Goal: Transaction & Acquisition: Purchase product/service

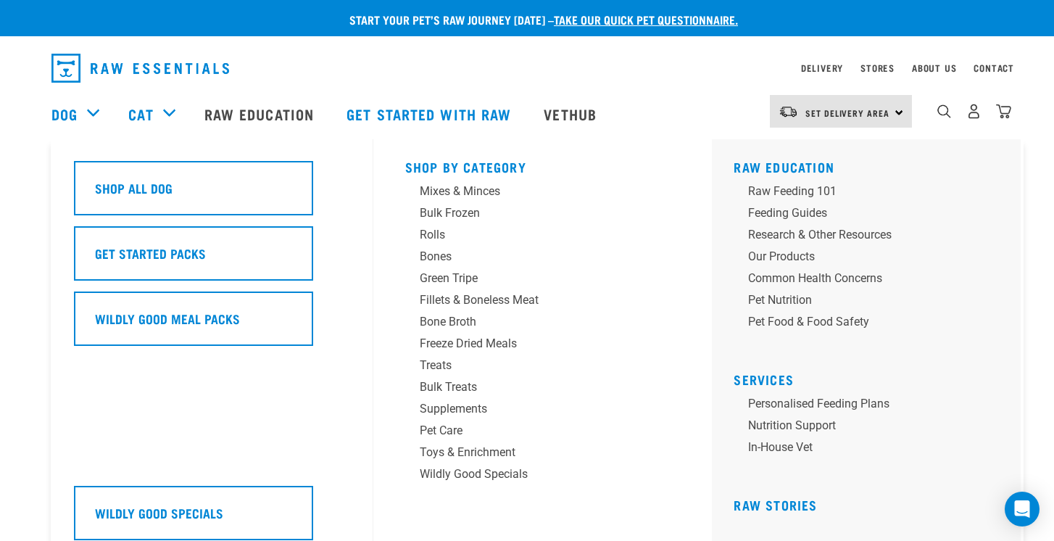
click at [462, 164] on h5 "Shop By Category" at bounding box center [543, 166] width 276 height 12
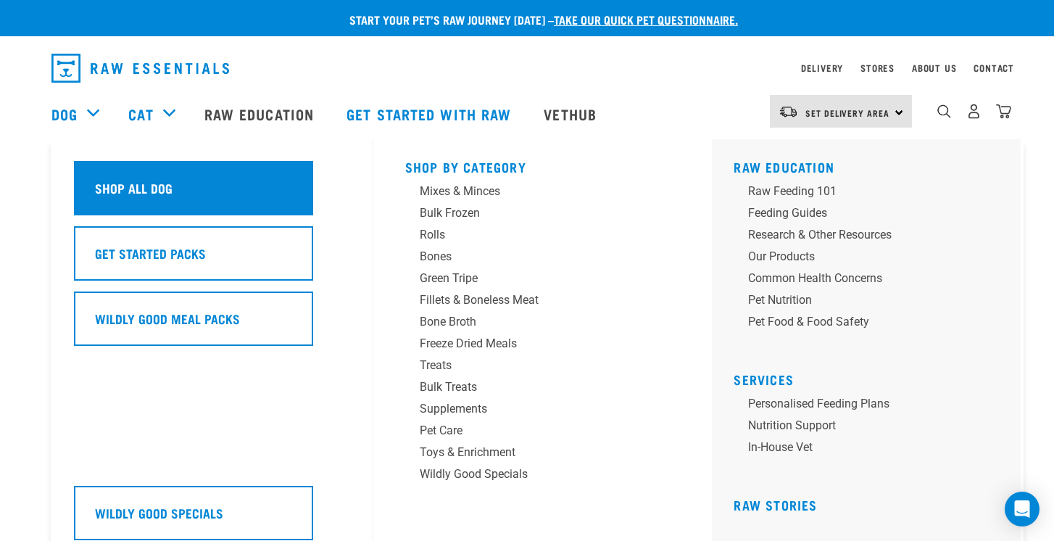
click at [121, 170] on div "Shop All Dog" at bounding box center [193, 188] width 239 height 54
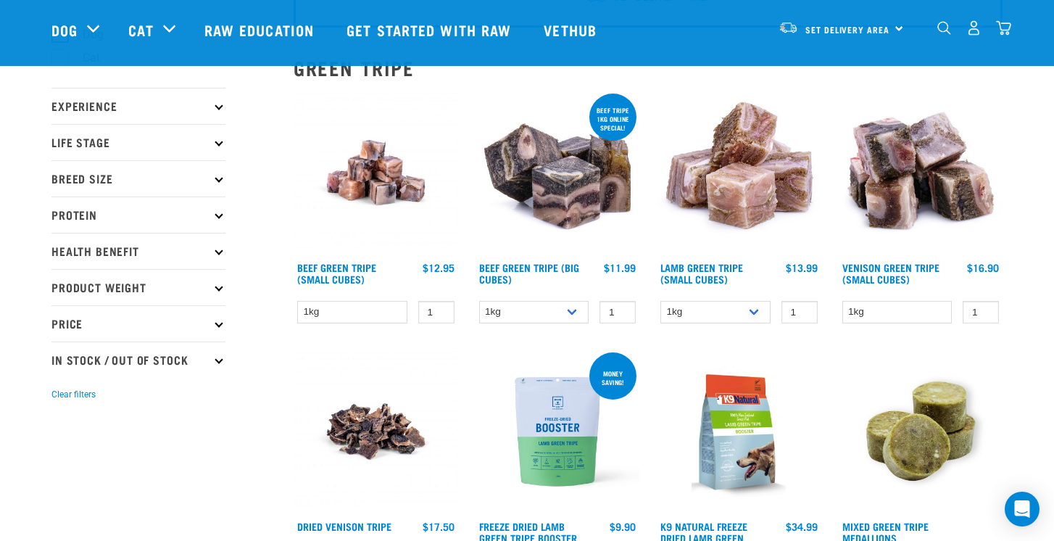
scroll to position [213, 0]
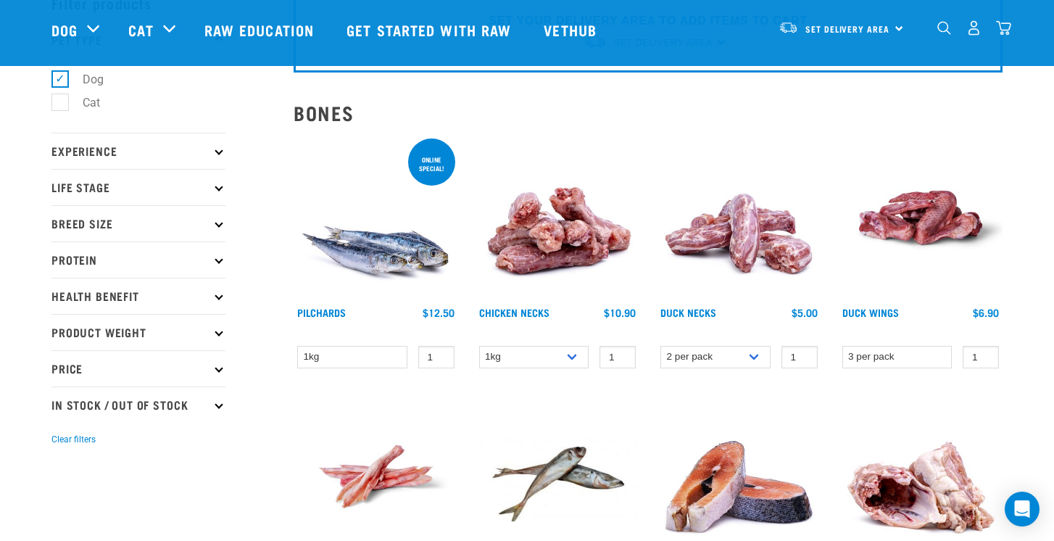
scroll to position [83, 0]
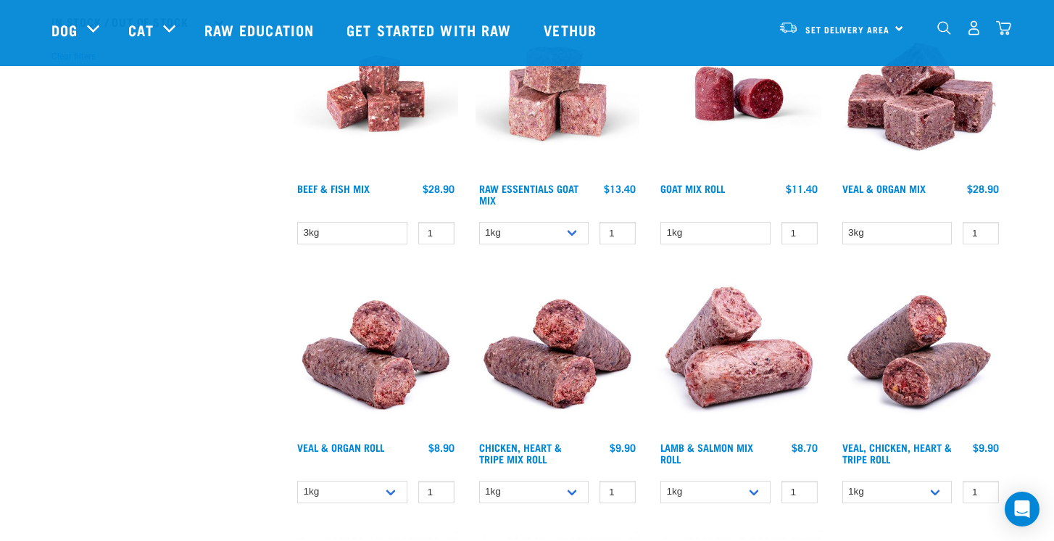
scroll to position [500, 0]
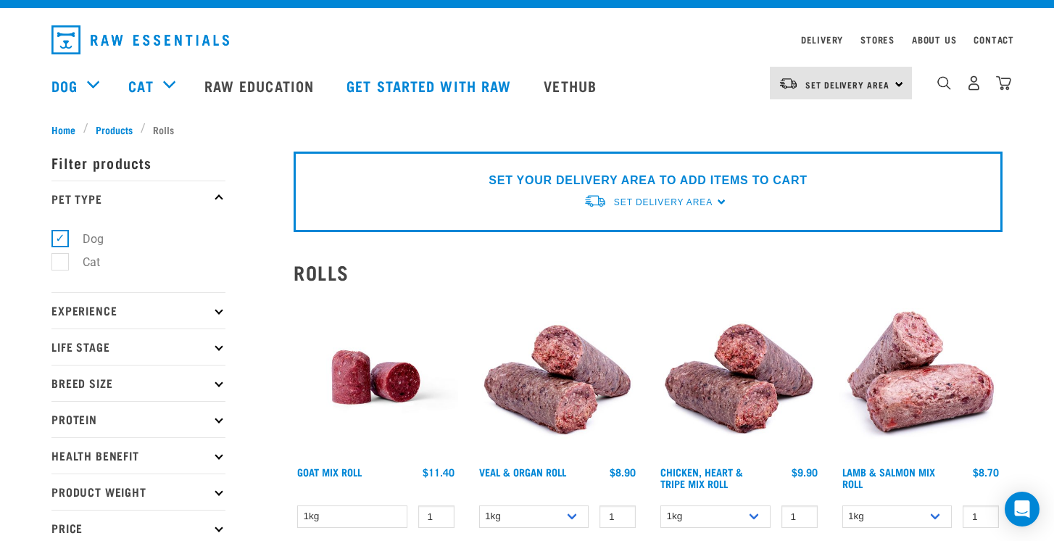
scroll to position [33, 0]
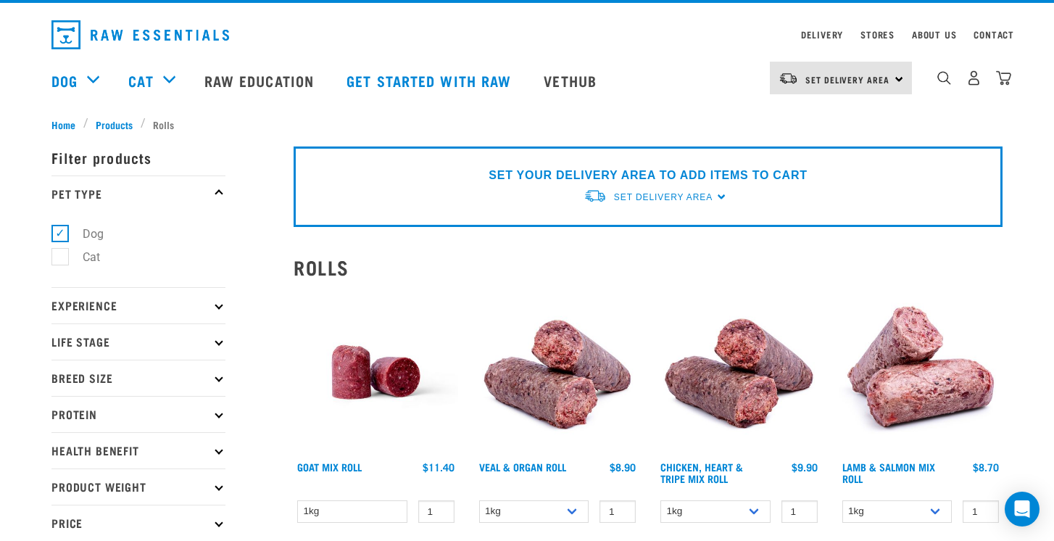
click at [219, 407] on p "Protein" at bounding box center [138, 414] width 174 height 36
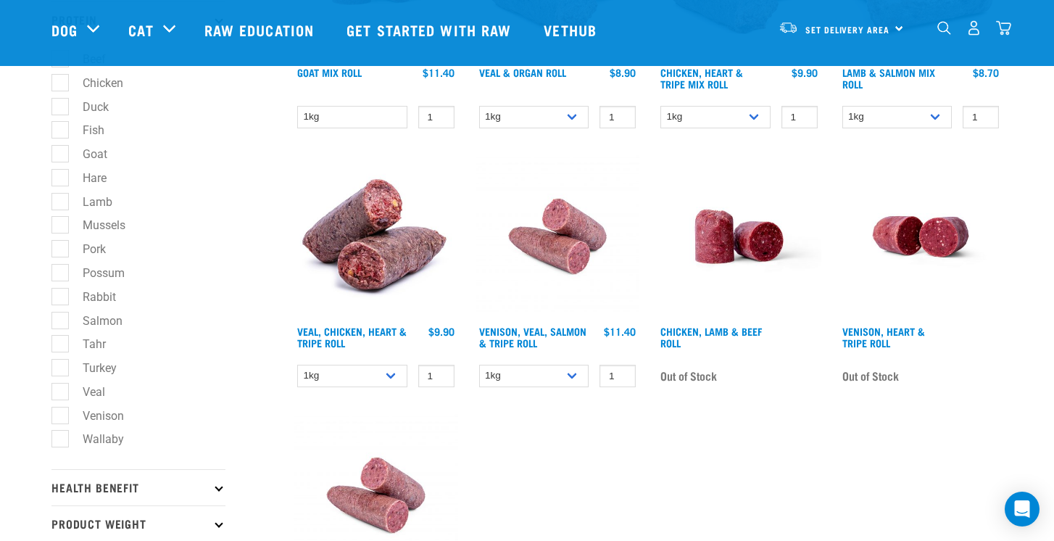
scroll to position [421, 0]
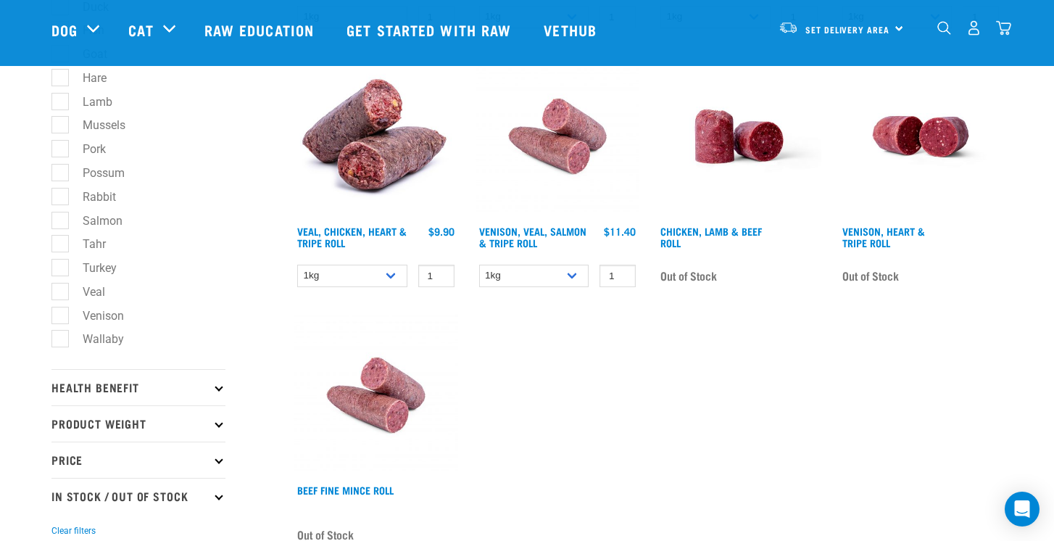
click at [59, 266] on label "Turkey" at bounding box center [90, 268] width 63 height 18
click at [58, 266] on input "Turkey" at bounding box center [55, 264] width 9 height 9
checkbox input "true"
click at [63, 223] on label "Salmon" at bounding box center [93, 221] width 69 height 18
click at [61, 223] on input "Salmon" at bounding box center [55, 217] width 9 height 9
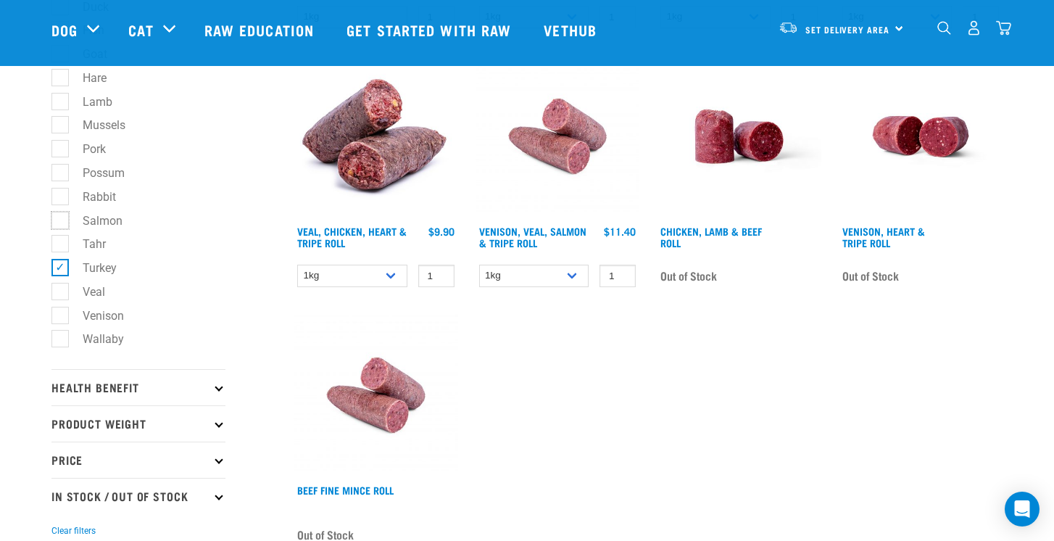
checkbox input "true"
click at [60, 198] on label "Rabbit" at bounding box center [90, 197] width 62 height 18
click at [60, 198] on input "Rabbit" at bounding box center [55, 193] width 9 height 9
checkbox input "true"
click at [61, 151] on label "Pork" at bounding box center [85, 149] width 52 height 18
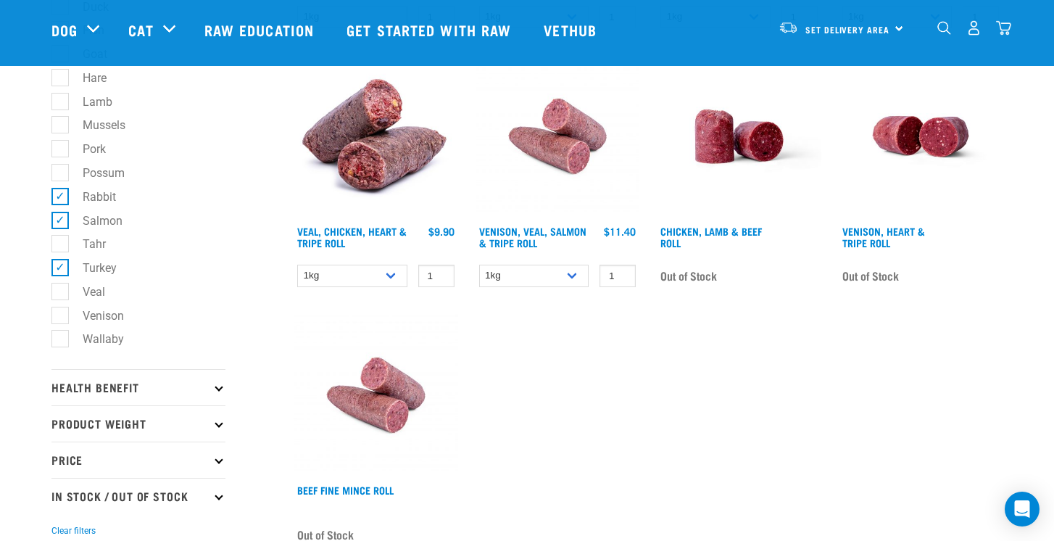
click at [61, 151] on input "Pork" at bounding box center [55, 146] width 9 height 9
checkbox input "true"
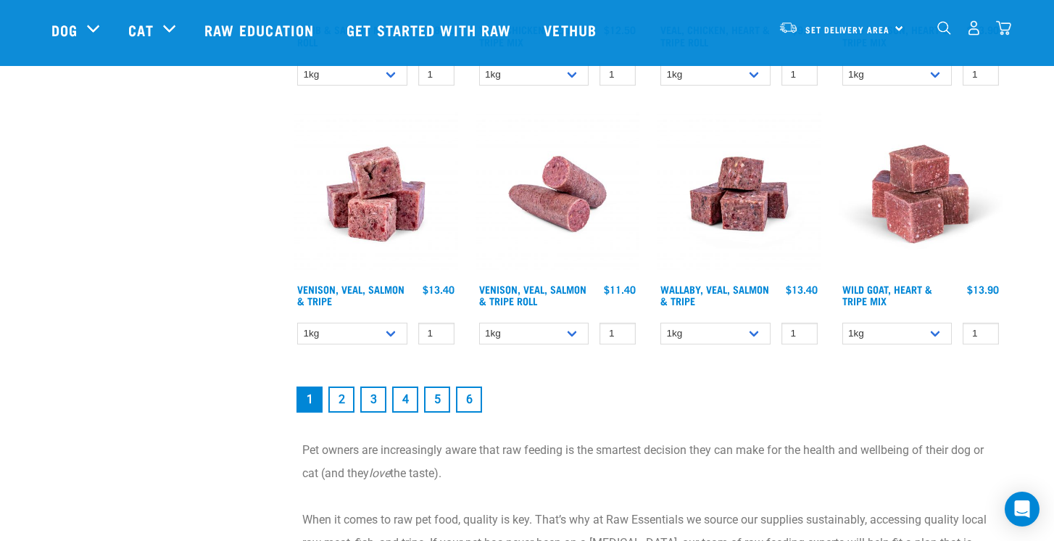
scroll to position [2023, 0]
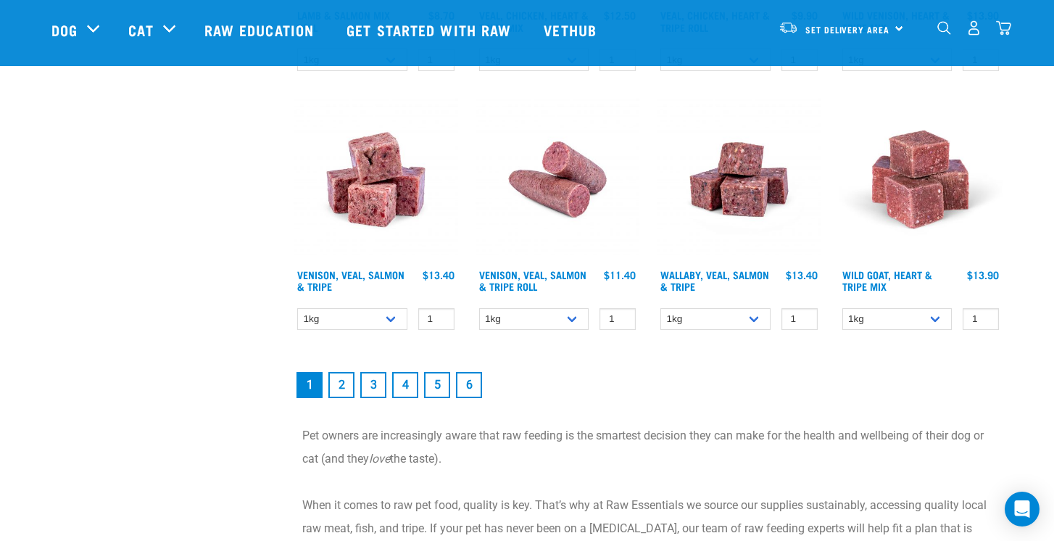
click at [334, 380] on link "2" at bounding box center [342, 385] width 26 height 26
click at [344, 386] on link "2" at bounding box center [342, 385] width 26 height 26
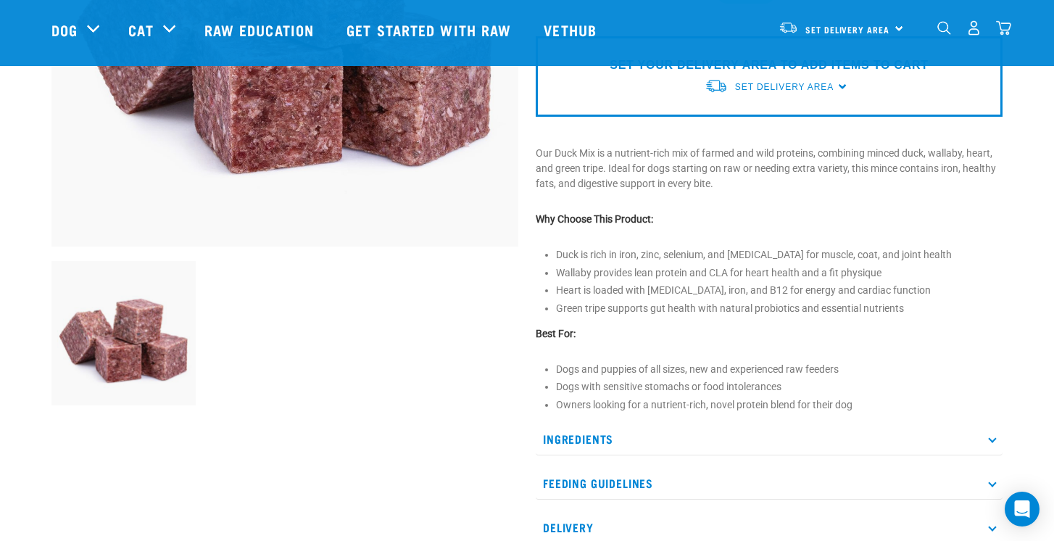
scroll to position [329, 0]
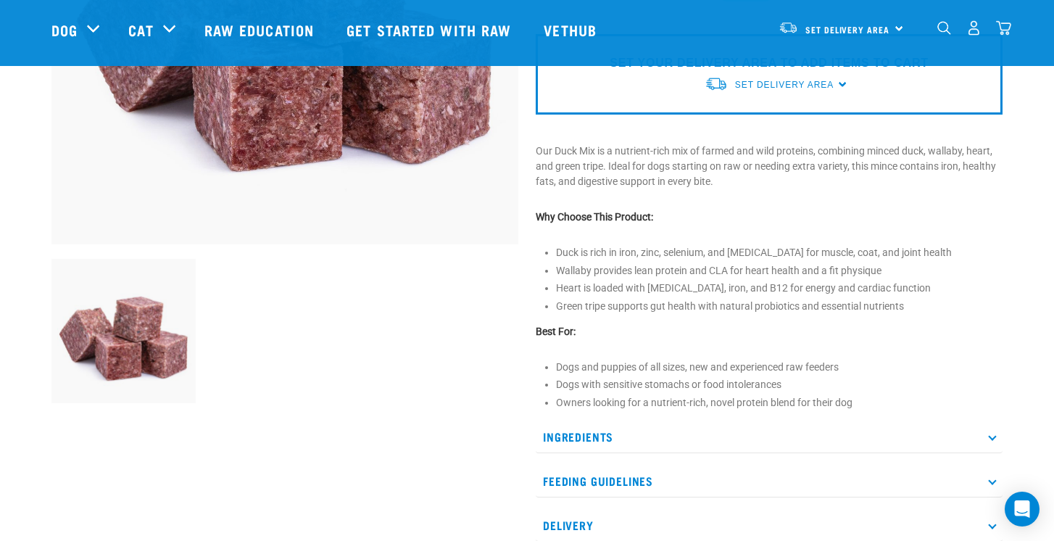
click at [648, 450] on p "Ingredients" at bounding box center [769, 437] width 467 height 33
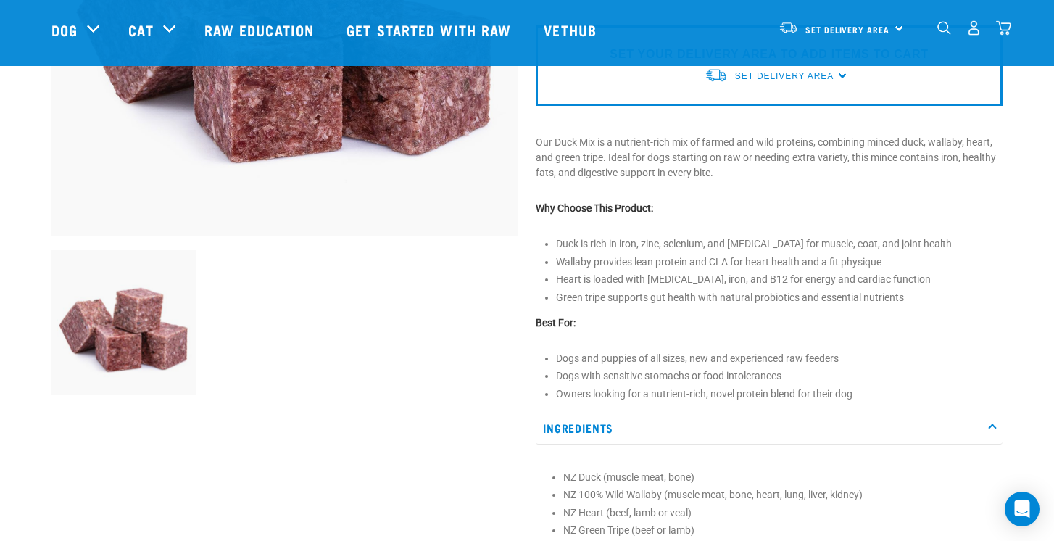
scroll to position [339, 0]
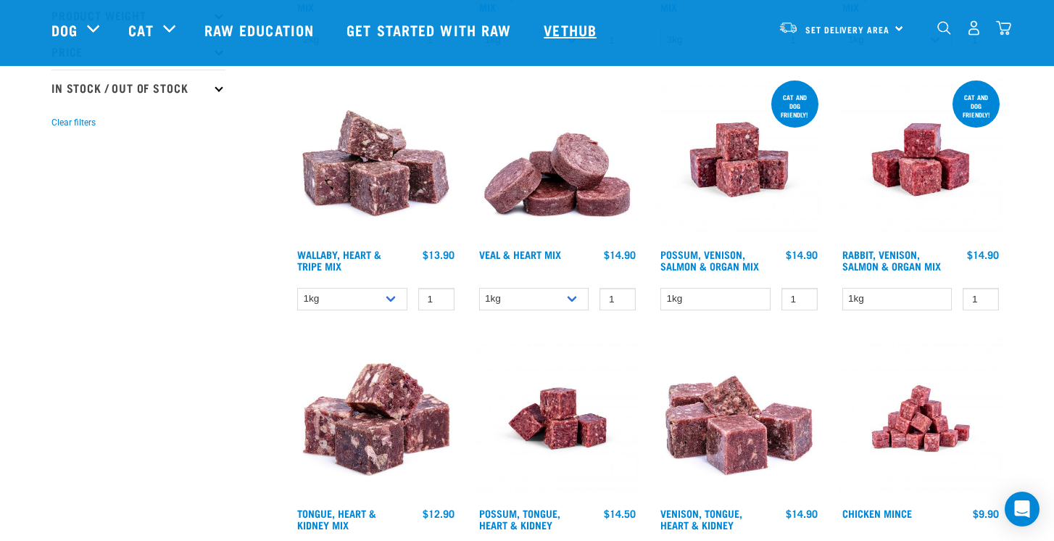
scroll to position [409, 0]
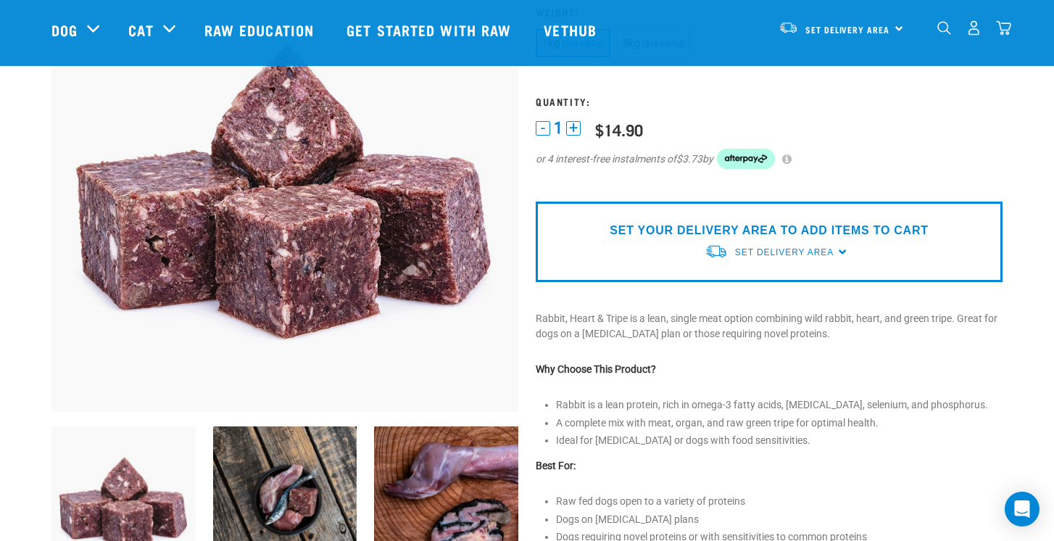
scroll to position [365, 0]
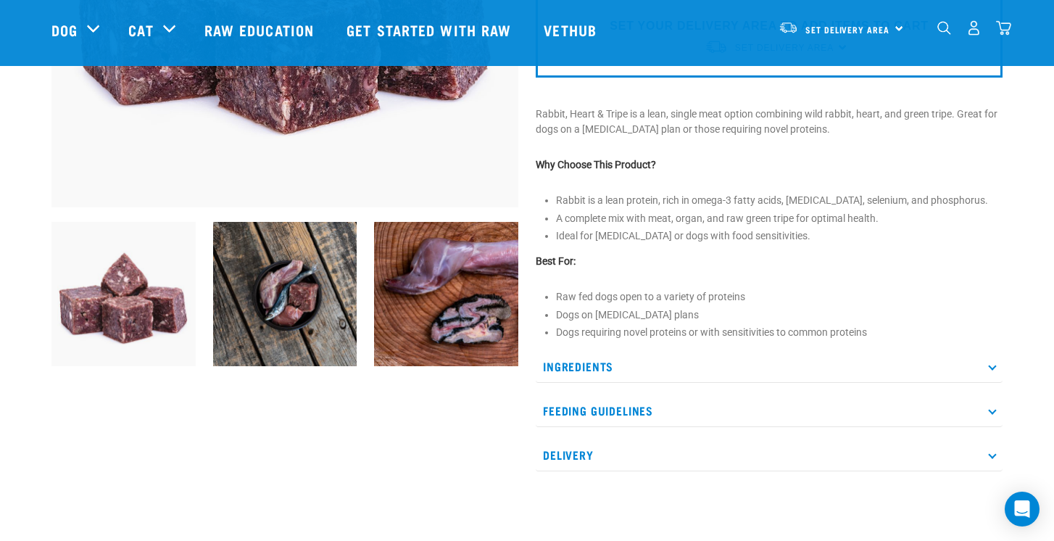
click at [698, 363] on p "Ingredients" at bounding box center [769, 366] width 467 height 33
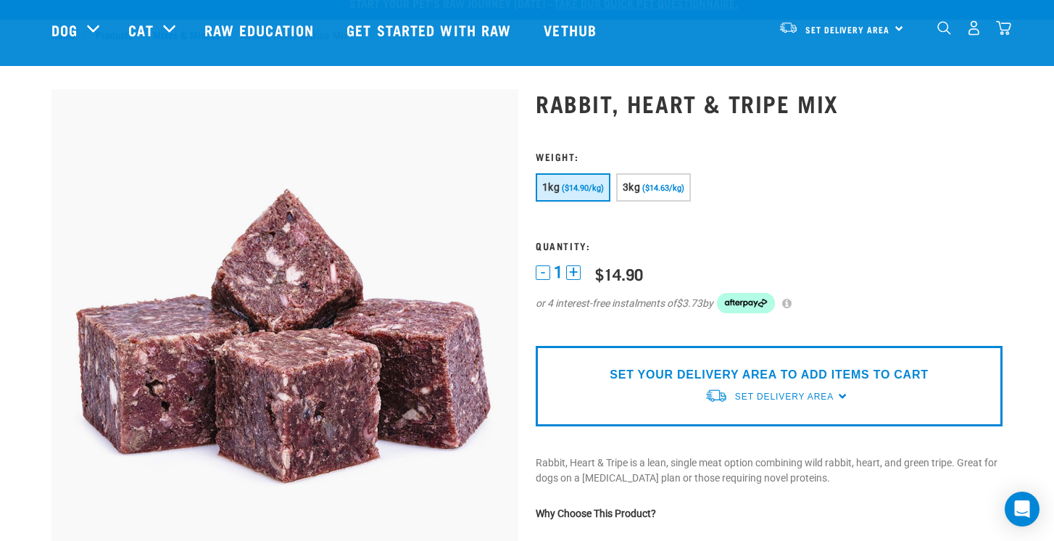
scroll to position [0, 0]
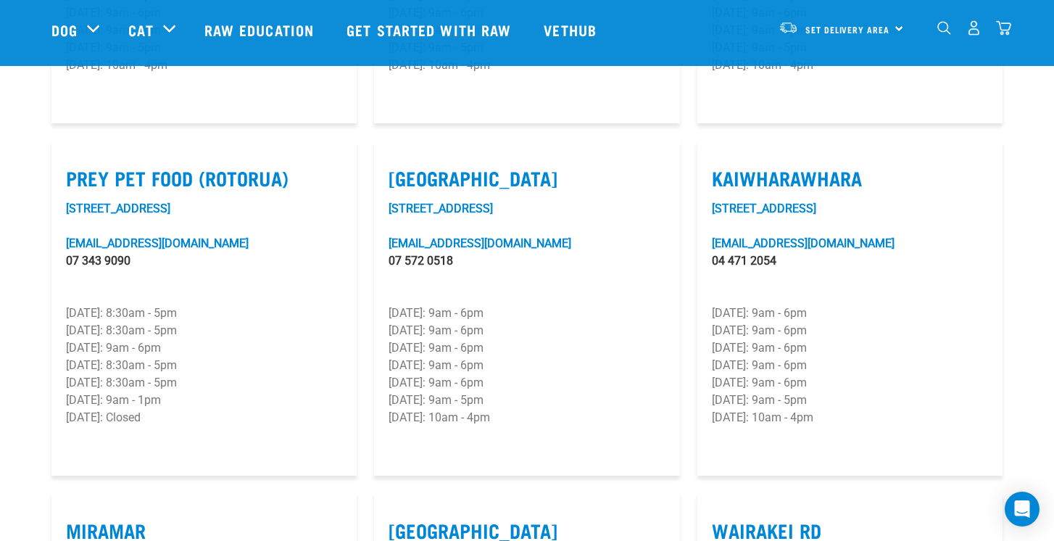
scroll to position [1524, 0]
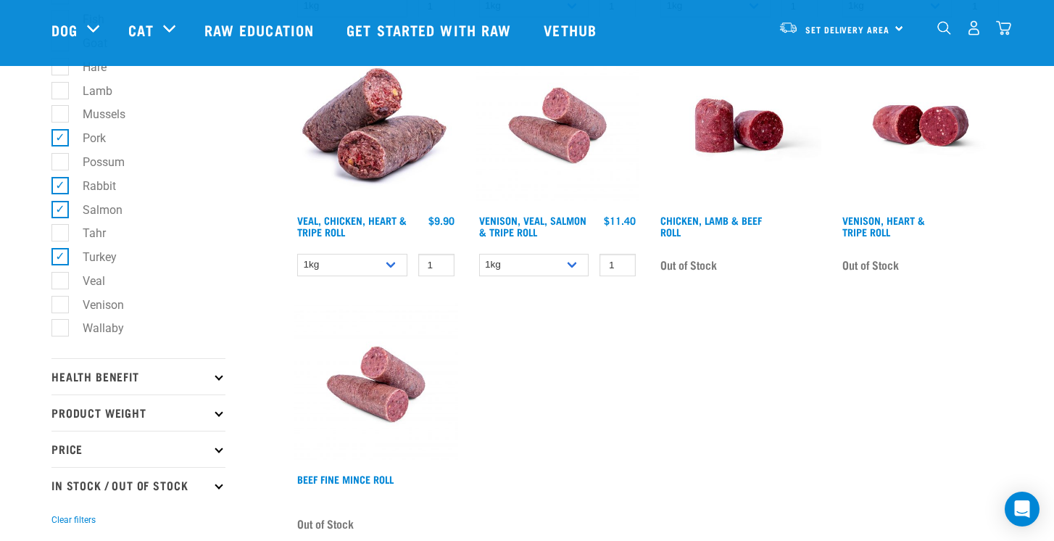
scroll to position [433, 0]
click at [61, 138] on label "Pork" at bounding box center [85, 137] width 52 height 18
click at [61, 138] on input "Pork" at bounding box center [55, 135] width 9 height 9
checkbox input "false"
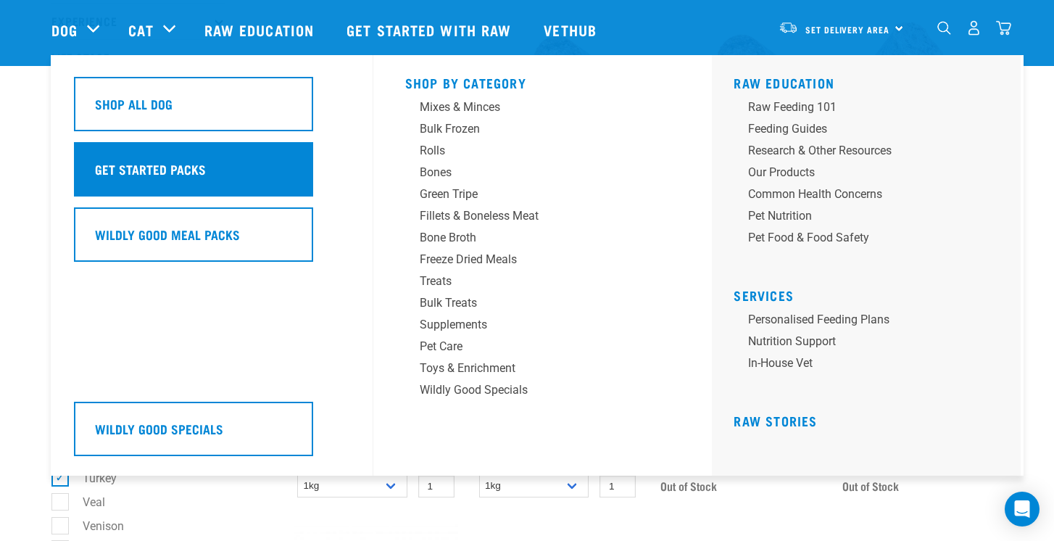
scroll to position [368, 0]
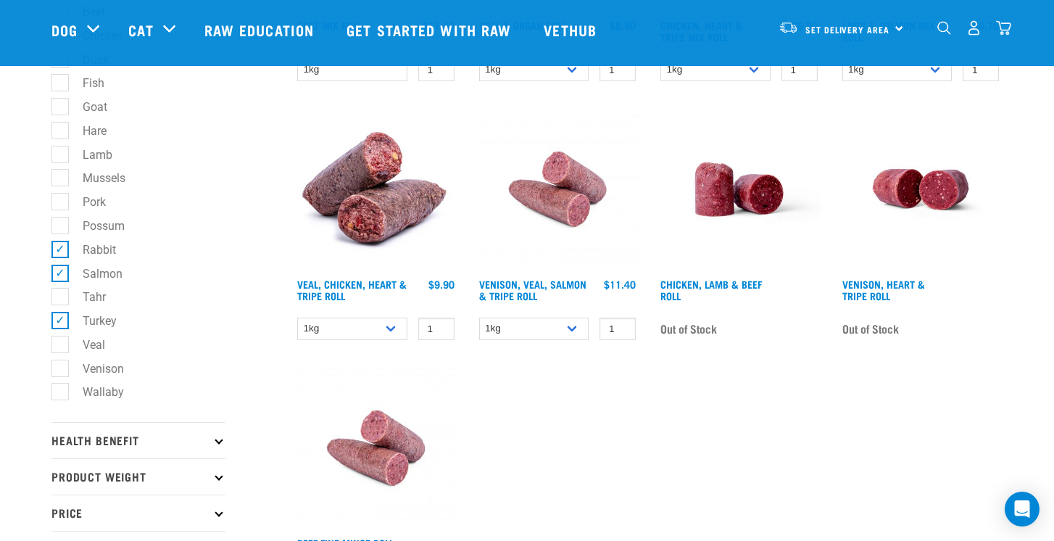
click at [59, 181] on label "Mussels" at bounding box center [95, 178] width 72 height 18
click at [57, 181] on input "Mussels" at bounding box center [55, 175] width 9 height 9
checkbox input "true"
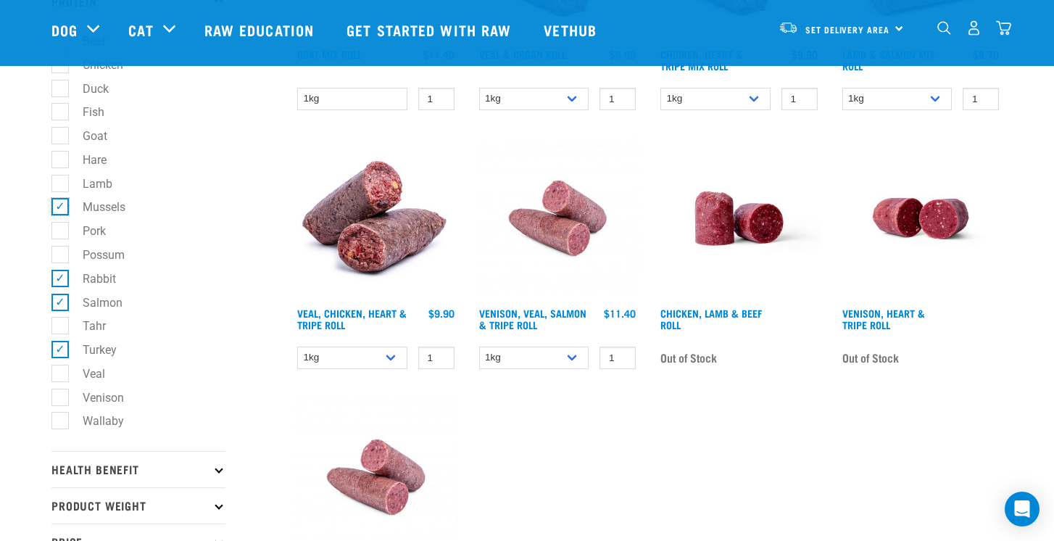
scroll to position [339, 0]
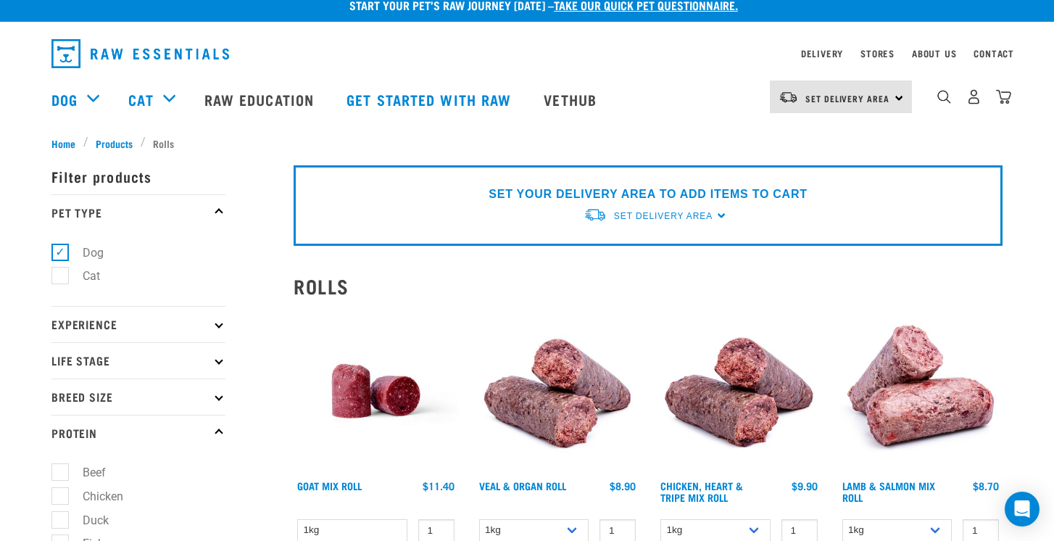
scroll to position [227, 0]
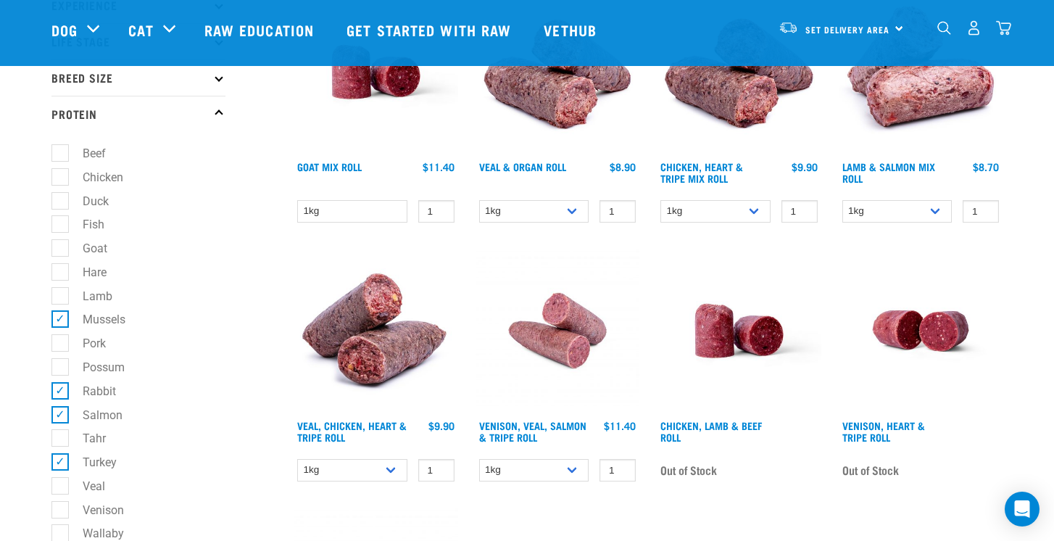
click at [61, 202] on label "Duck" at bounding box center [86, 201] width 55 height 18
click at [61, 202] on input "Duck" at bounding box center [55, 198] width 9 height 9
checkbox input "true"
click at [64, 221] on label "Fish" at bounding box center [84, 224] width 51 height 18
click at [61, 221] on input "Fish" at bounding box center [55, 222] width 9 height 9
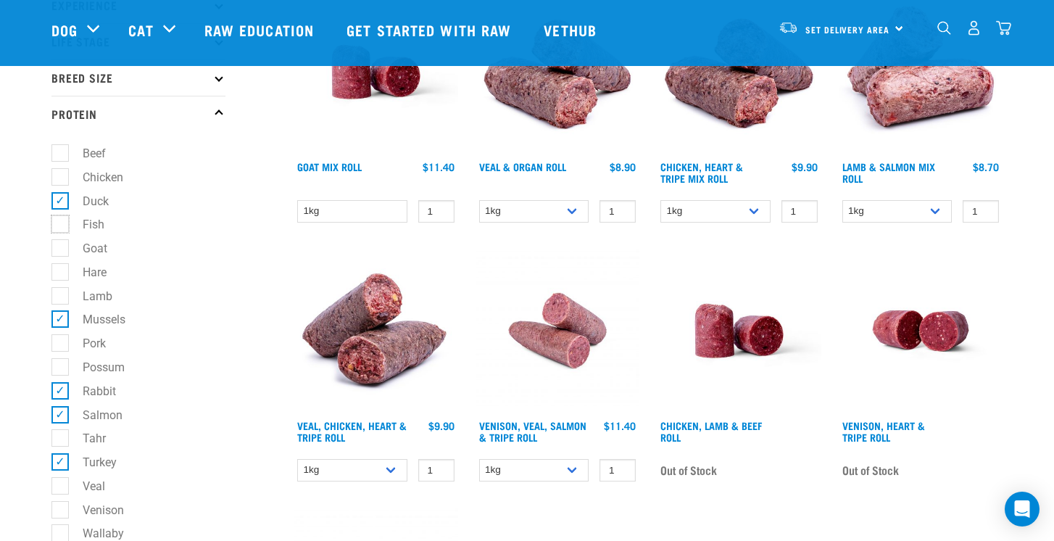
checkbox input "true"
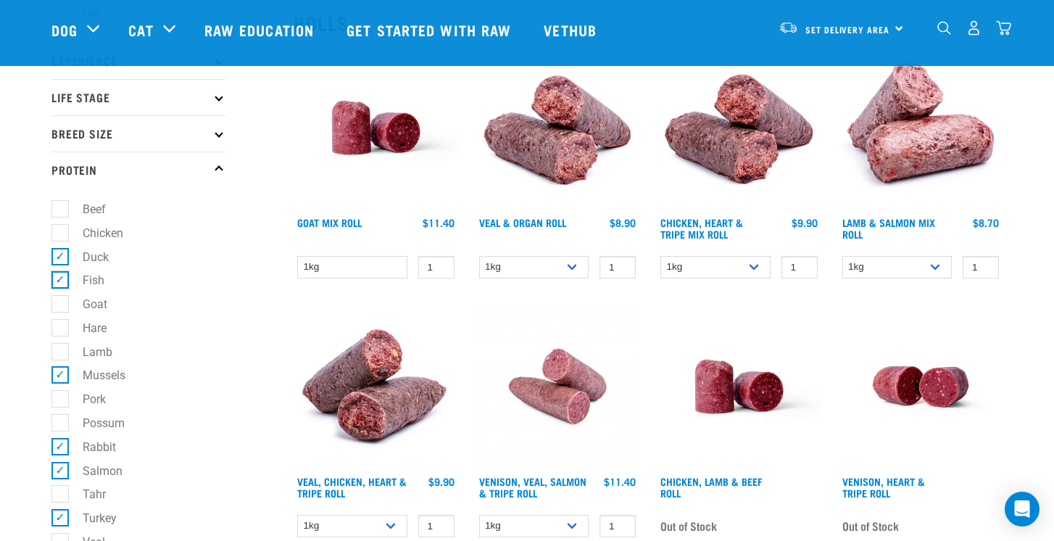
scroll to position [170, 0]
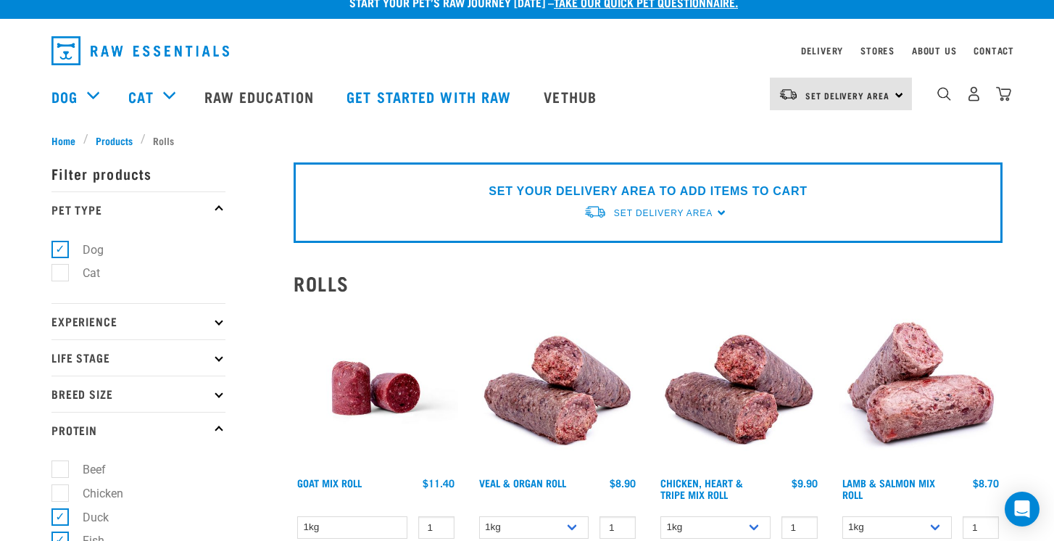
scroll to position [20, 0]
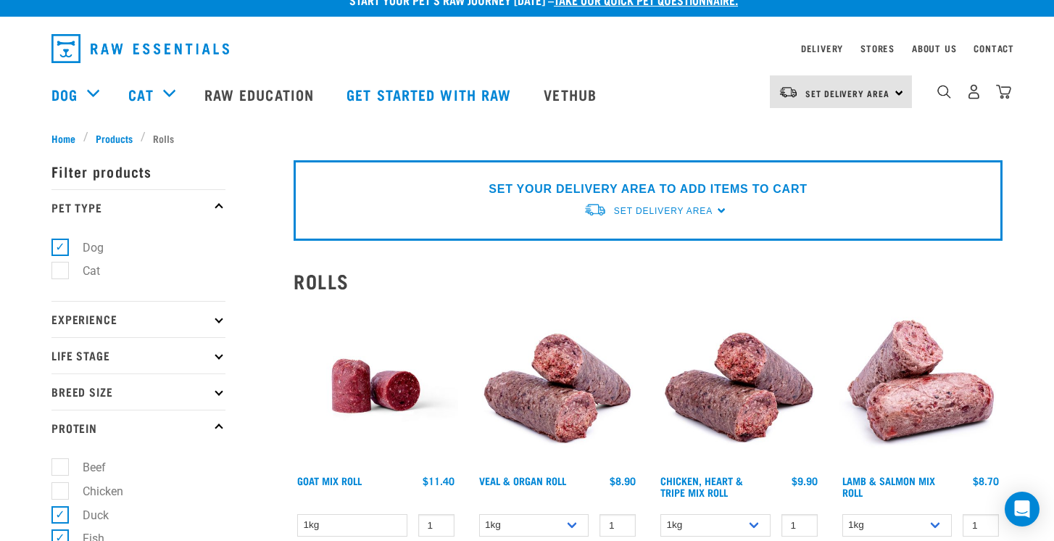
click at [217, 421] on p "Protein" at bounding box center [138, 428] width 174 height 36
click at [220, 389] on icon at bounding box center [219, 391] width 8 height 8
click at [60, 455] on label "Medium Dogs" at bounding box center [109, 455] width 101 height 18
click at [60, 455] on input "Medium Dogs" at bounding box center [55, 451] width 9 height 9
checkbox input "true"
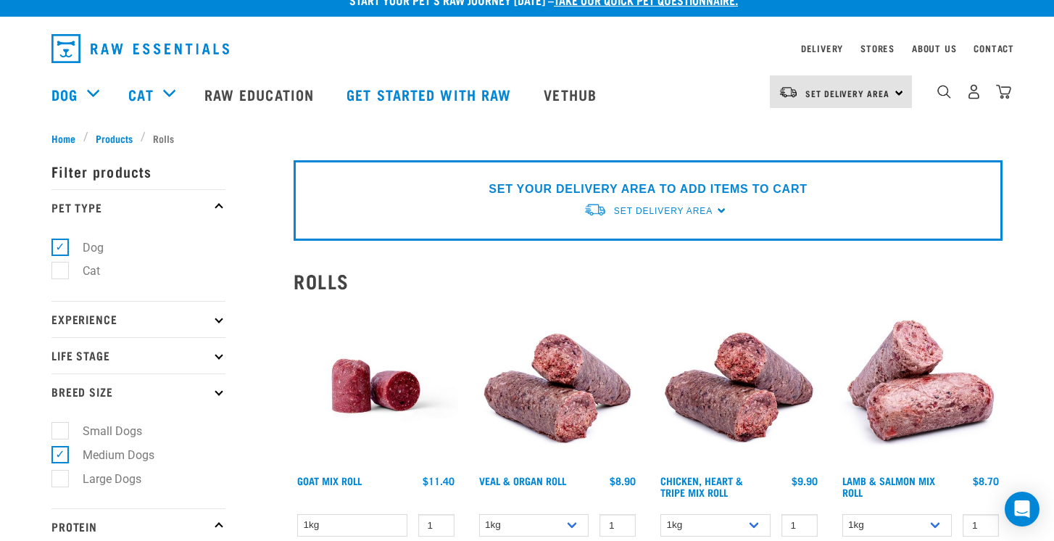
click at [213, 396] on p "Breed Size" at bounding box center [138, 391] width 174 height 36
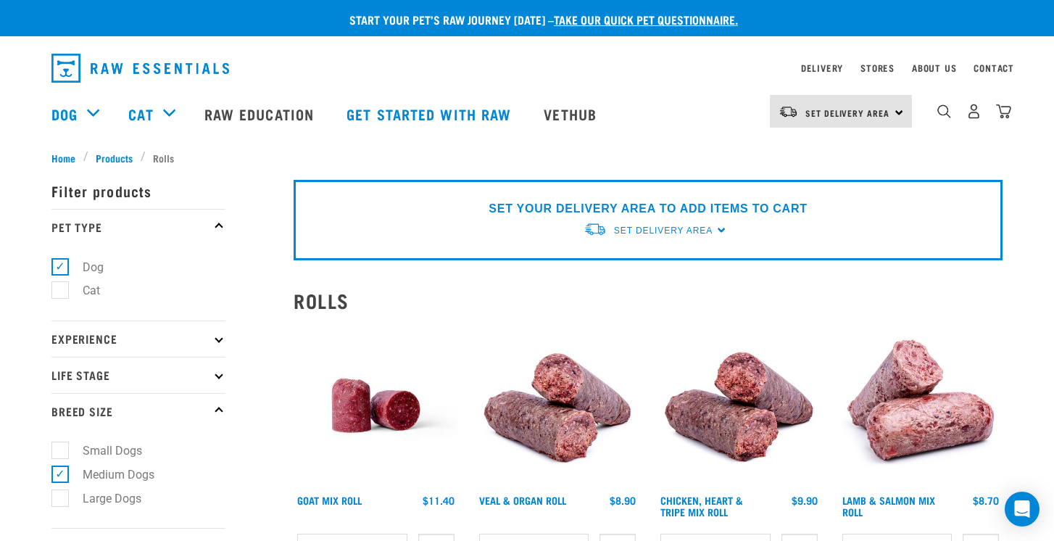
click at [214, 382] on p "Life Stage" at bounding box center [138, 375] width 174 height 36
click at [59, 508] on label "Senior Dog" at bounding box center [102, 509] width 86 height 18
click at [59, 508] on input "Senior Dog" at bounding box center [55, 507] width 9 height 9
checkbox input "true"
click at [62, 485] on label "Adult Dog" at bounding box center [99, 485] width 80 height 18
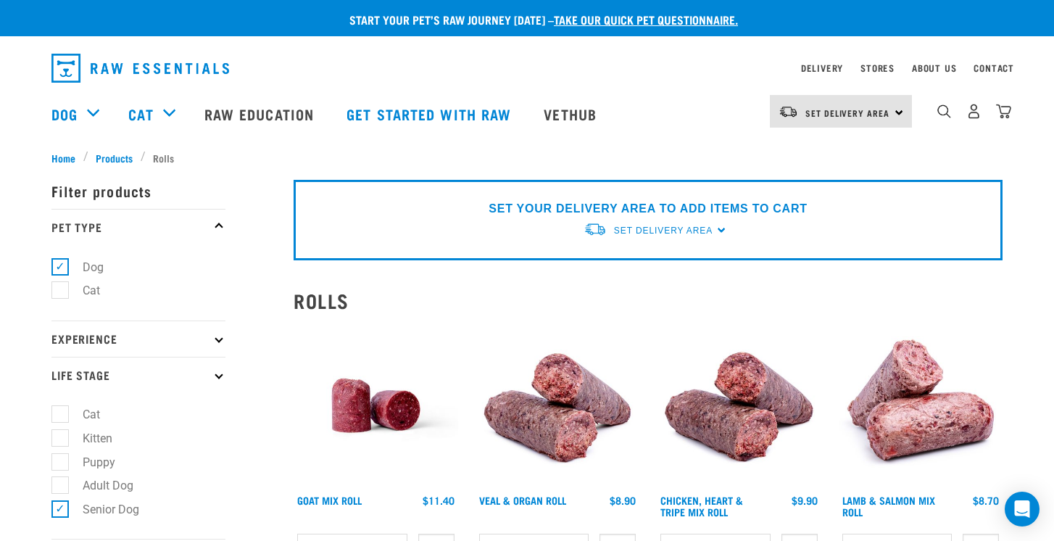
click at [61, 485] on input "Adult Dog" at bounding box center [55, 483] width 9 height 9
checkbox input "true"
click at [212, 376] on p "Life Stage" at bounding box center [138, 375] width 174 height 36
click at [219, 340] on icon at bounding box center [219, 338] width 8 height 8
click at [217, 341] on icon at bounding box center [219, 338] width 8 height 8
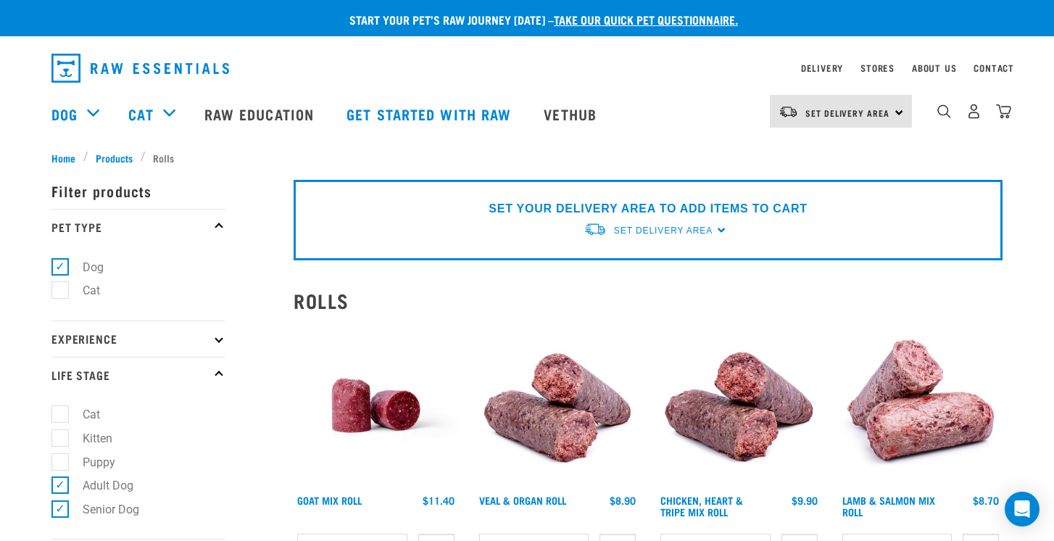
click at [215, 373] on icon at bounding box center [219, 375] width 8 height 8
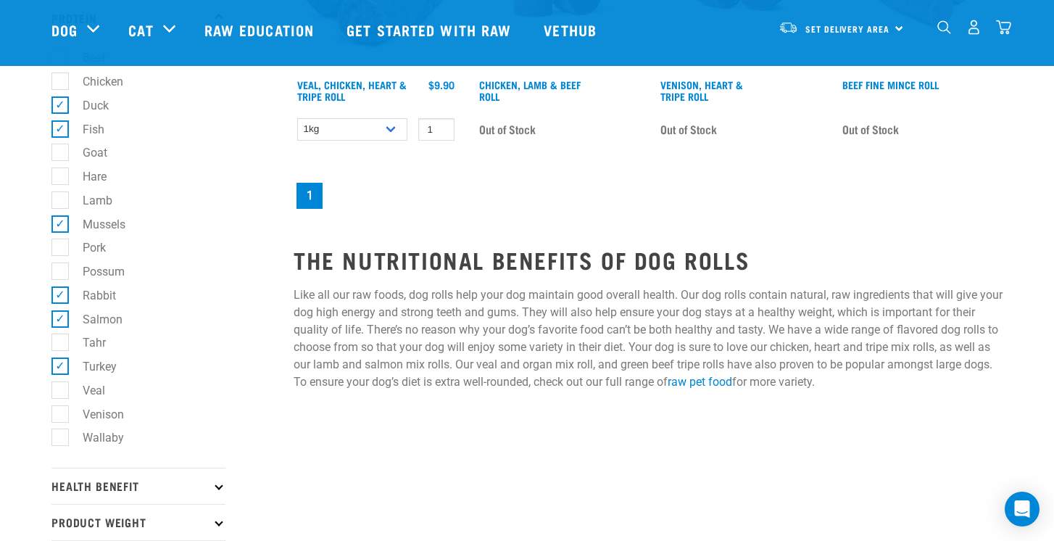
scroll to position [1022, 0]
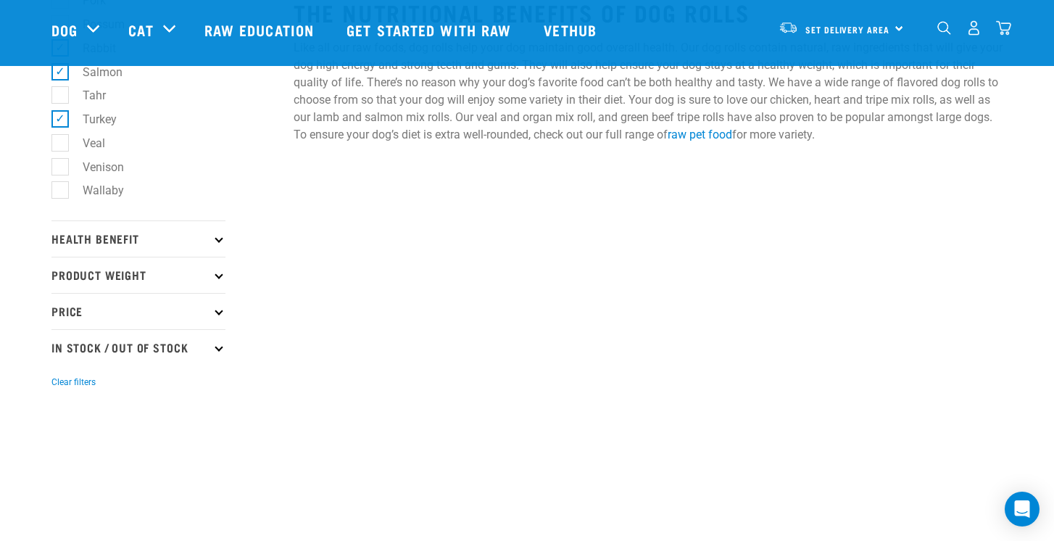
scroll to position [809, 0]
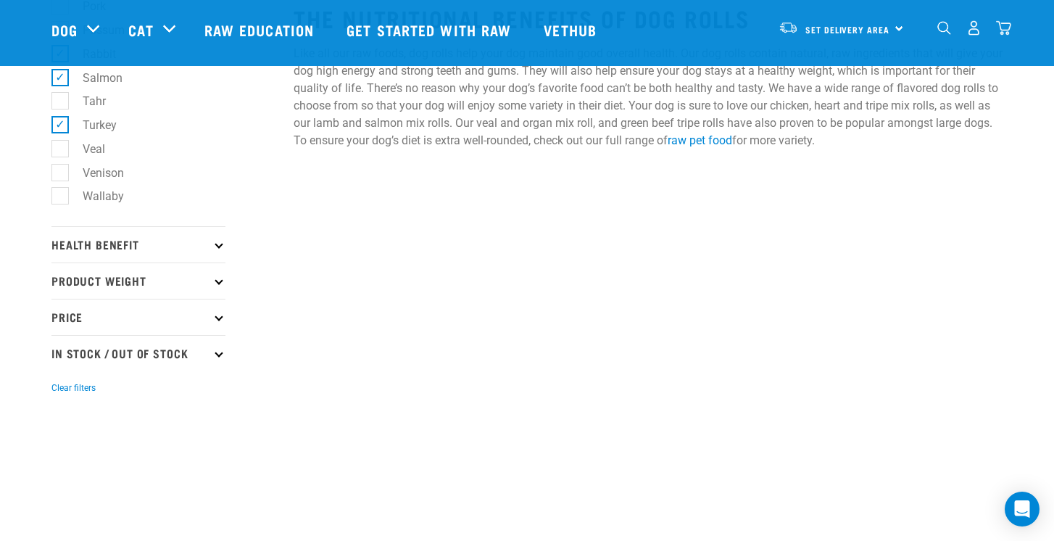
click at [210, 238] on p "Health Benefit" at bounding box center [138, 244] width 174 height 36
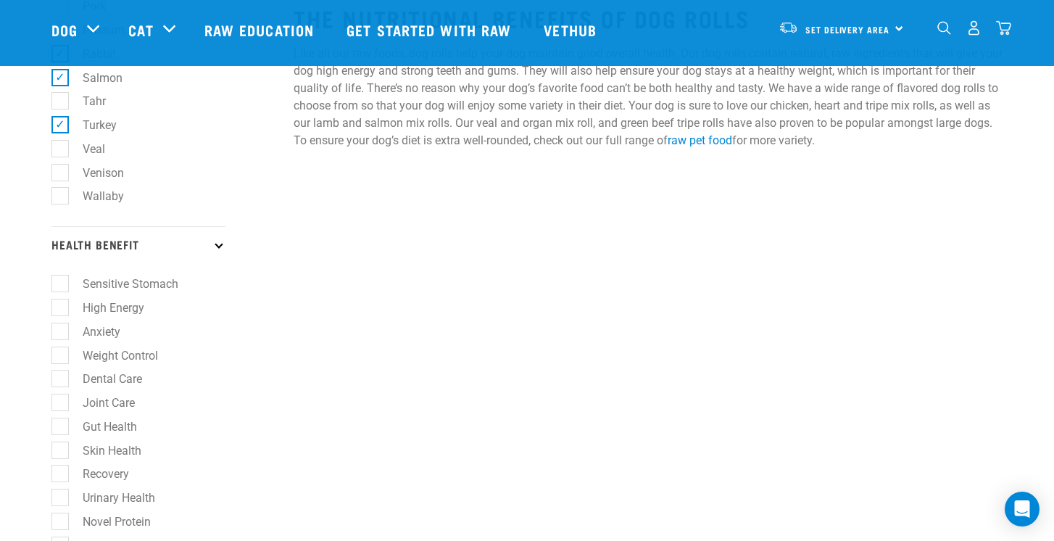
click at [59, 285] on label "Sensitive Stomach" at bounding box center [121, 284] width 125 height 18
click at [58, 285] on input "Sensitive Stomach" at bounding box center [55, 281] width 9 height 9
checkbox input "true"
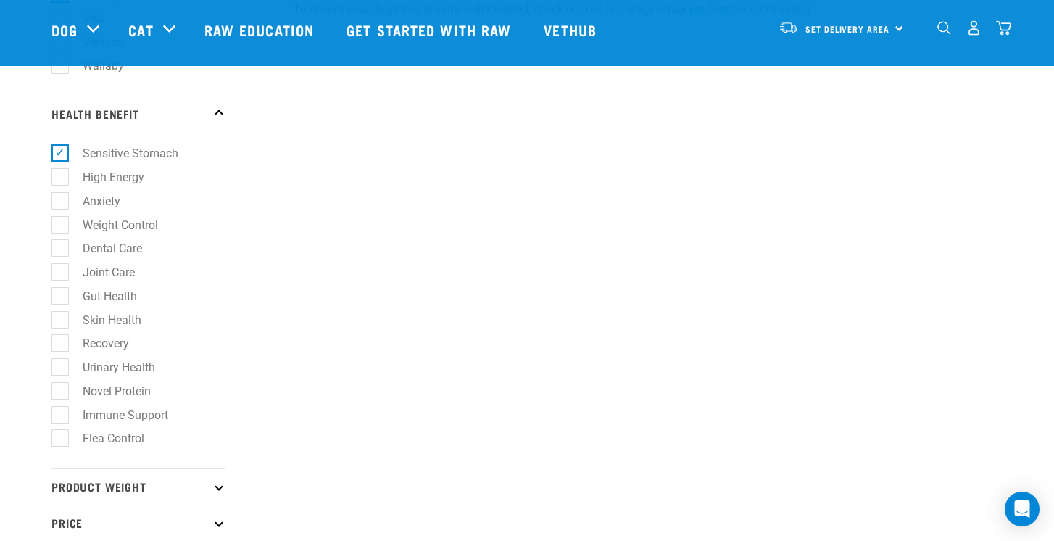
scroll to position [938, 0]
click at [64, 323] on label "Skin Health" at bounding box center [103, 322] width 88 height 18
click at [61, 323] on input "Skin Health" at bounding box center [55, 319] width 9 height 9
checkbox input "true"
click at [65, 294] on label "Gut Health" at bounding box center [100, 298] width 83 height 18
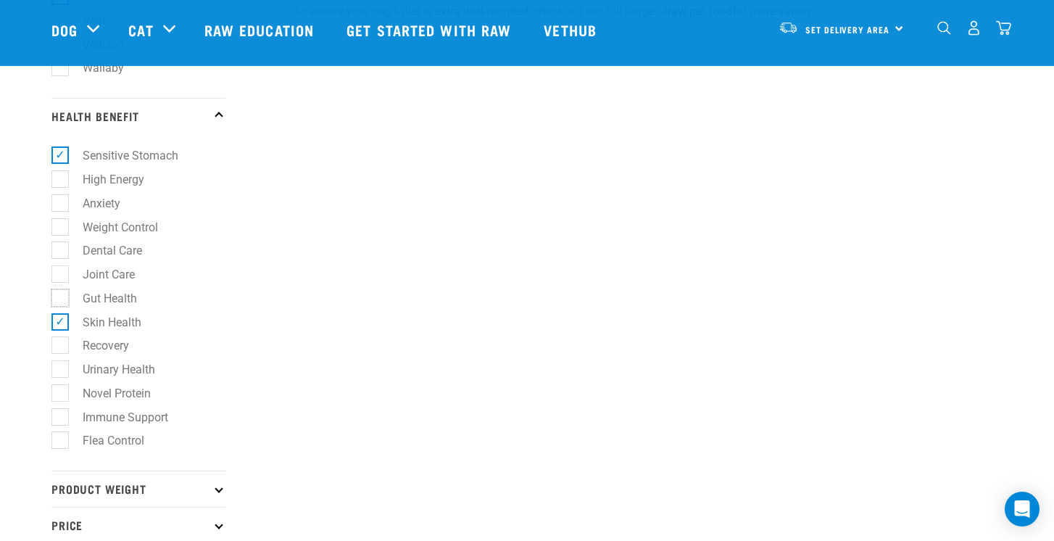
click at [61, 294] on input "Gut Health" at bounding box center [55, 295] width 9 height 9
checkbox input "true"
click at [62, 393] on label "Novel Protein" at bounding box center [107, 393] width 97 height 18
click at [61, 393] on input "Novel Protein" at bounding box center [55, 390] width 9 height 9
checkbox input "true"
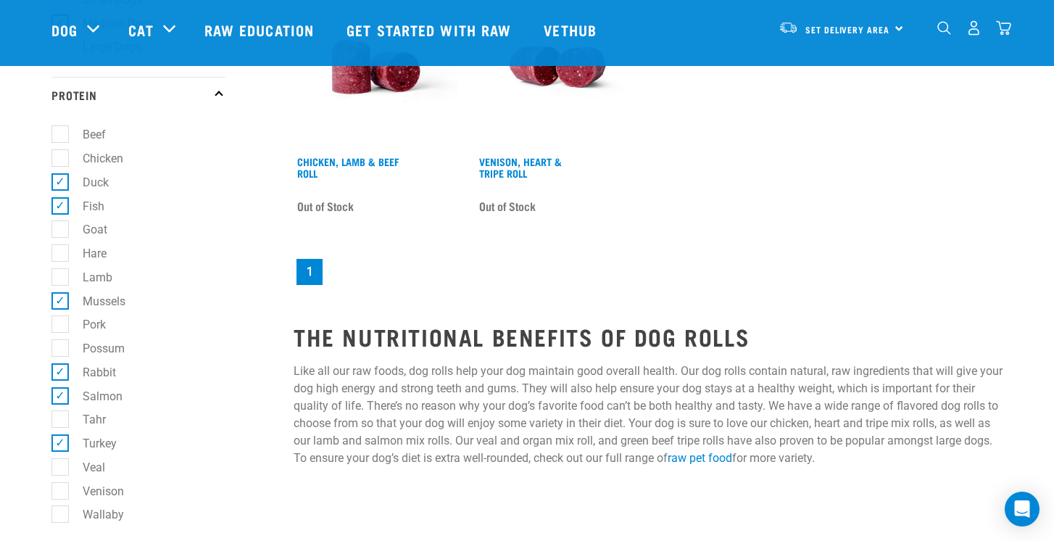
scroll to position [358, 0]
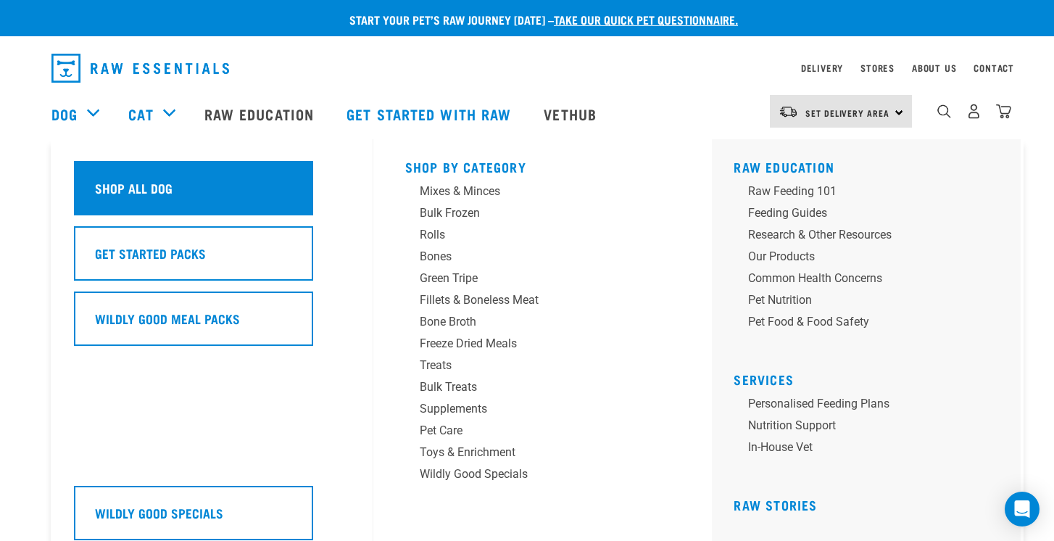
click at [162, 198] on div "Shop All Dog" at bounding box center [193, 188] width 239 height 54
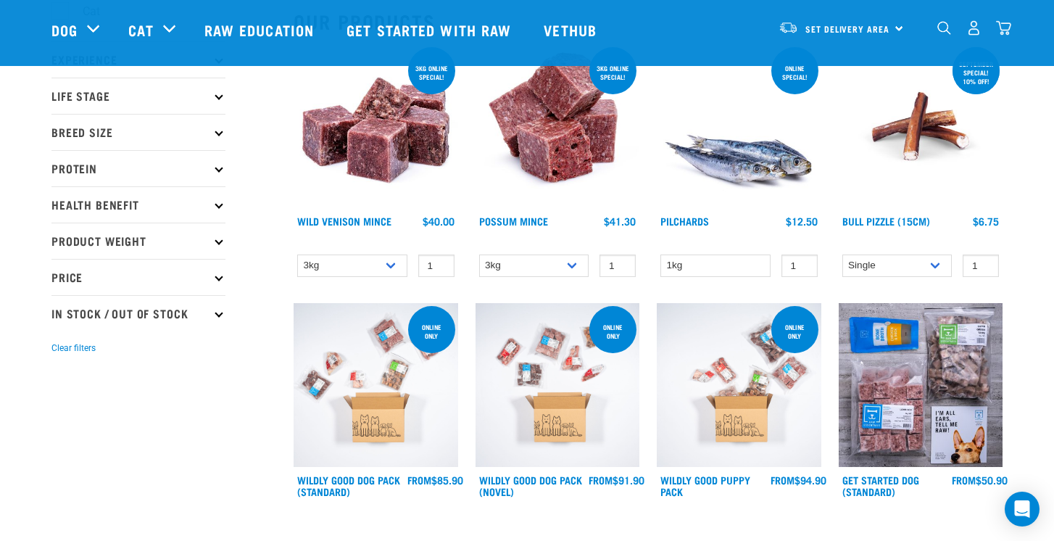
scroll to position [56, 0]
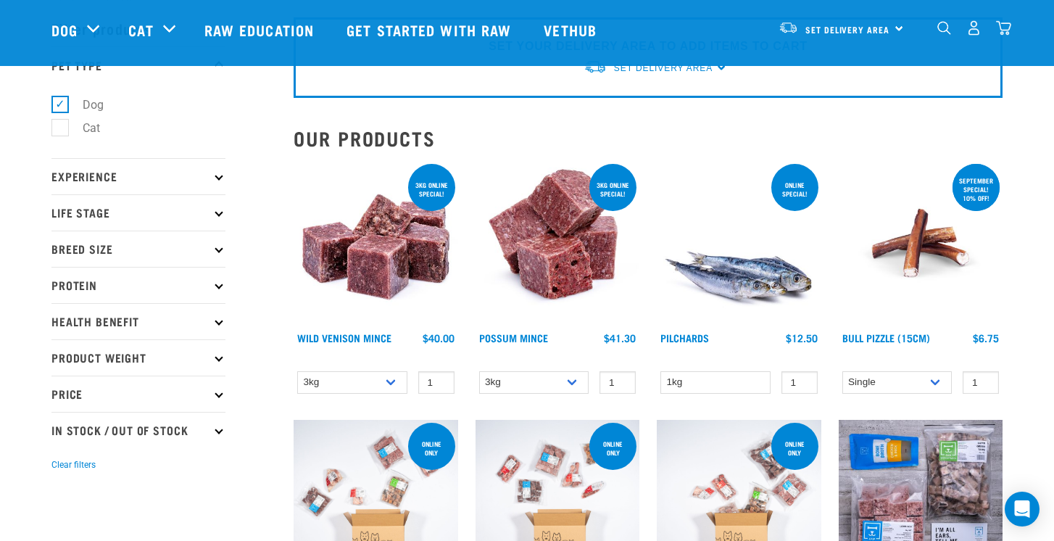
click at [215, 284] on icon at bounding box center [219, 285] width 8 height 8
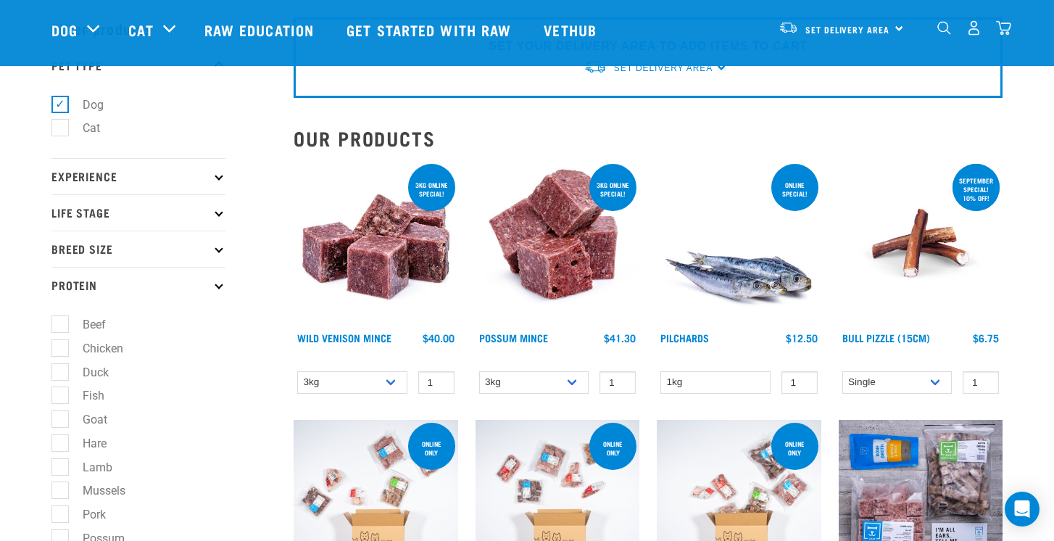
click at [65, 394] on label "Fish" at bounding box center [84, 396] width 51 height 18
click at [61, 394] on input "Fish" at bounding box center [55, 393] width 9 height 9
checkbox input "true"
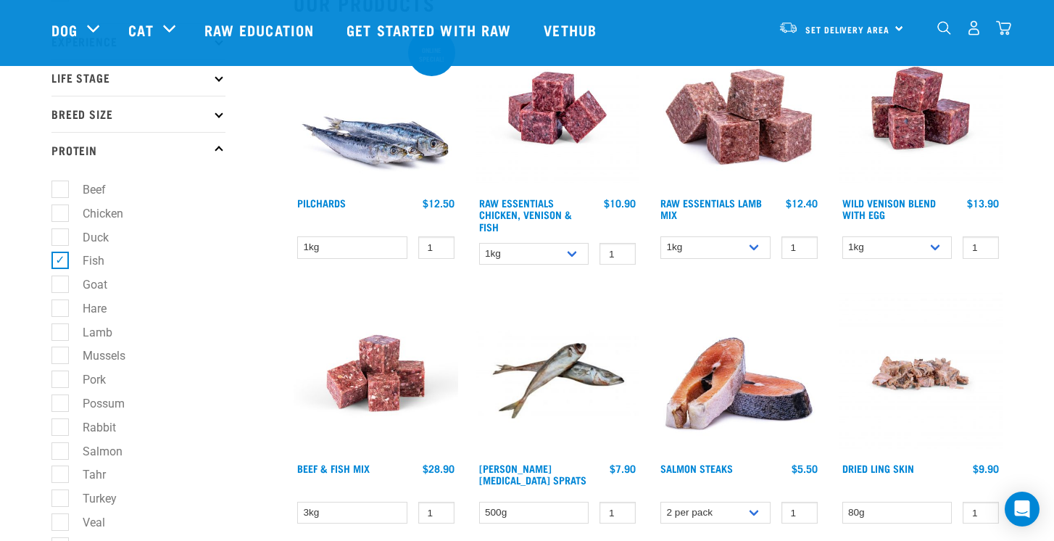
scroll to position [200, 0]
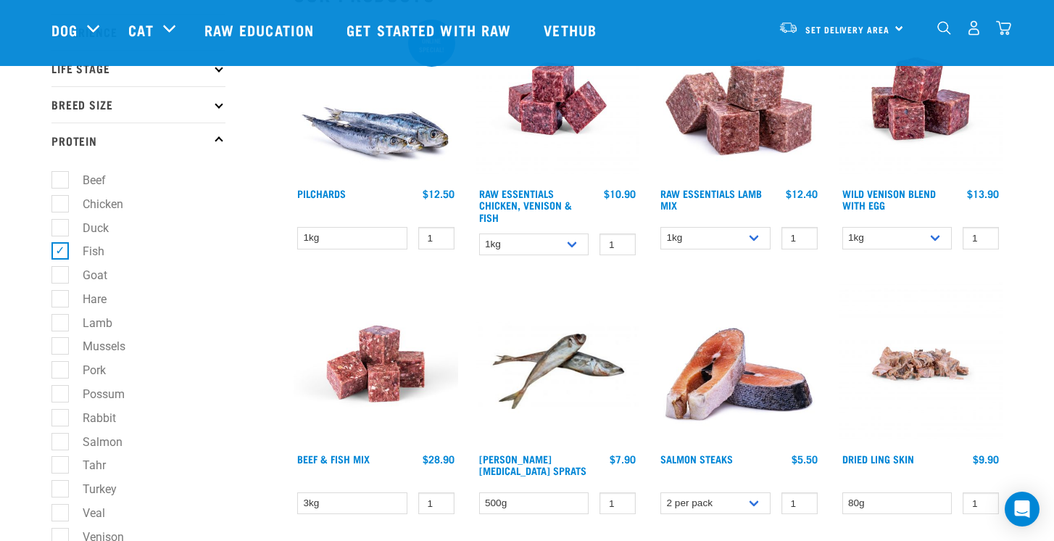
click at [67, 250] on label "Fish" at bounding box center [84, 251] width 51 height 18
click at [61, 250] on input "Fish" at bounding box center [55, 248] width 9 height 9
checkbox input "false"
click at [63, 226] on label "Duck" at bounding box center [86, 228] width 55 height 18
click at [61, 226] on input "Duck" at bounding box center [55, 224] width 9 height 9
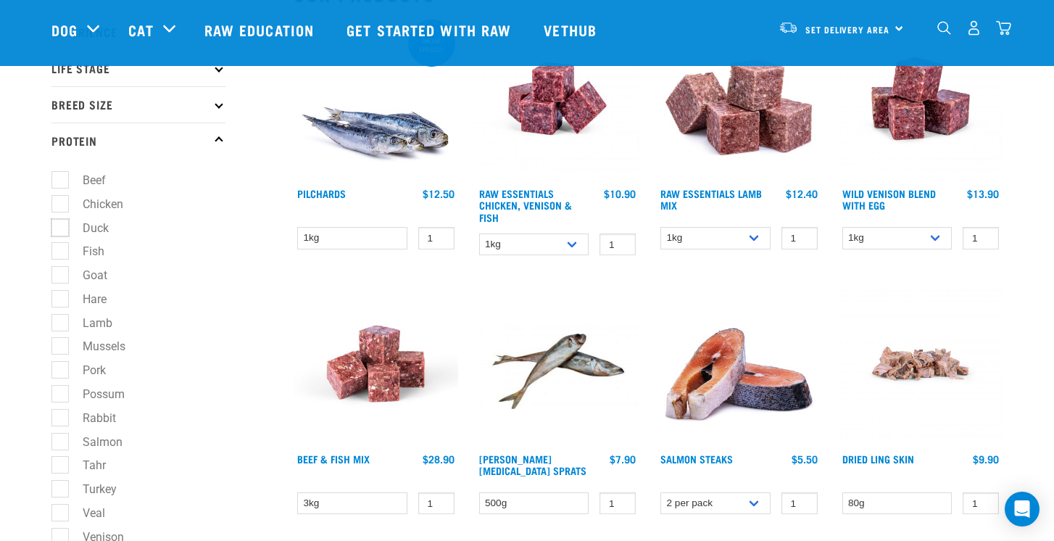
checkbox input "true"
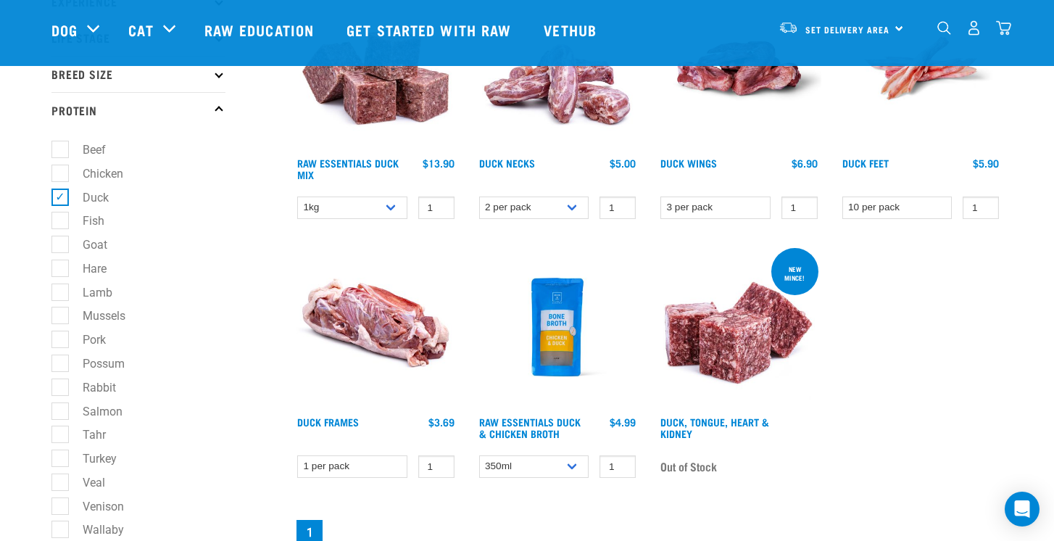
scroll to position [231, 0]
click at [704, 418] on link "Duck, Tongue, Heart & Kidney" at bounding box center [715, 426] width 109 height 17
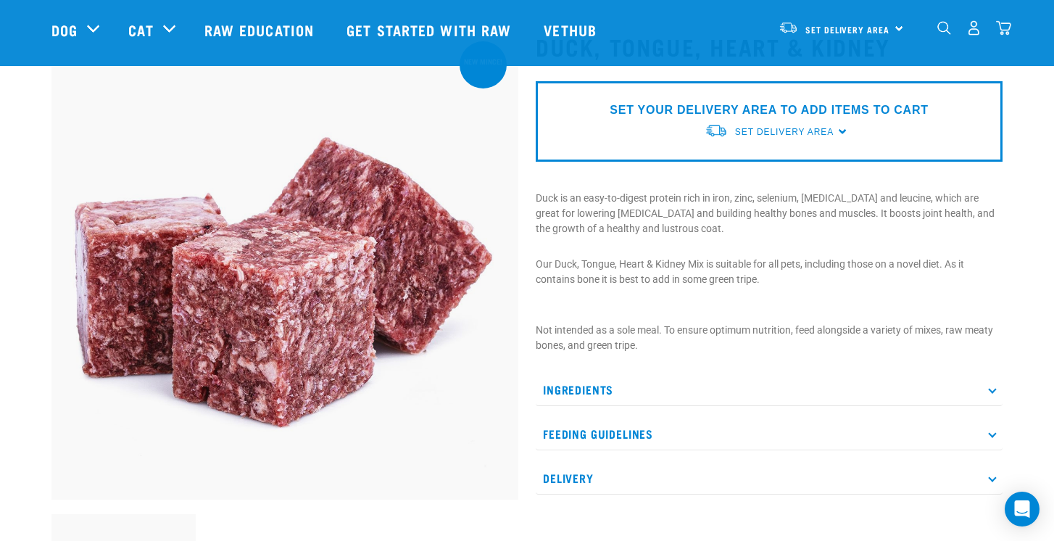
scroll to position [76, 0]
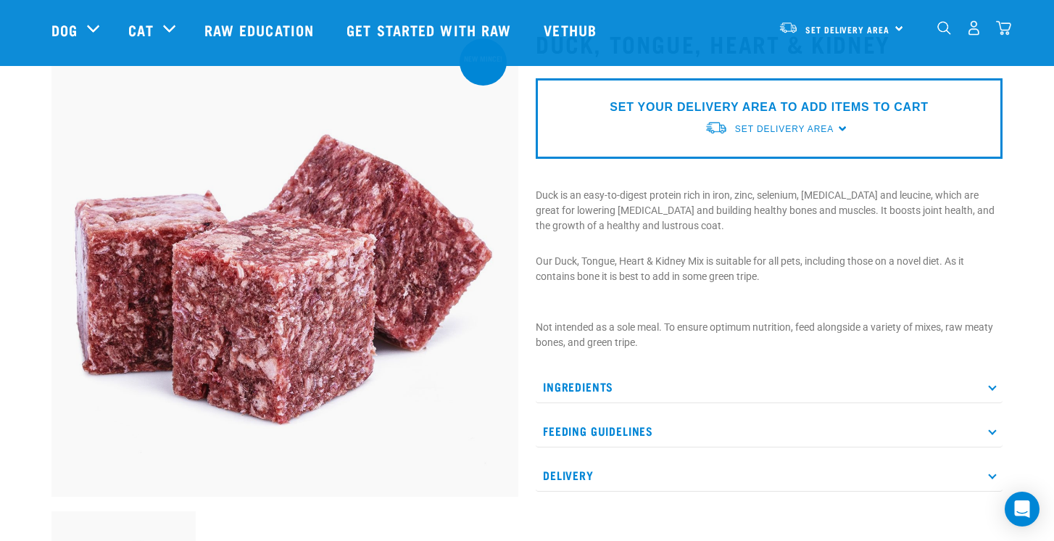
click at [628, 383] on p "Ingredients" at bounding box center [769, 387] width 467 height 33
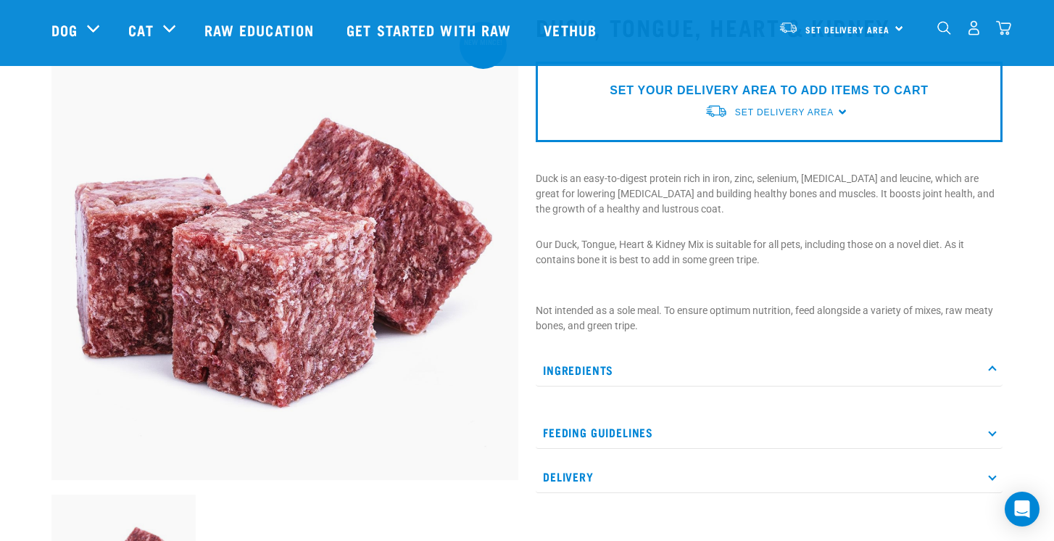
click at [595, 420] on p "Feeding Guidelines" at bounding box center [769, 432] width 467 height 33
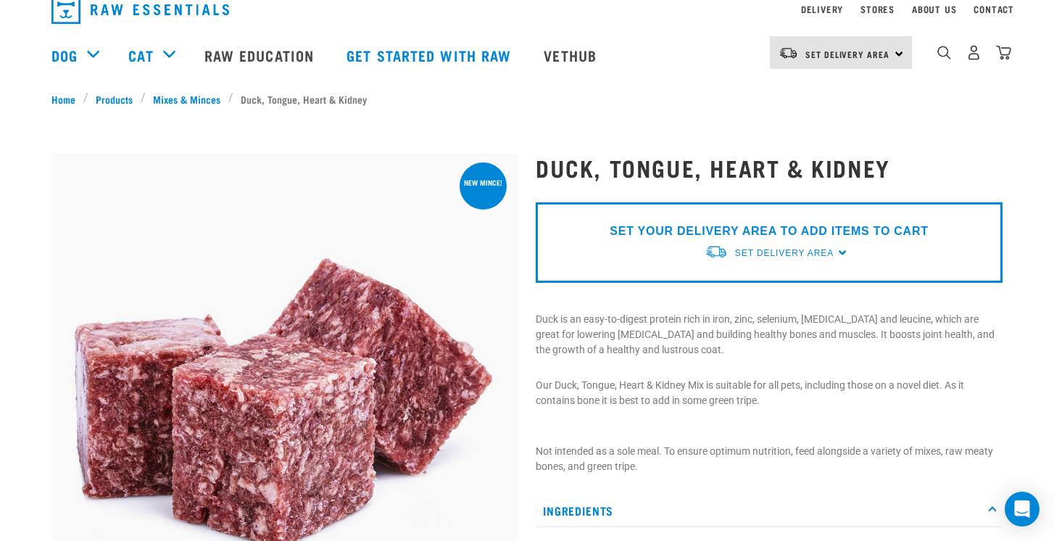
scroll to position [41, 0]
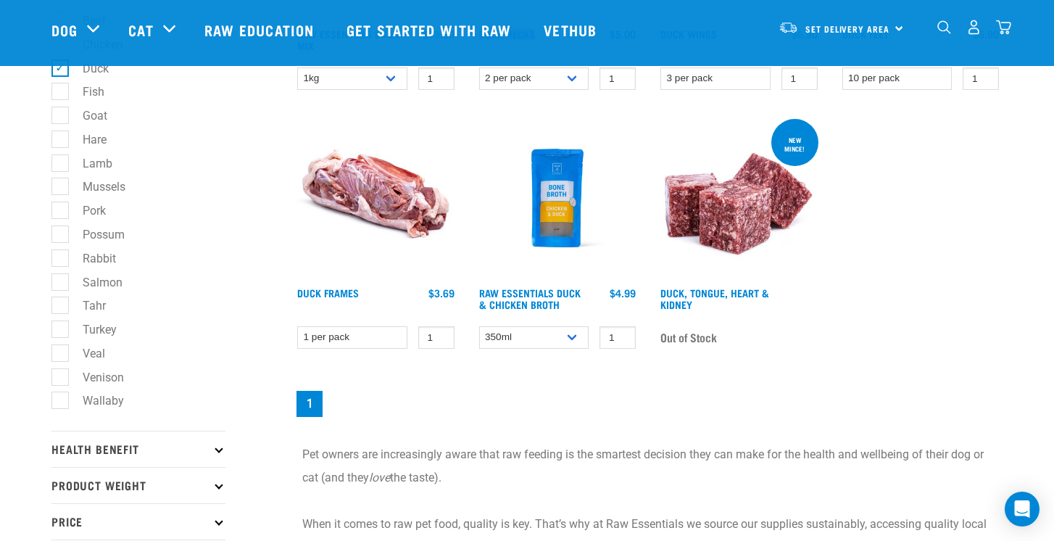
scroll to position [463, 0]
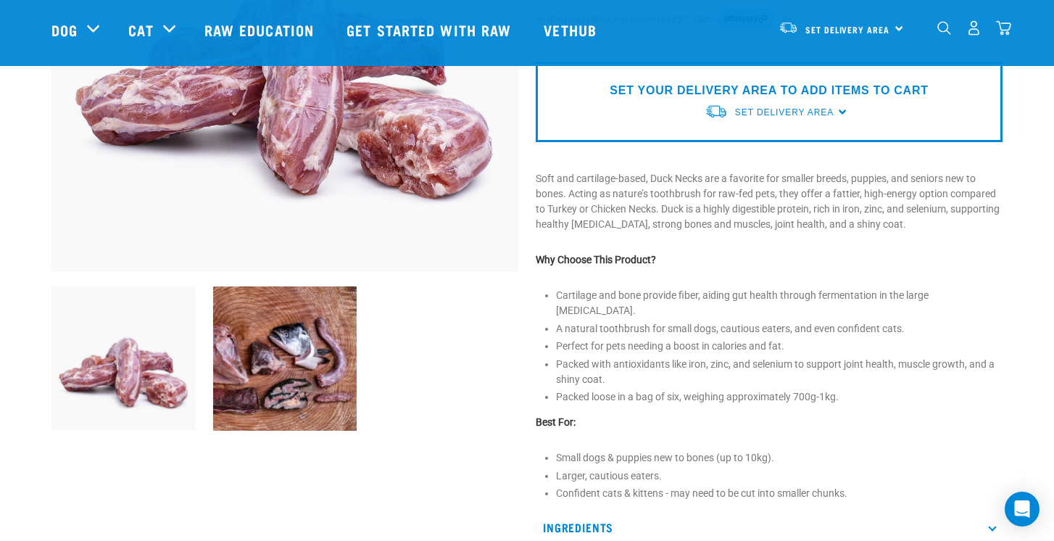
scroll to position [313, 0]
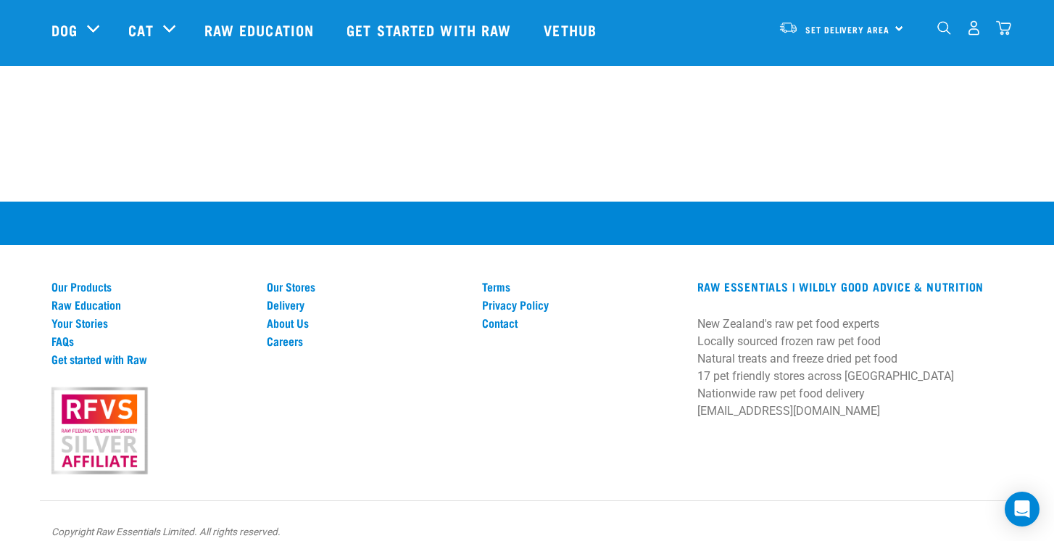
scroll to position [1479, 0]
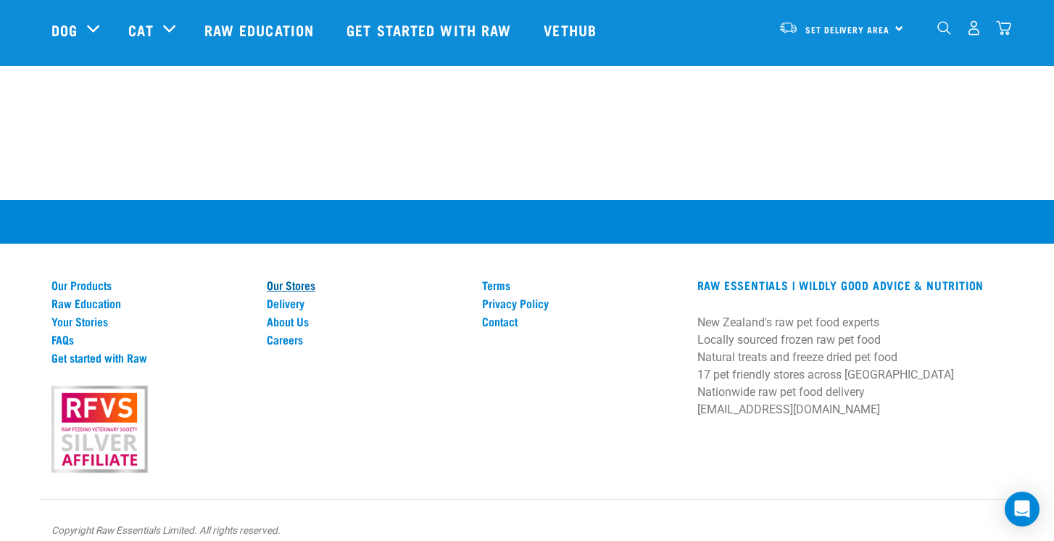
click at [296, 278] on link "Our Stores" at bounding box center [366, 284] width 198 height 13
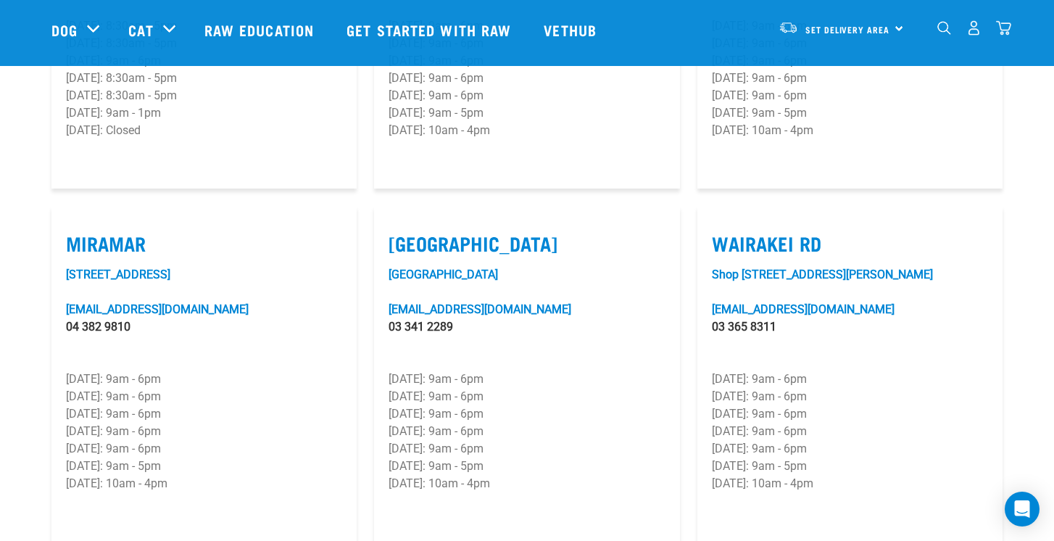
scroll to position [2073, 0]
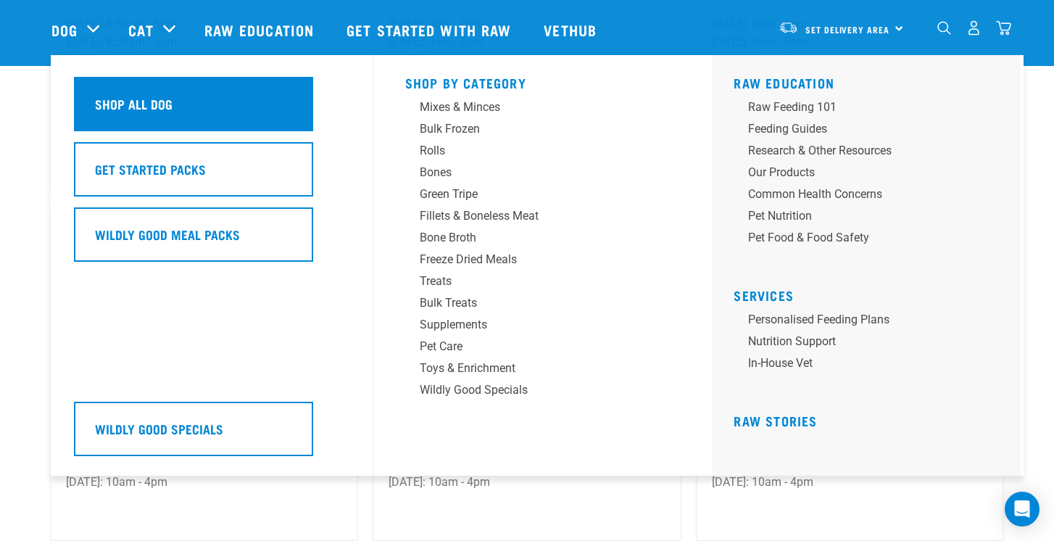
click at [150, 109] on h5 "Shop All Dog" at bounding box center [134, 103] width 78 height 19
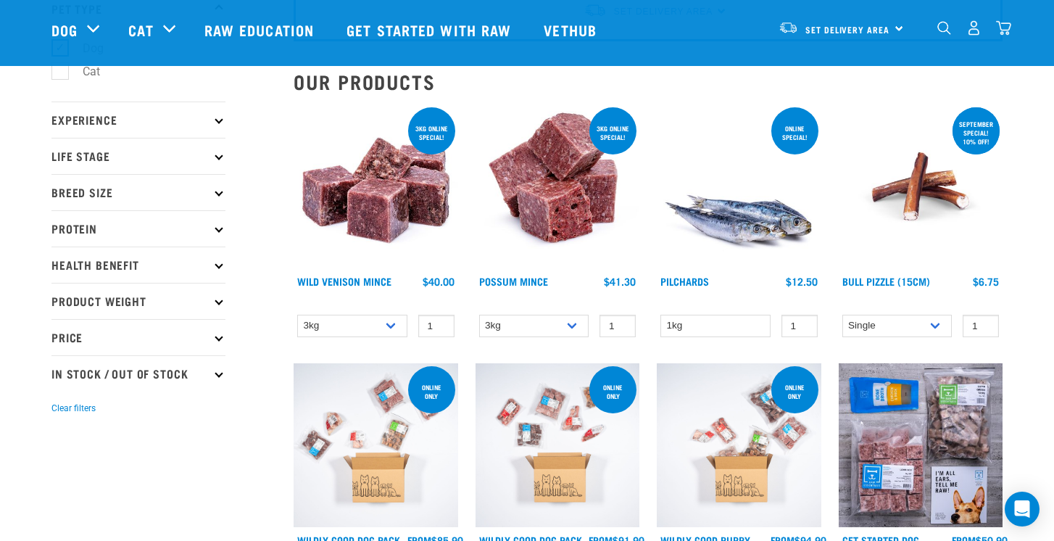
scroll to position [115, 0]
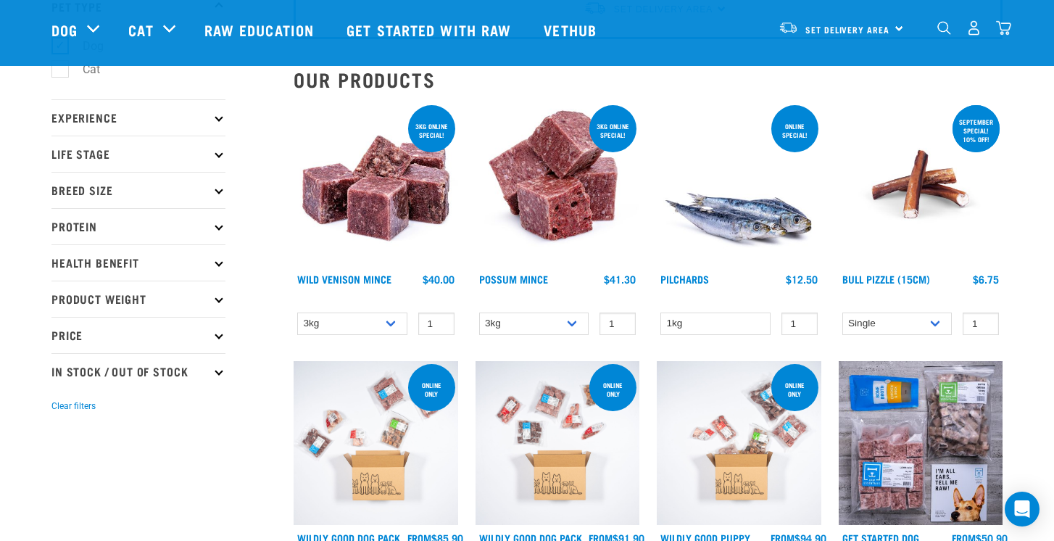
click at [222, 223] on p "Protein" at bounding box center [138, 226] width 174 height 36
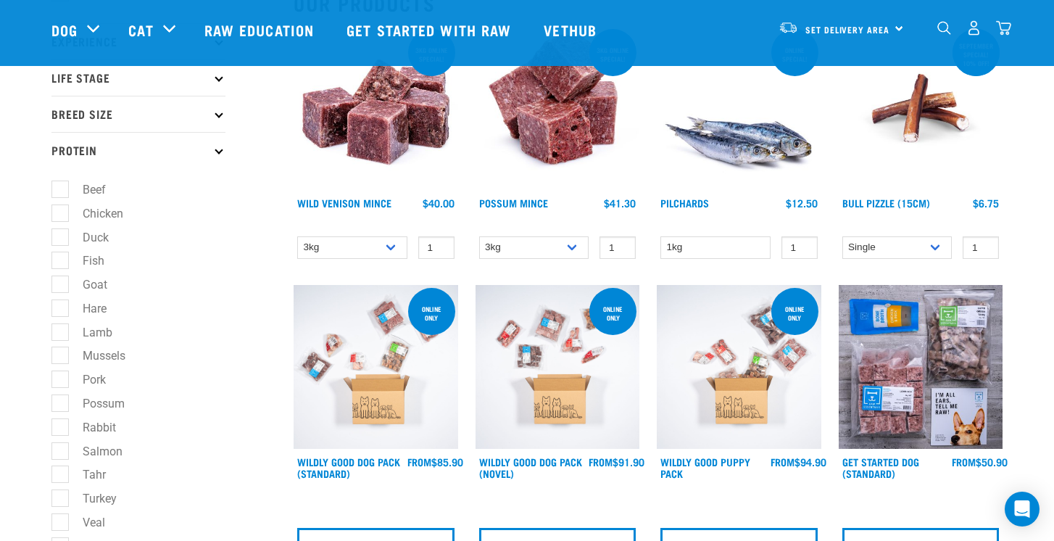
scroll to position [194, 0]
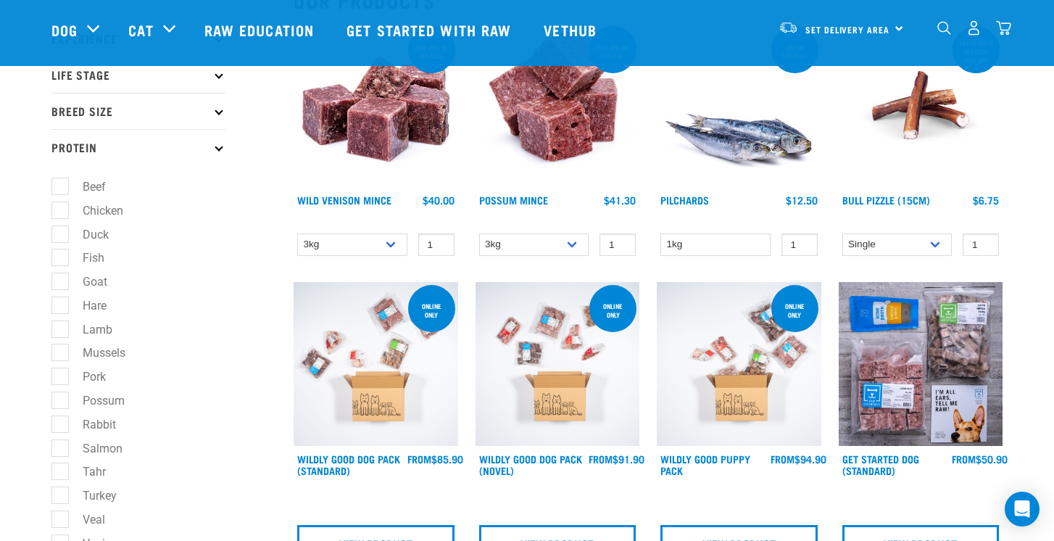
drag, startPoint x: 59, startPoint y: 423, endPoint x: 67, endPoint y: 421, distance: 7.6
click at [59, 423] on label "Rabbit" at bounding box center [90, 425] width 62 height 18
click at [59, 423] on input "Rabbit" at bounding box center [55, 421] width 9 height 9
checkbox input "true"
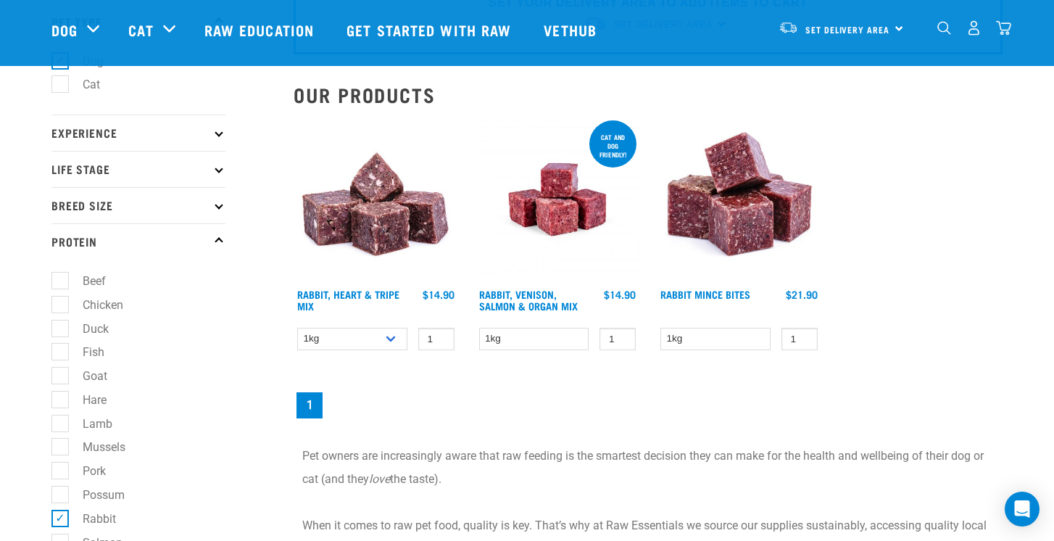
scroll to position [105, 0]
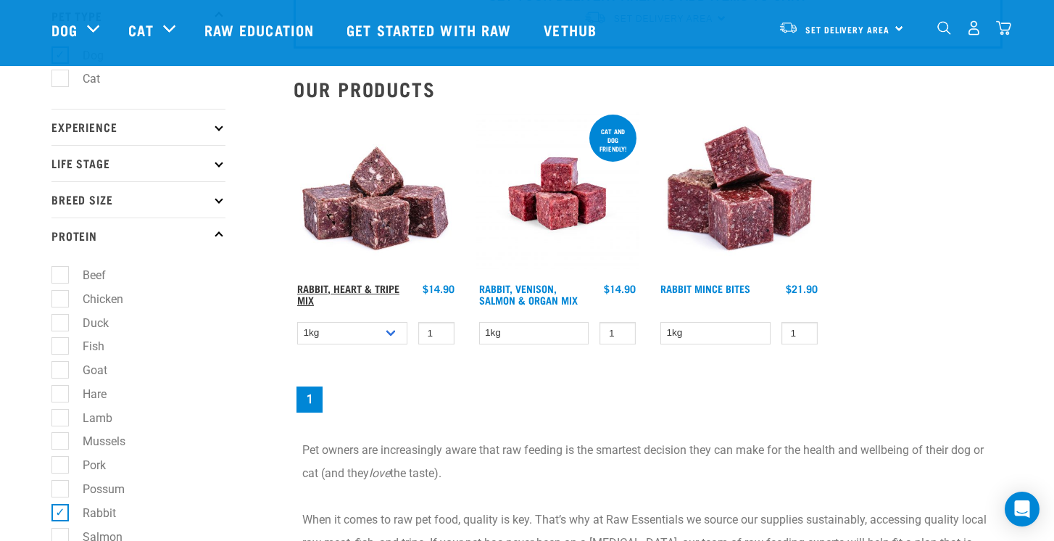
click at [373, 289] on link "Rabbit, Heart & Tripe Mix" at bounding box center [348, 294] width 102 height 17
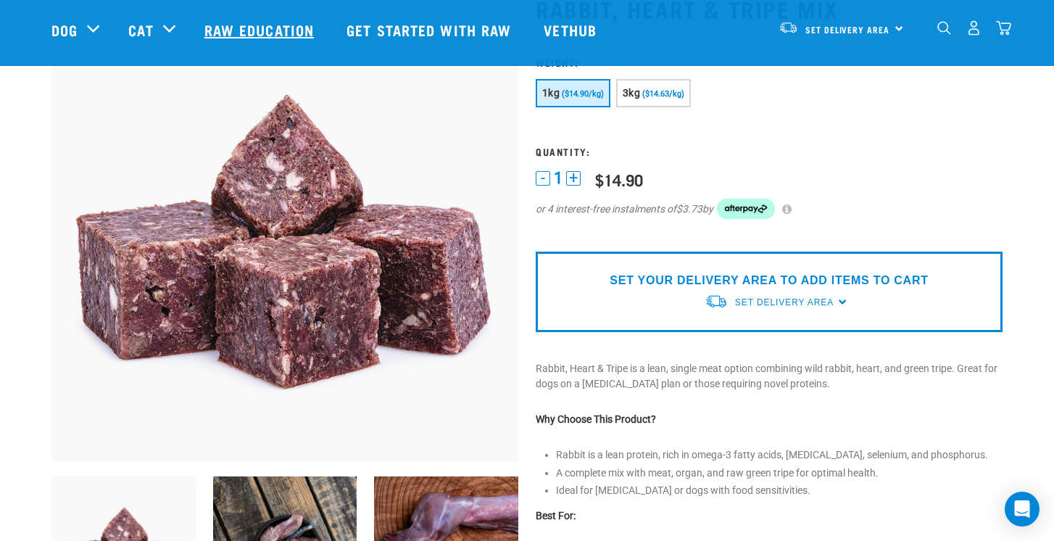
scroll to position [110, 0]
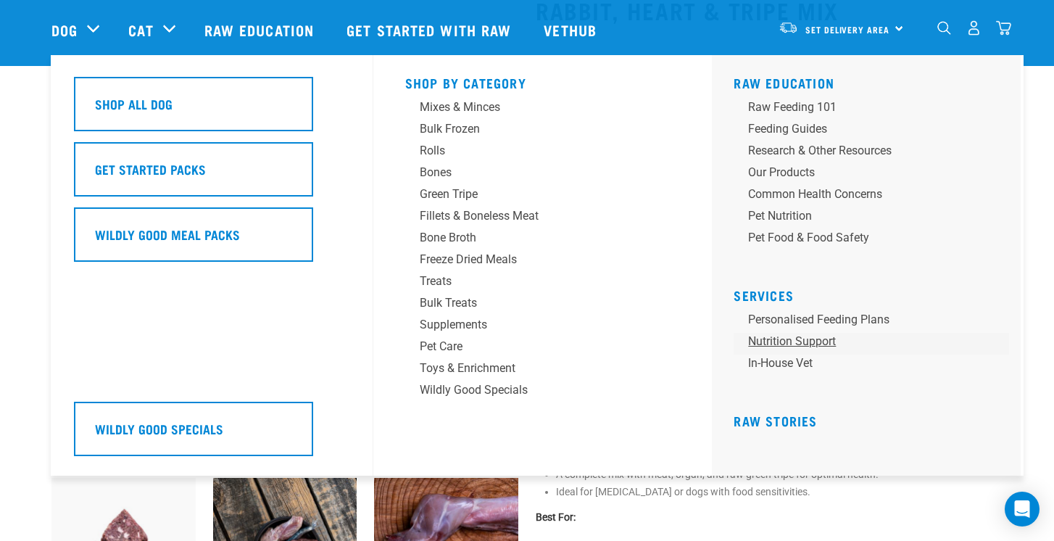
click at [786, 340] on link "Nutrition Support" at bounding box center [872, 344] width 276 height 22
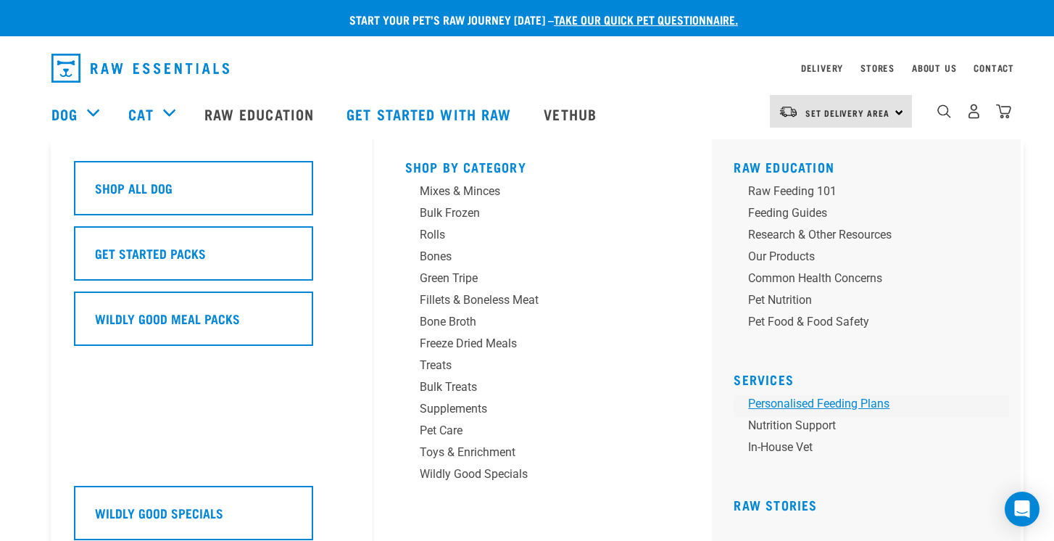
click at [790, 402] on link "Personalised Feeding Plans" at bounding box center [872, 406] width 276 height 22
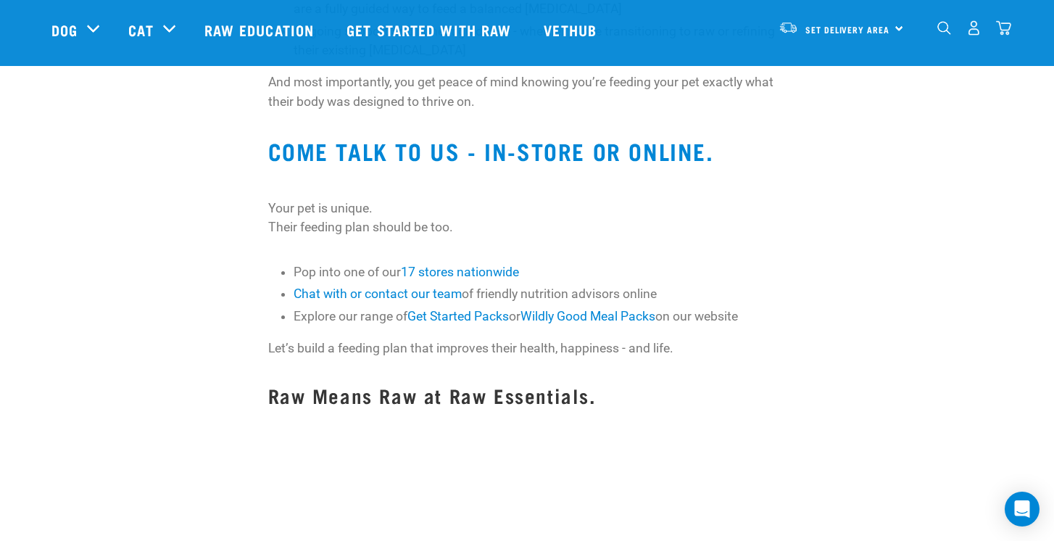
scroll to position [1359, 0]
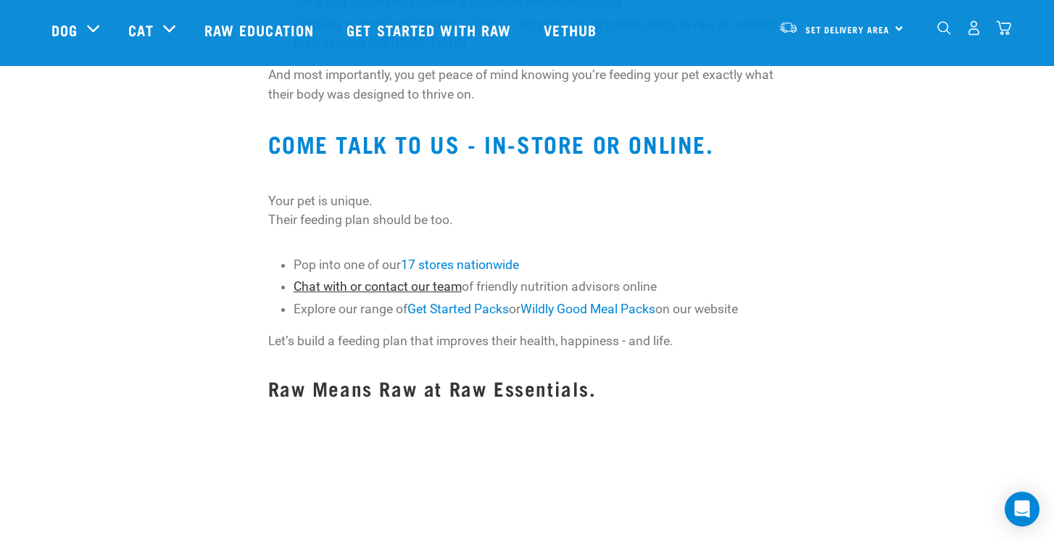
click at [387, 292] on link "Chat with or contact our team" at bounding box center [378, 286] width 168 height 15
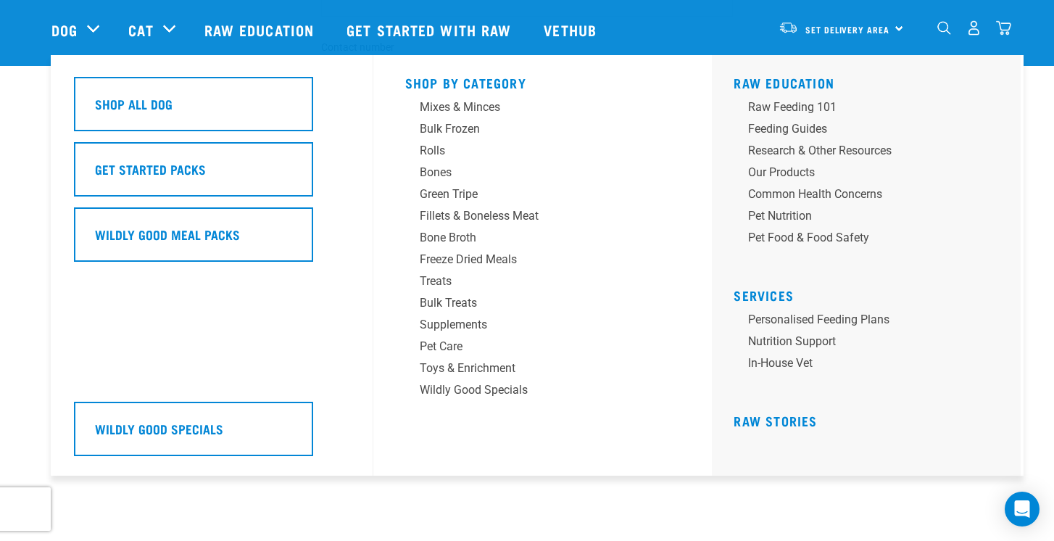
scroll to position [354, 0]
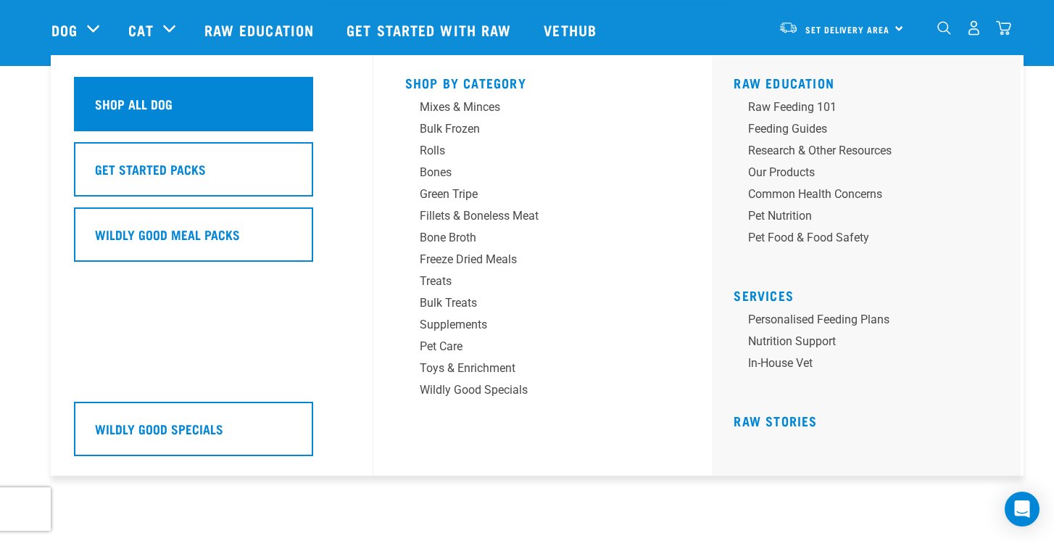
click at [141, 107] on h5 "Shop All Dog" at bounding box center [134, 103] width 78 height 19
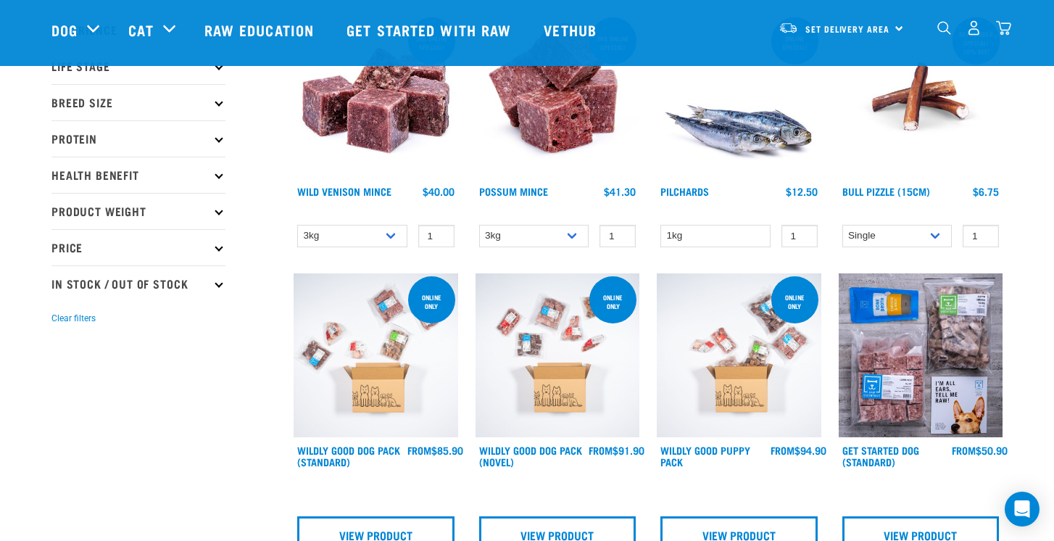
scroll to position [15, 0]
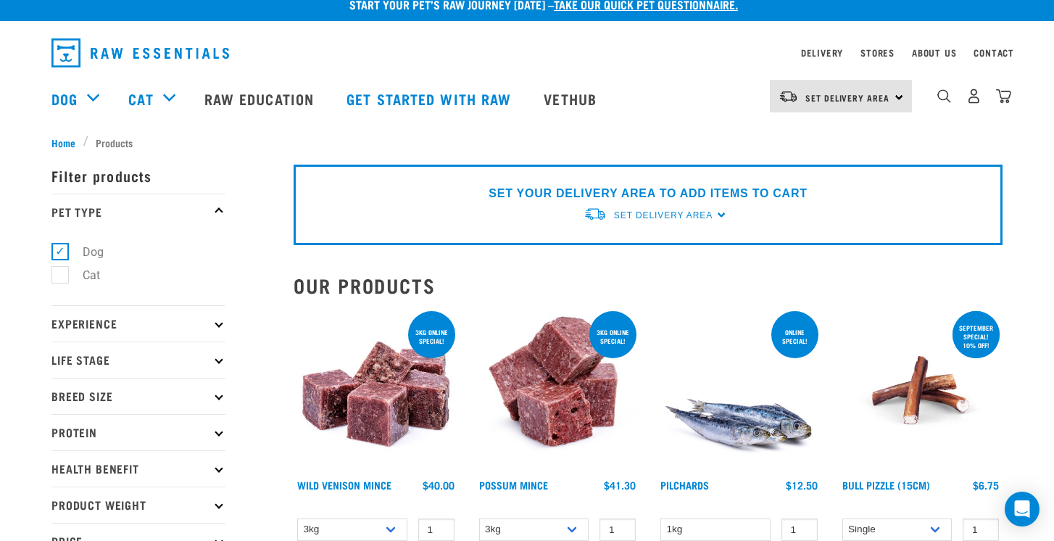
click at [210, 427] on p "Protein" at bounding box center [138, 432] width 174 height 36
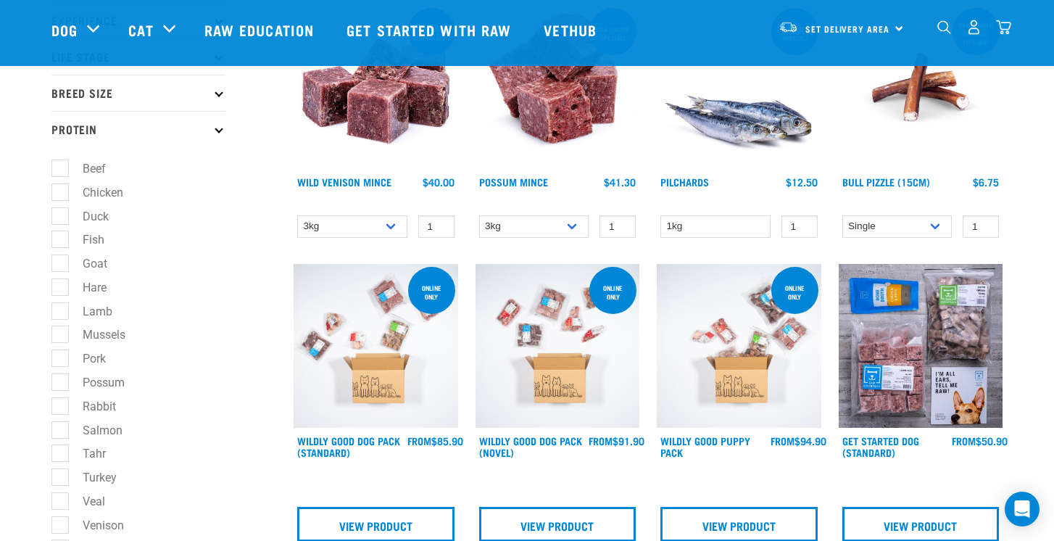
scroll to position [394, 0]
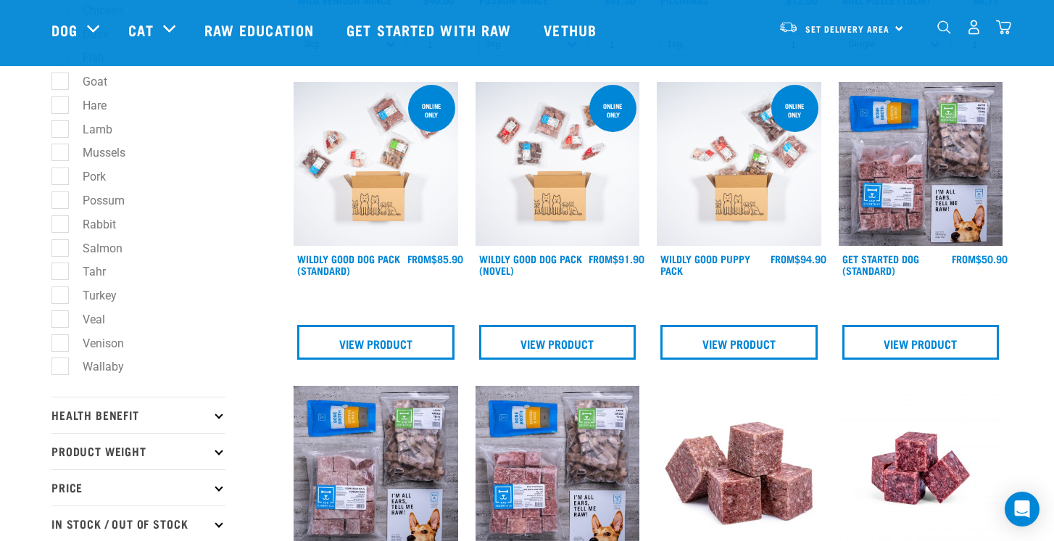
click at [64, 223] on label "Rabbit" at bounding box center [90, 224] width 62 height 18
click at [61, 223] on input "Rabbit" at bounding box center [55, 221] width 9 height 9
checkbox input "true"
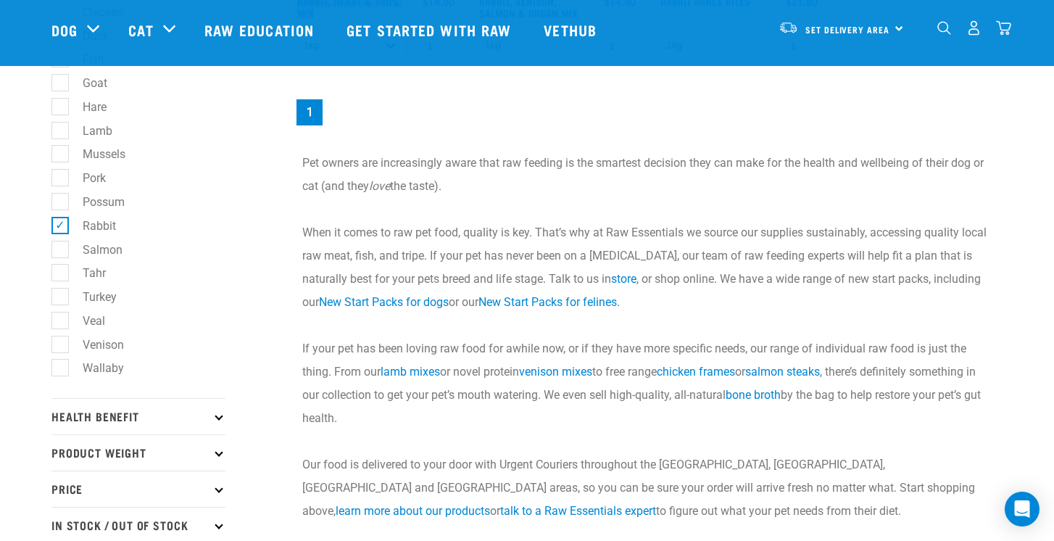
scroll to position [393, 0]
click at [62, 226] on label "Rabbit" at bounding box center [90, 225] width 62 height 18
click at [61, 226] on input "Rabbit" at bounding box center [55, 222] width 9 height 9
checkbox input "false"
click at [59, 244] on label "Salmon" at bounding box center [93, 249] width 69 height 18
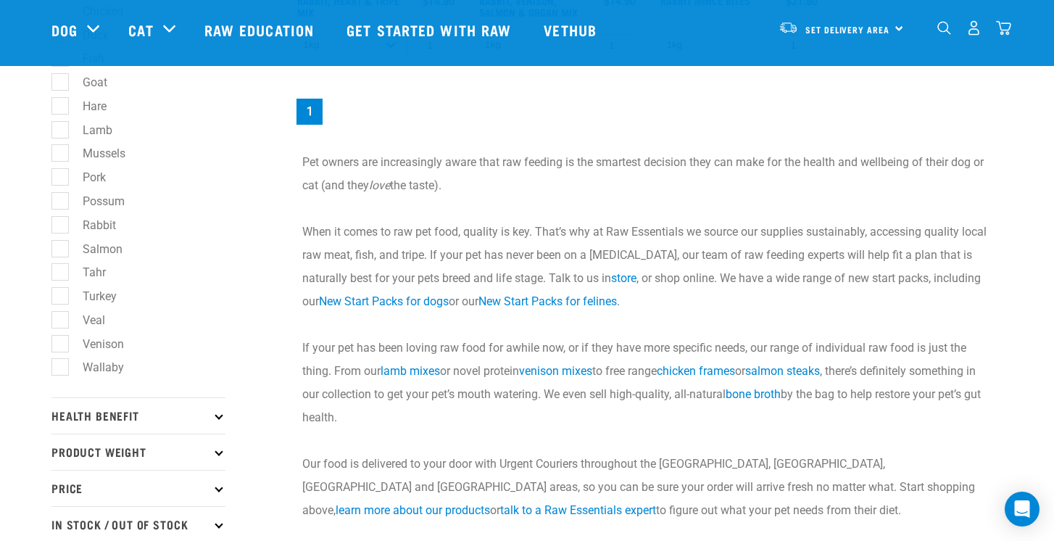
click at [59, 244] on input "Salmon" at bounding box center [55, 245] width 9 height 9
checkbox input "true"
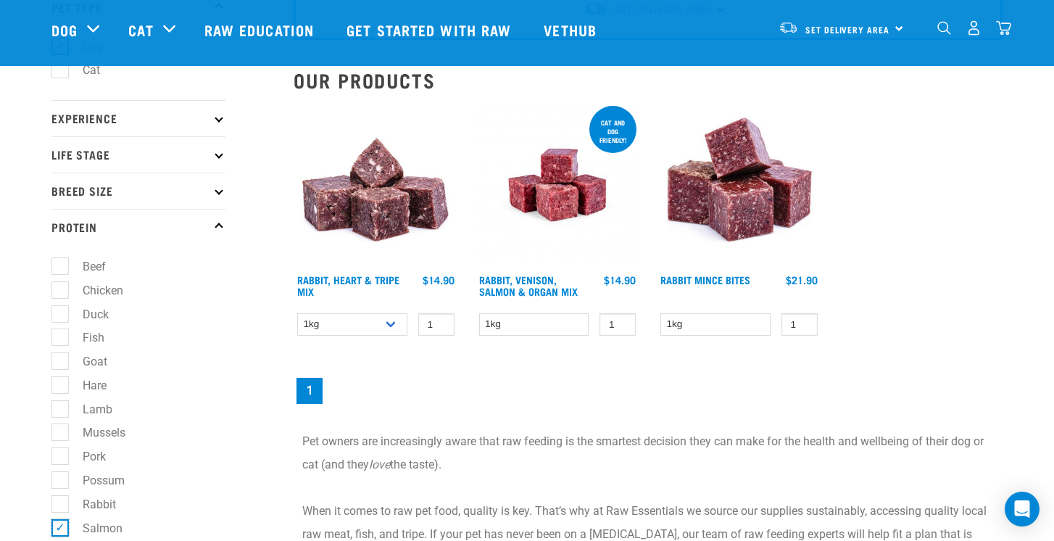
scroll to position [50, 0]
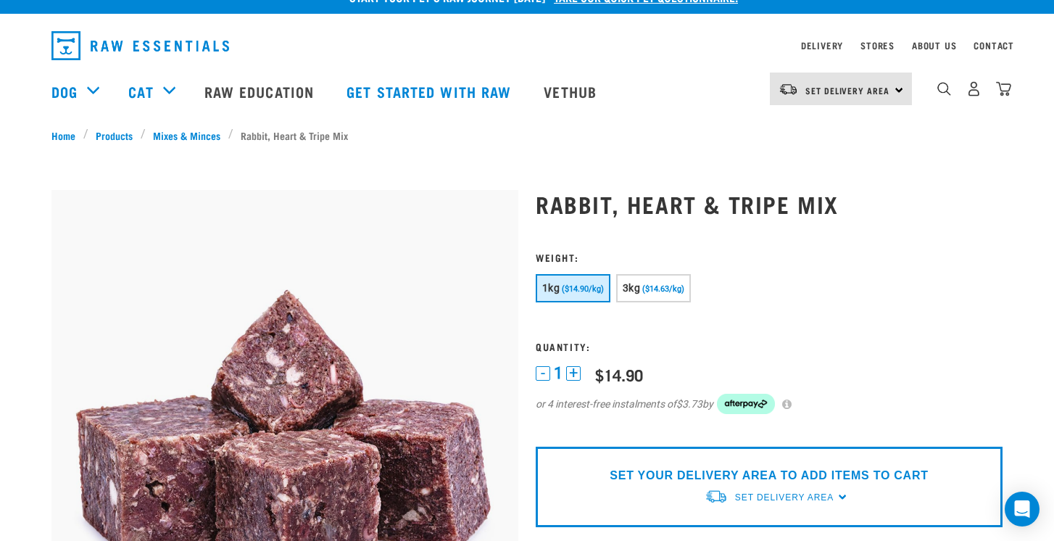
scroll to position [76, 0]
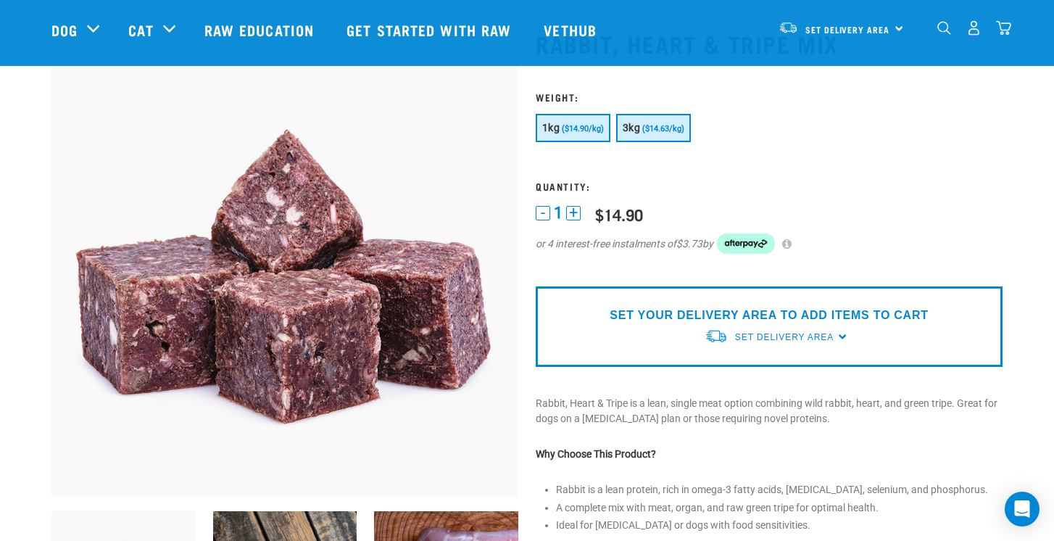
click at [665, 132] on span "($14.63/kg)" at bounding box center [664, 128] width 42 height 9
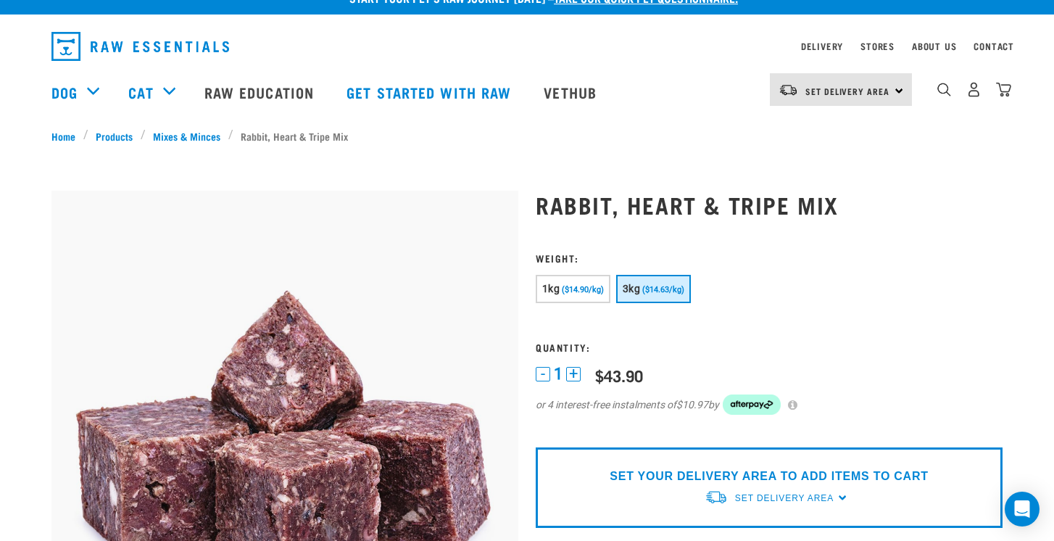
scroll to position [425, 0]
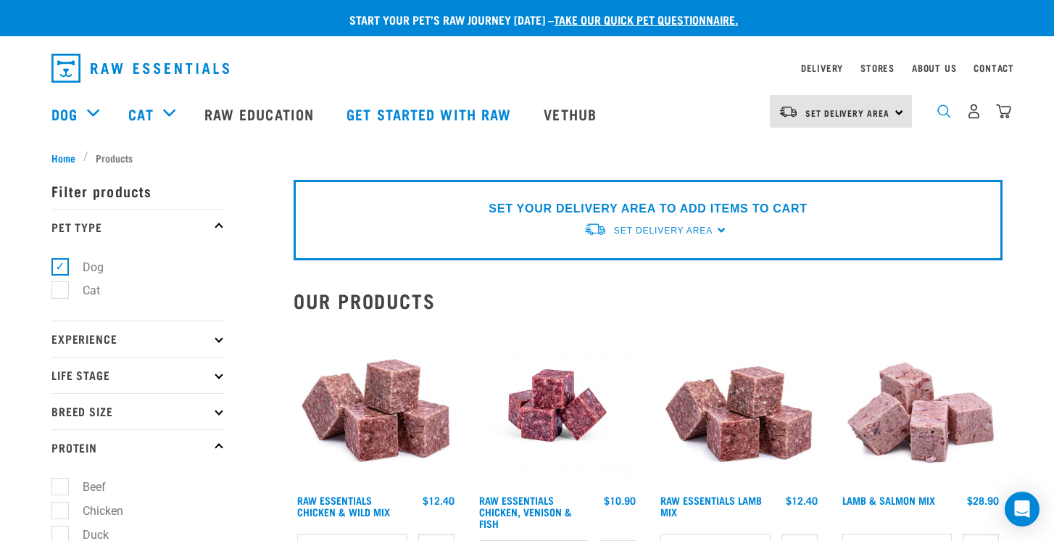
click at [939, 107] on img "dropdown navigation" at bounding box center [945, 111] width 14 height 14
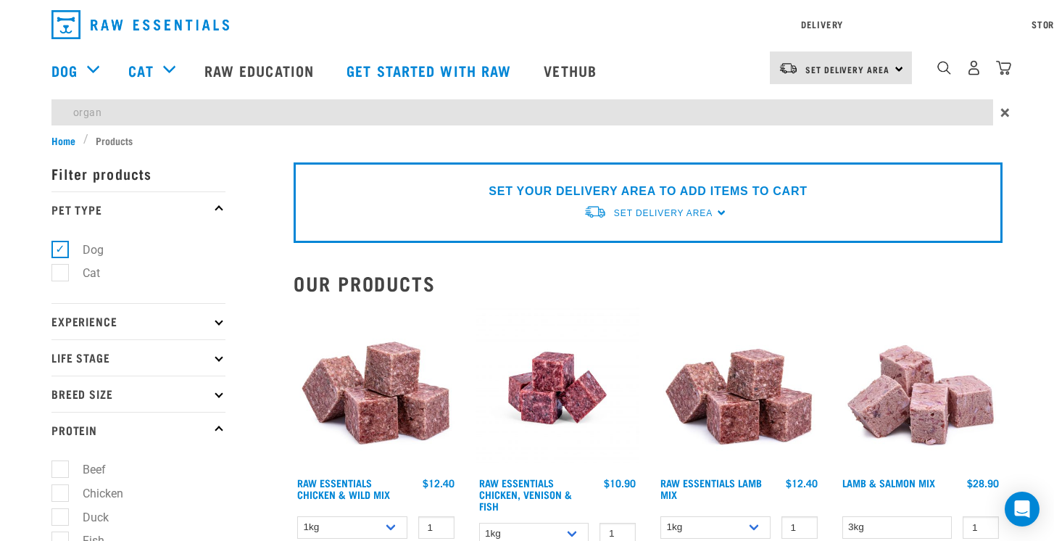
type input "organ"
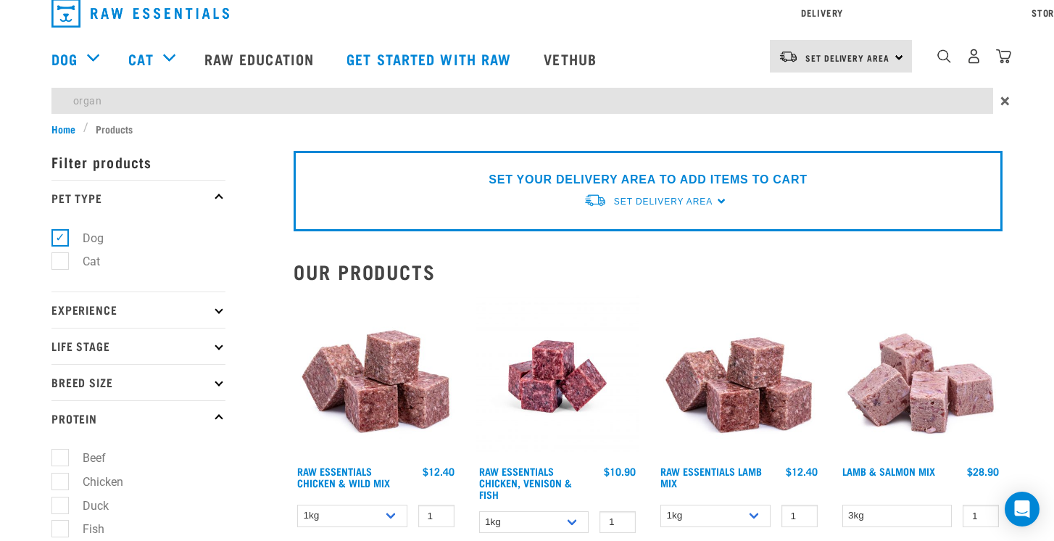
scroll to position [9, 0]
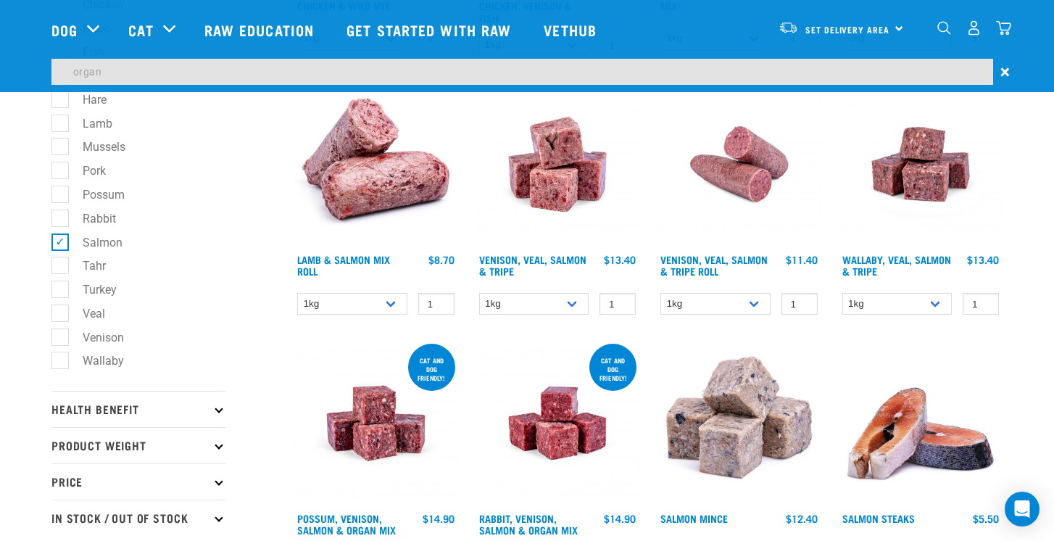
scroll to position [568, 0]
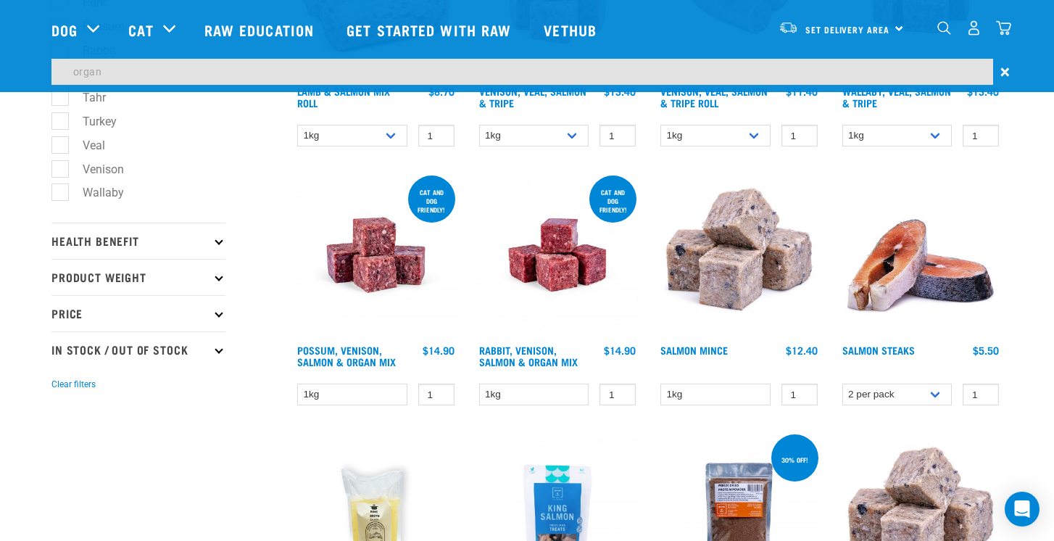
click at [217, 236] on p "Health Benefit" at bounding box center [138, 241] width 174 height 36
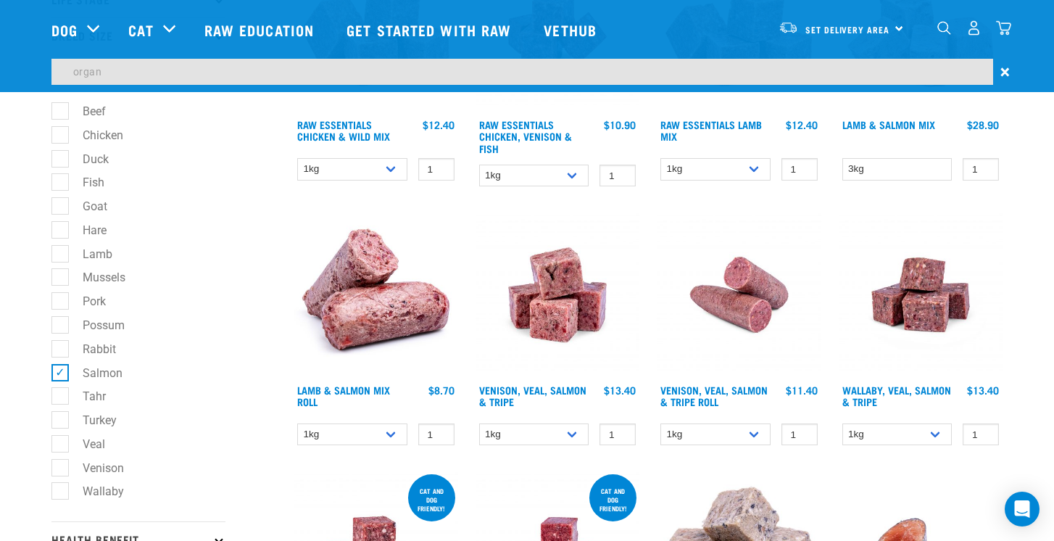
scroll to position [276, 0]
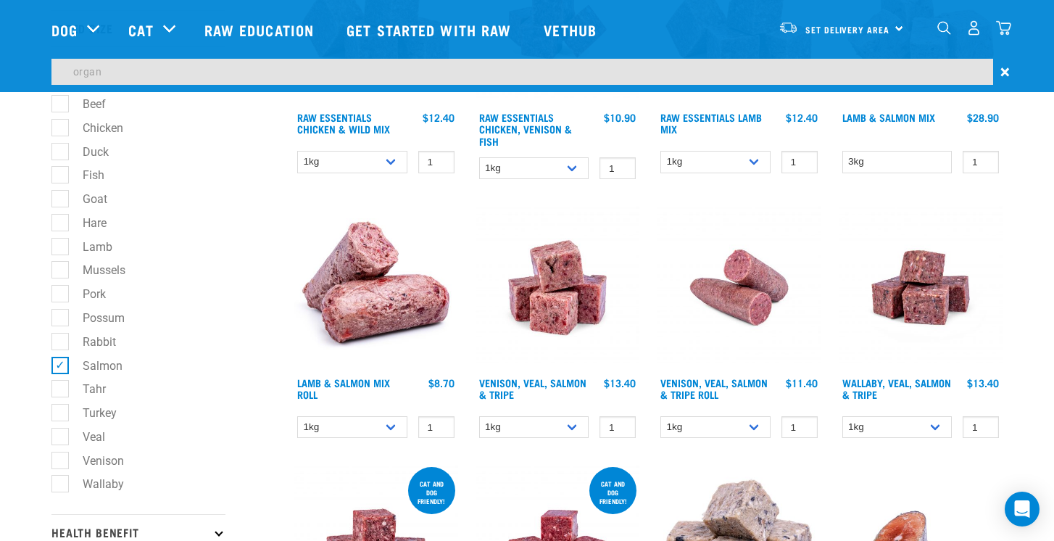
click at [68, 365] on label "Salmon" at bounding box center [93, 366] width 69 height 18
click at [61, 365] on input "Salmon" at bounding box center [55, 362] width 9 height 9
checkbox input "false"
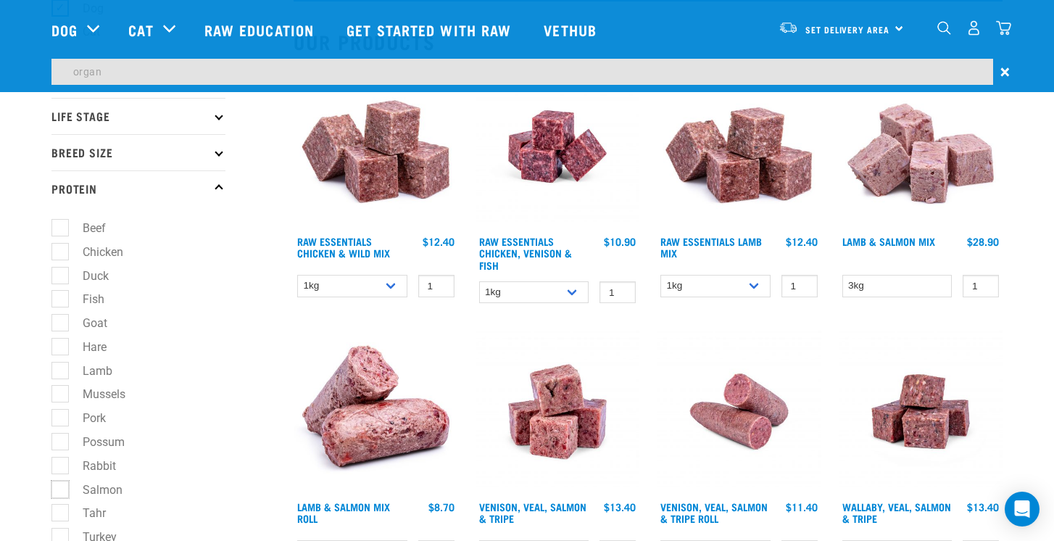
scroll to position [123, 0]
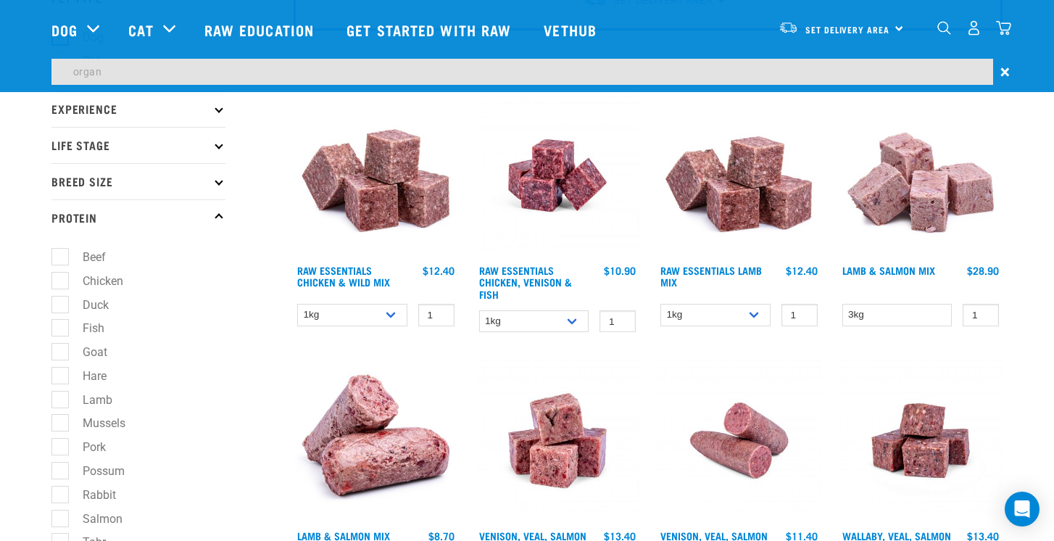
click at [209, 215] on p "Protein" at bounding box center [138, 217] width 174 height 36
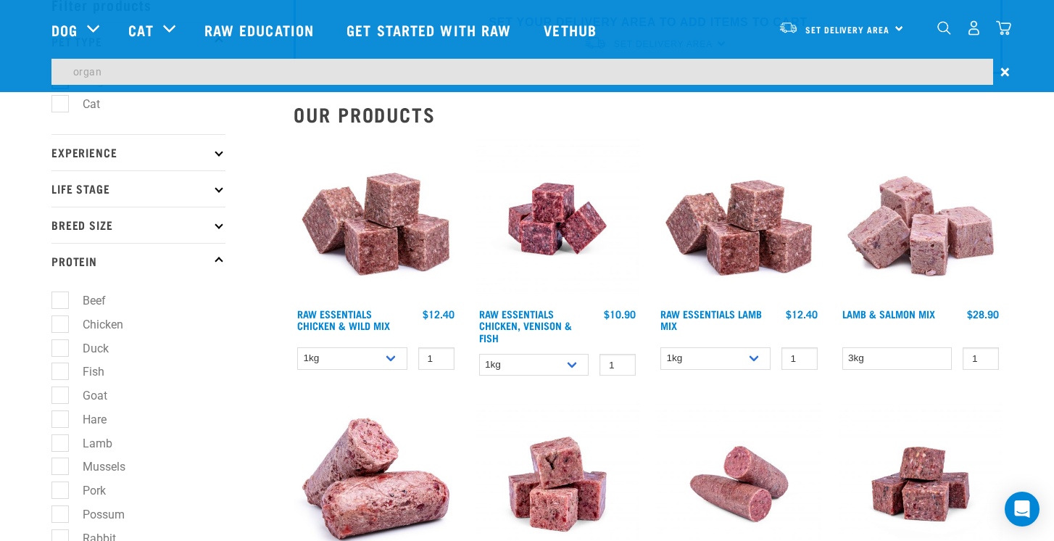
click at [175, 76] on input "organ" at bounding box center [522, 72] width 942 height 26
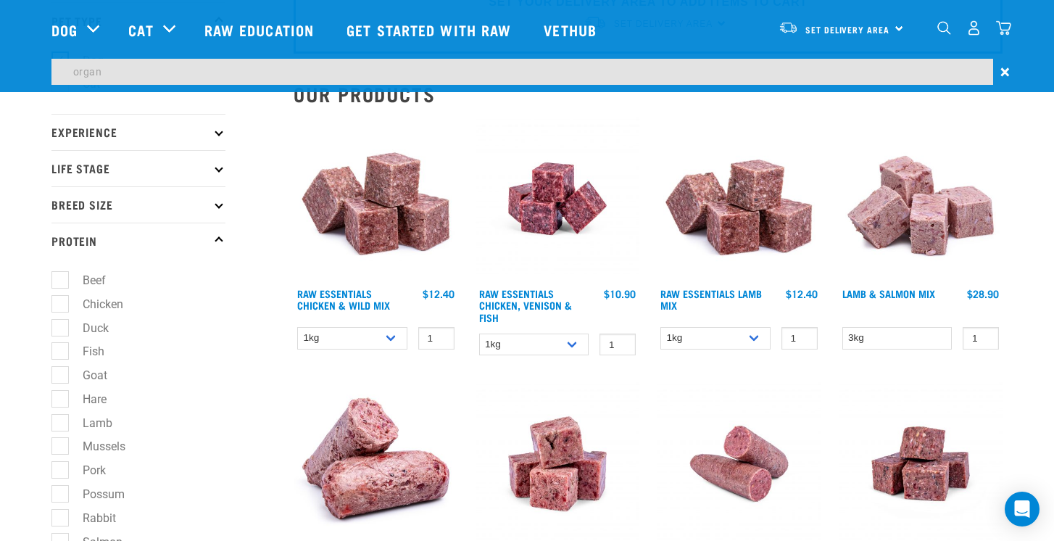
scroll to position [0, 0]
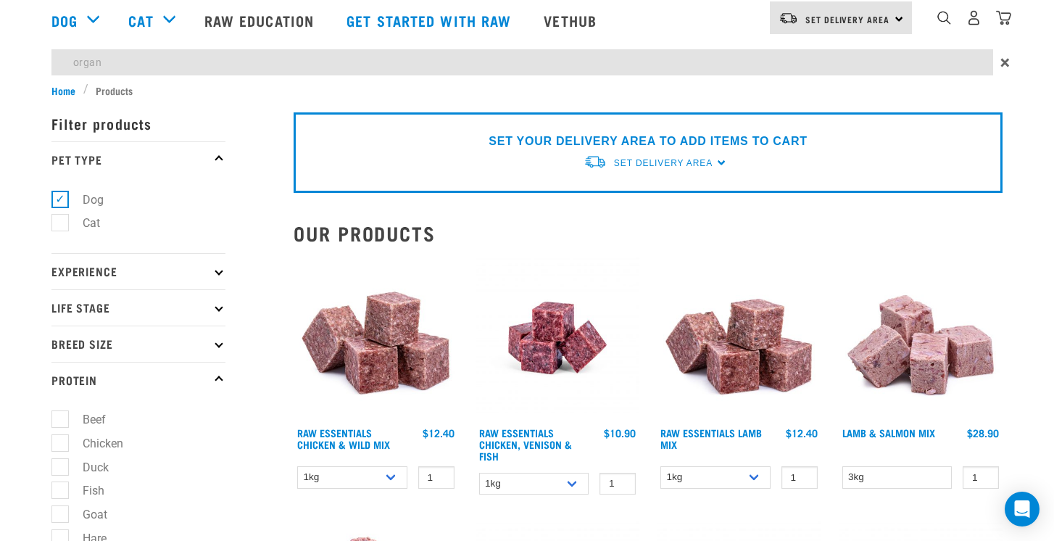
scroll to position [104, 0]
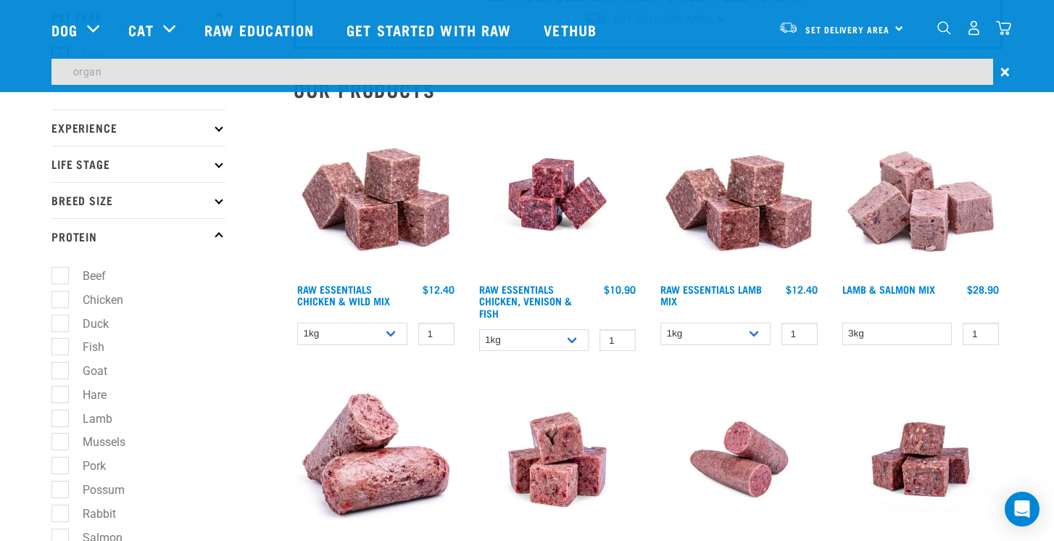
click at [215, 235] on icon at bounding box center [219, 236] width 8 height 8
click at [218, 236] on icon at bounding box center [219, 236] width 8 height 8
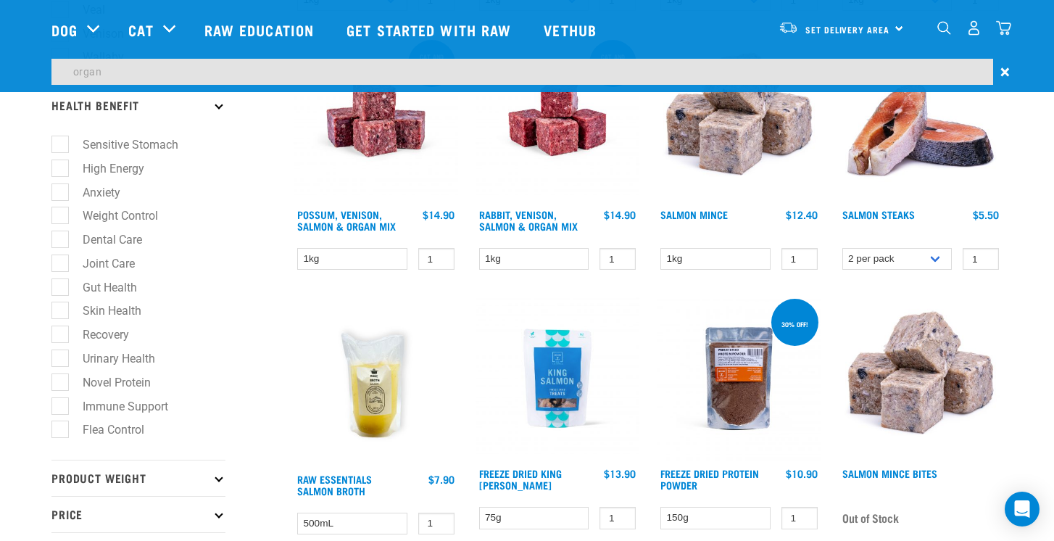
scroll to position [700, 0]
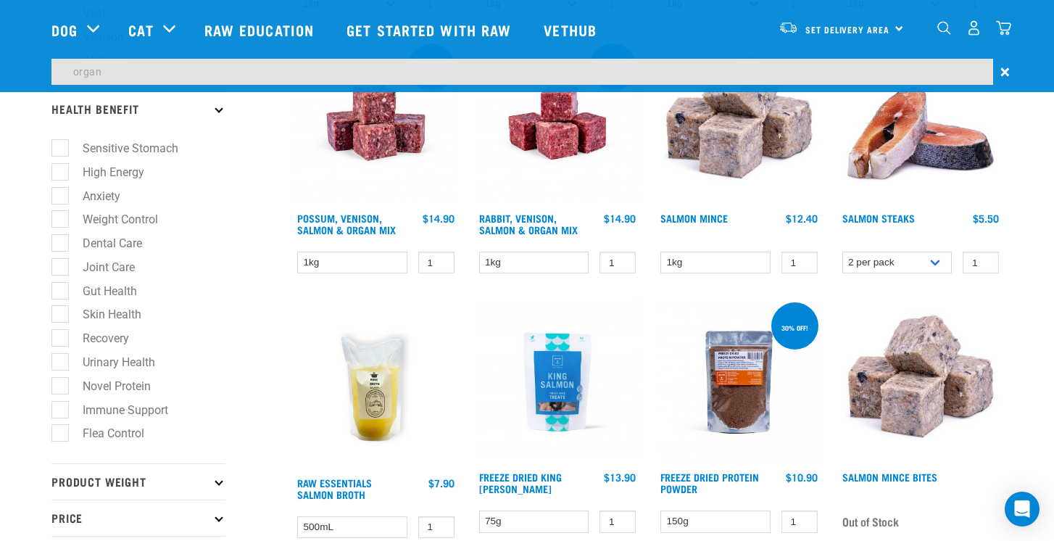
click at [61, 146] on label "Sensitive Stomach" at bounding box center [121, 148] width 125 height 18
click at [61, 146] on input "Sensitive Stomach" at bounding box center [55, 145] width 9 height 9
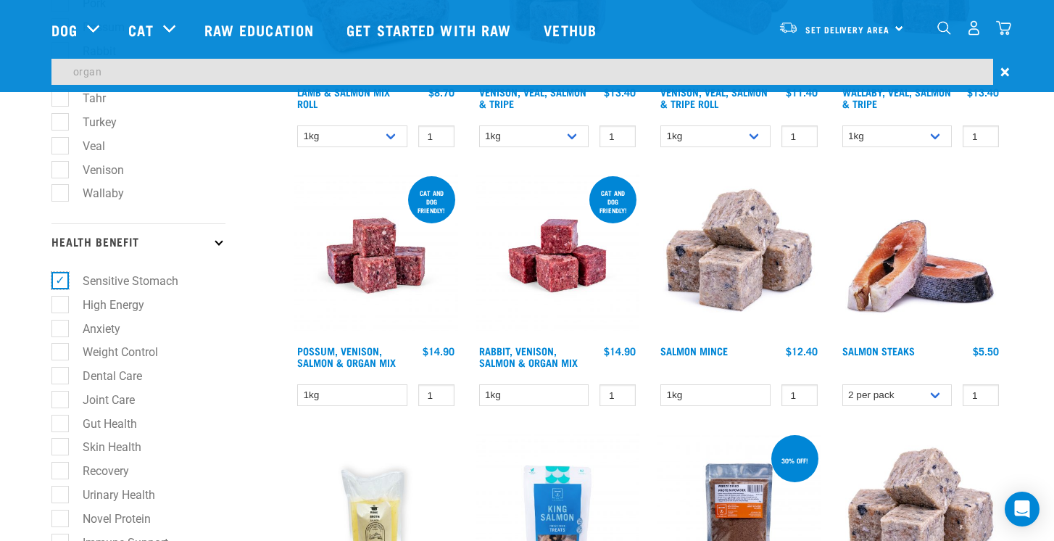
scroll to position [755, 0]
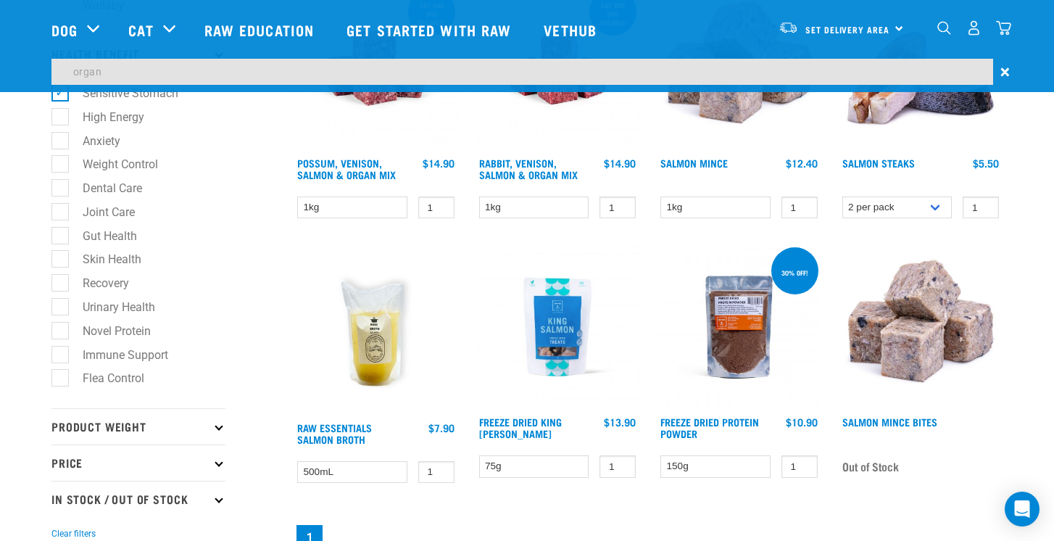
click at [249, 310] on div "× Filter products Pet Type Dog Cat Experience New Raw Feeder Experienced Raw Fe…" at bounding box center [164, 129] width 242 height 1668
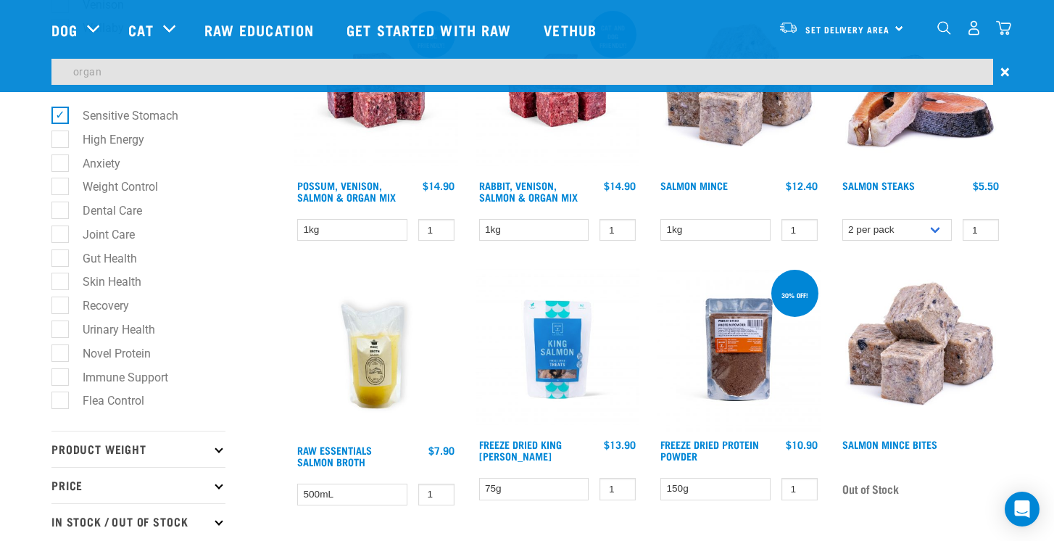
scroll to position [637, 0]
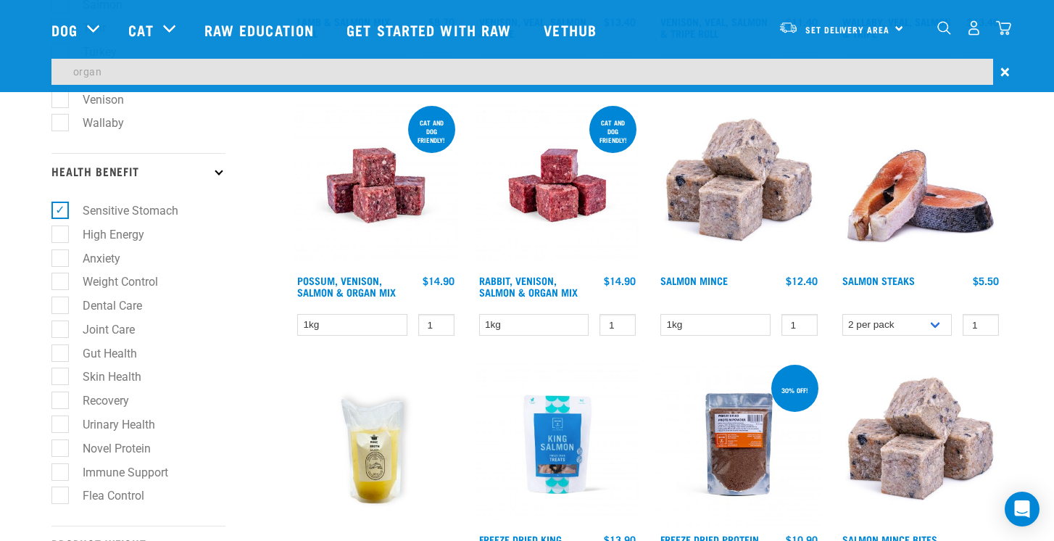
click at [63, 215] on label "Sensitive Stomach" at bounding box center [121, 211] width 125 height 18
click at [61, 213] on input "Sensitive Stomach" at bounding box center [55, 208] width 9 height 9
checkbox input "false"
click at [64, 352] on label "Gut Health" at bounding box center [100, 353] width 83 height 18
click at [61, 352] on input "Gut Health" at bounding box center [55, 350] width 9 height 9
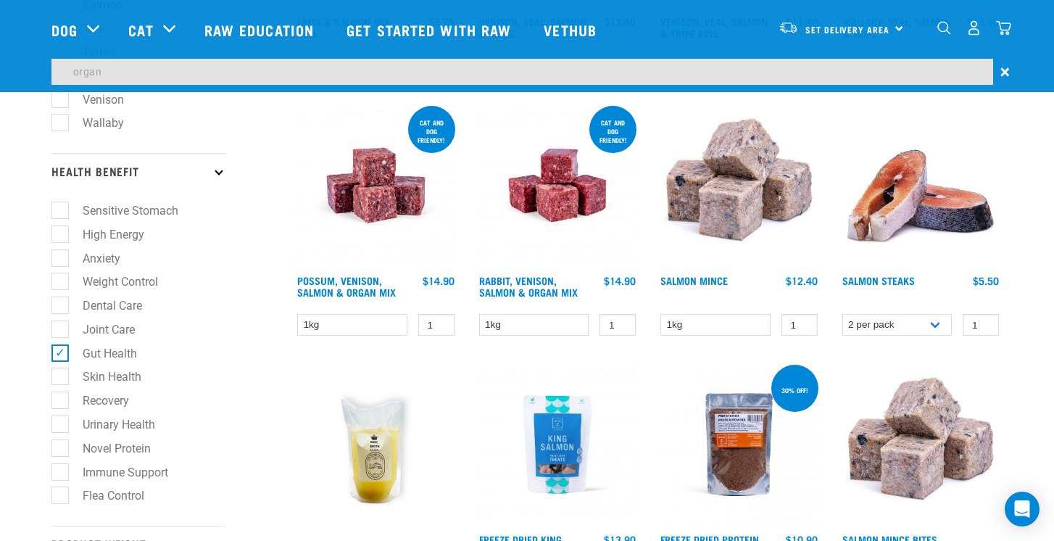
click at [66, 349] on label "Gut Health" at bounding box center [100, 353] width 83 height 18
click at [61, 349] on input "Gut Health" at bounding box center [55, 350] width 9 height 9
checkbox input "false"
click at [62, 373] on label "Skin Health" at bounding box center [103, 377] width 88 height 18
click at [61, 373] on input "Skin Health" at bounding box center [55, 374] width 9 height 9
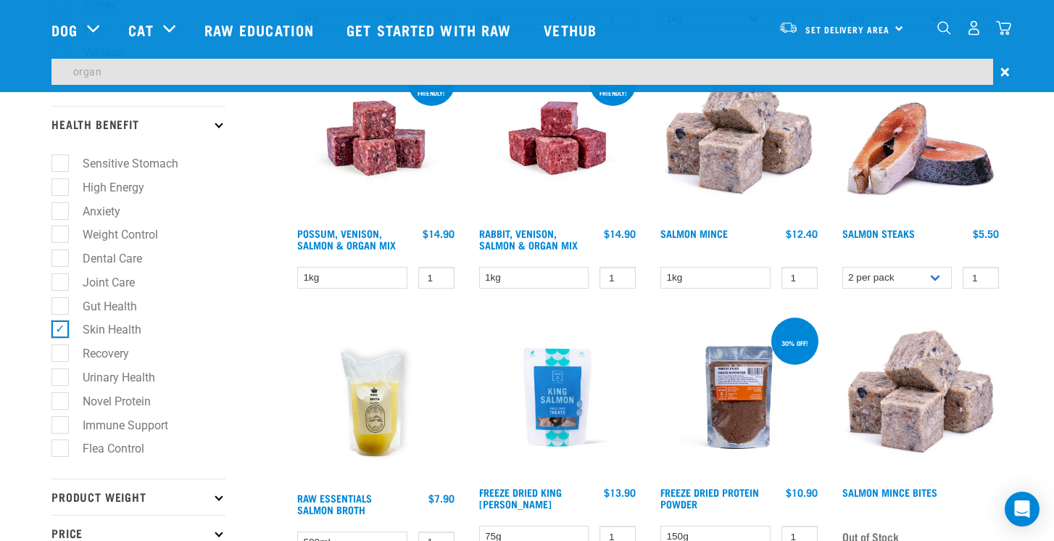
scroll to position [729, 0]
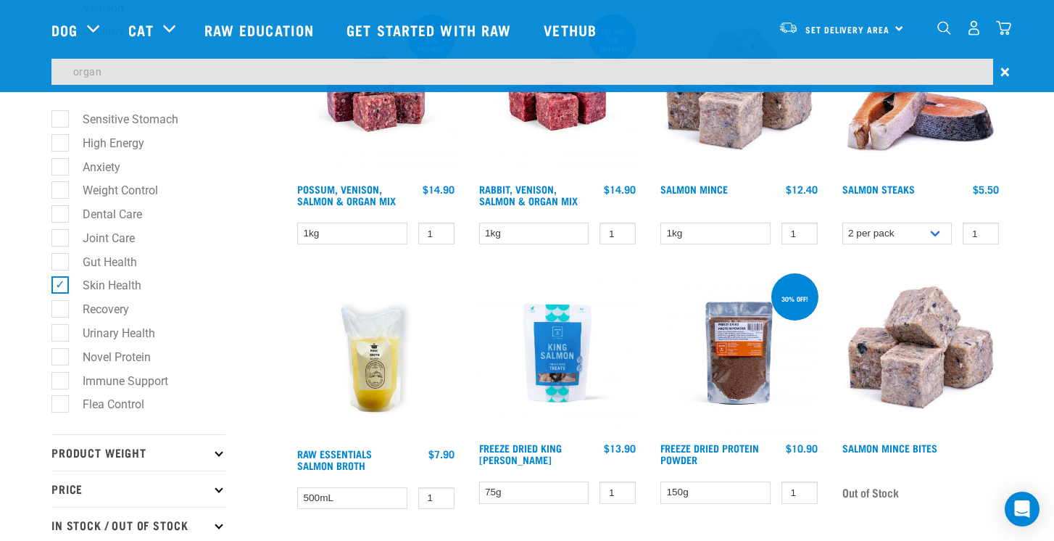
click at [59, 282] on label "Skin Health" at bounding box center [103, 285] width 88 height 18
click at [59, 282] on input "Skin Health" at bounding box center [55, 282] width 9 height 9
checkbox input "false"
click at [66, 354] on label "Novel Protein" at bounding box center [107, 357] width 97 height 18
click at [61, 354] on input "Novel Protein" at bounding box center [55, 354] width 9 height 9
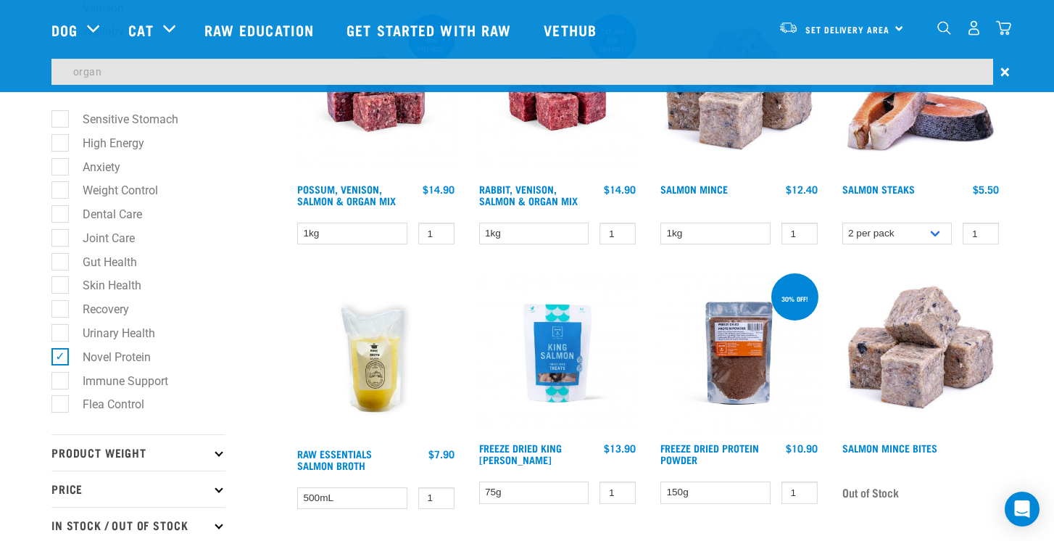
click at [66, 354] on label "Novel Protein" at bounding box center [107, 357] width 97 height 18
click at [61, 354] on input "Novel Protein" at bounding box center [55, 354] width 9 height 9
checkbox input "false"
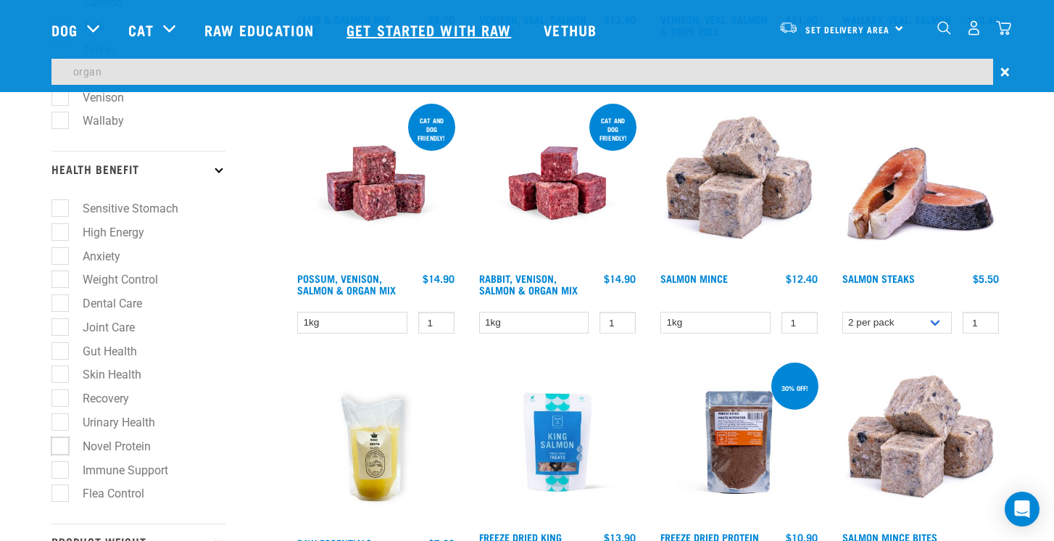
scroll to position [503, 0]
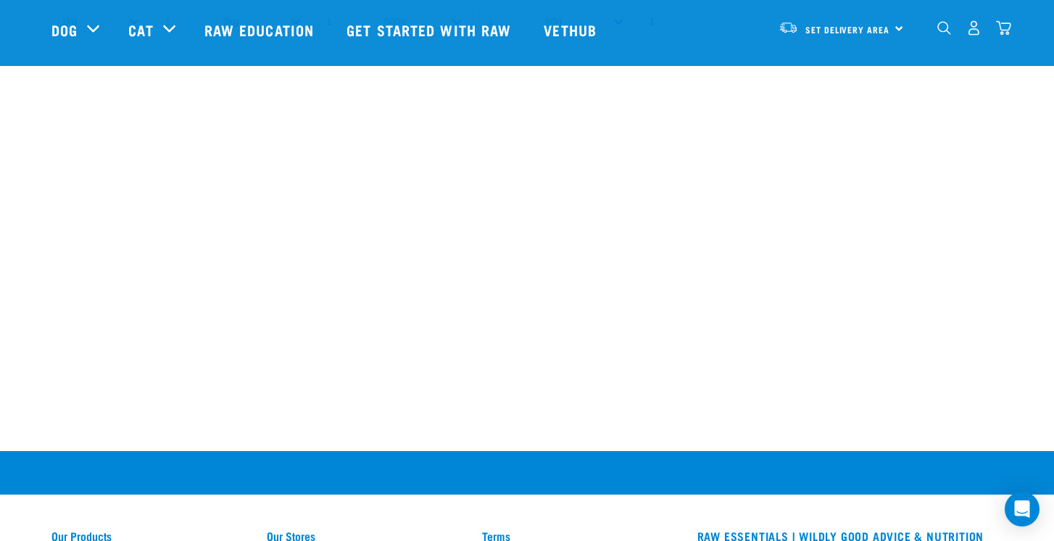
scroll to position [1025, 0]
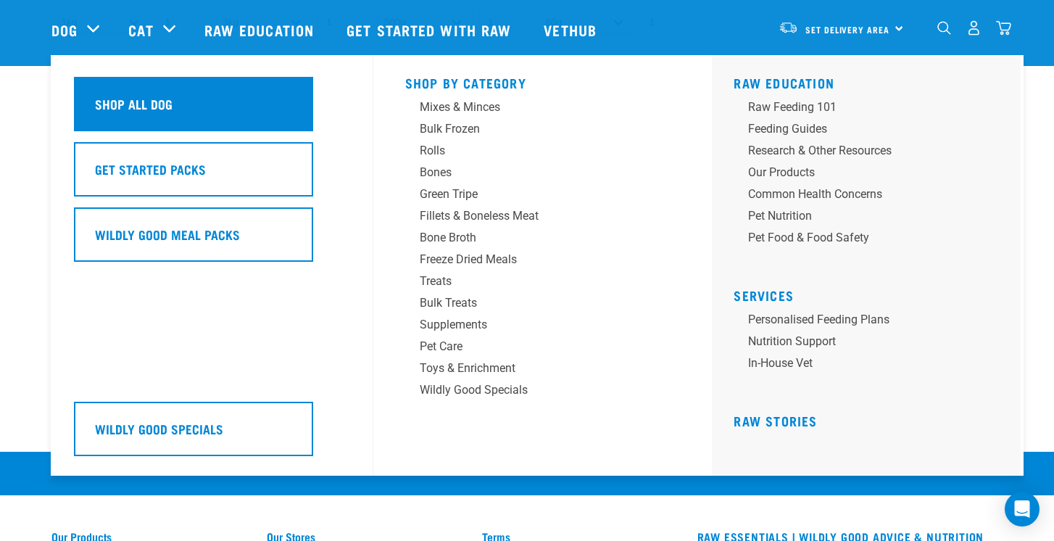
click at [115, 93] on div "Shop All Dog" at bounding box center [193, 104] width 239 height 54
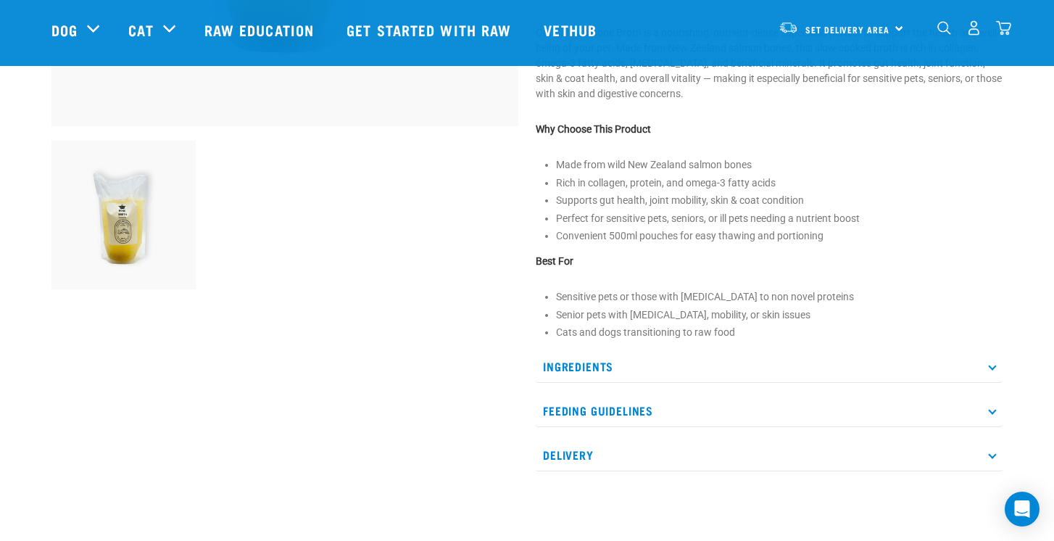
scroll to position [445, 0]
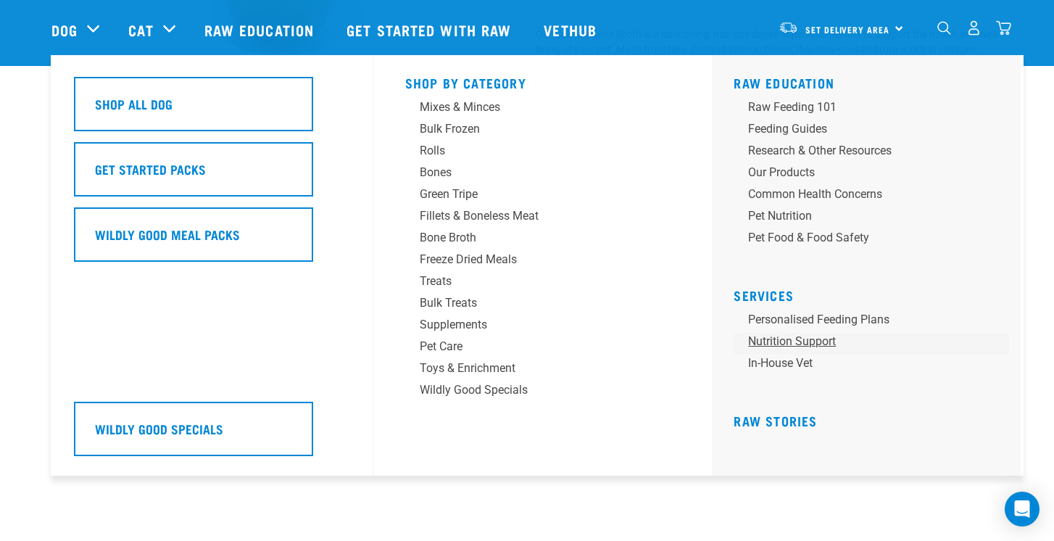
click at [761, 336] on link "Nutrition Support" at bounding box center [872, 344] width 276 height 22
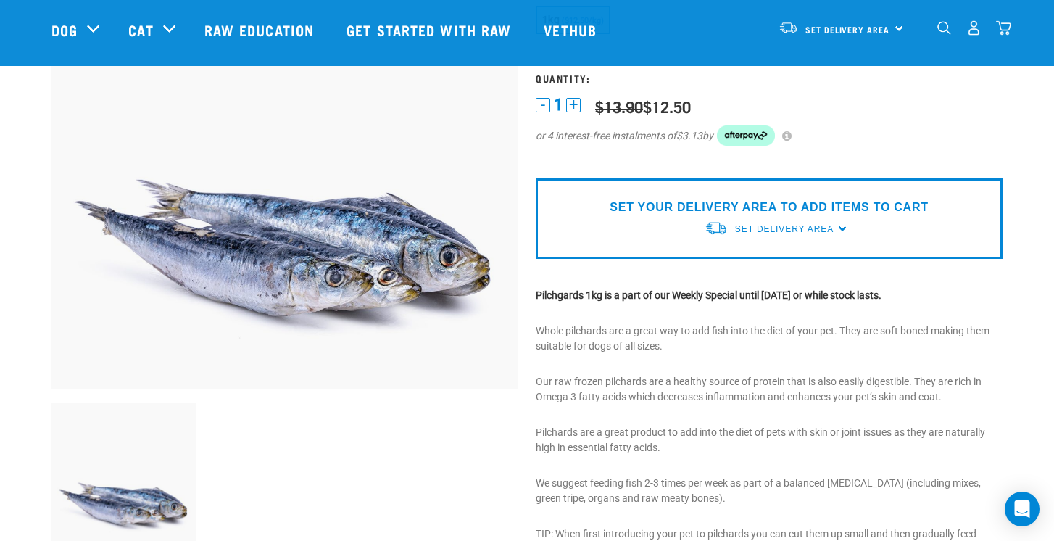
scroll to position [194, 0]
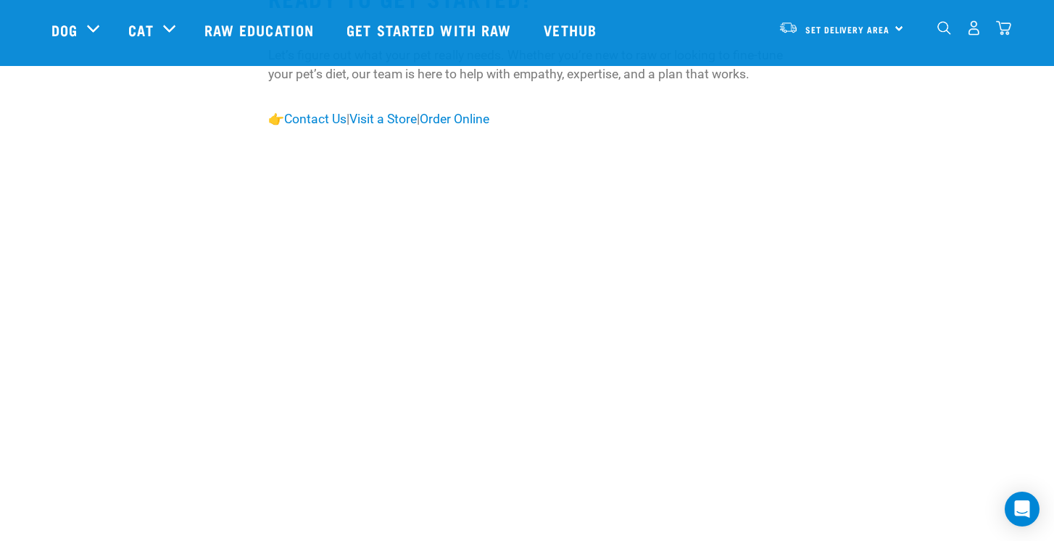
scroll to position [1691, 0]
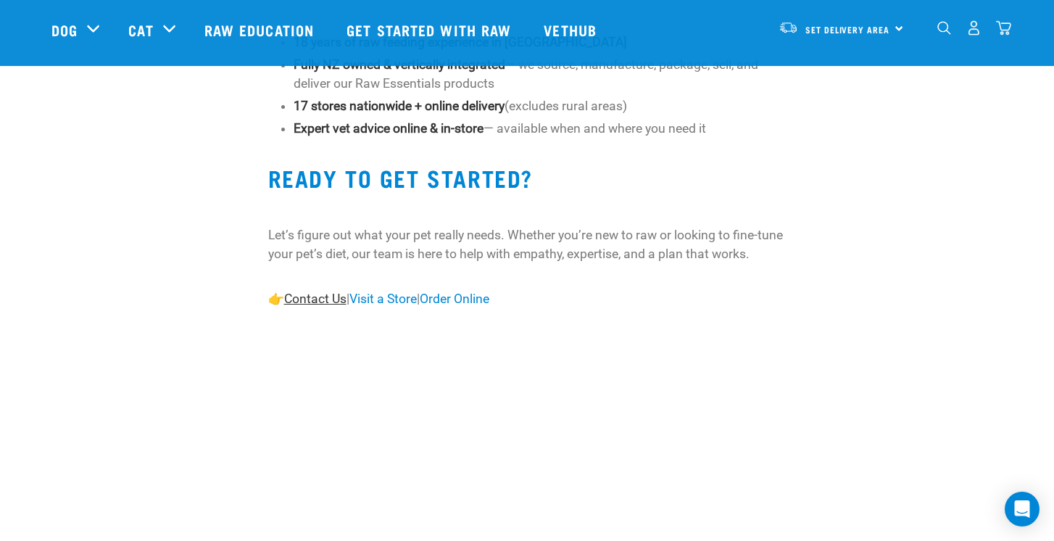
click at [331, 306] on link "Contact Us" at bounding box center [315, 299] width 62 height 15
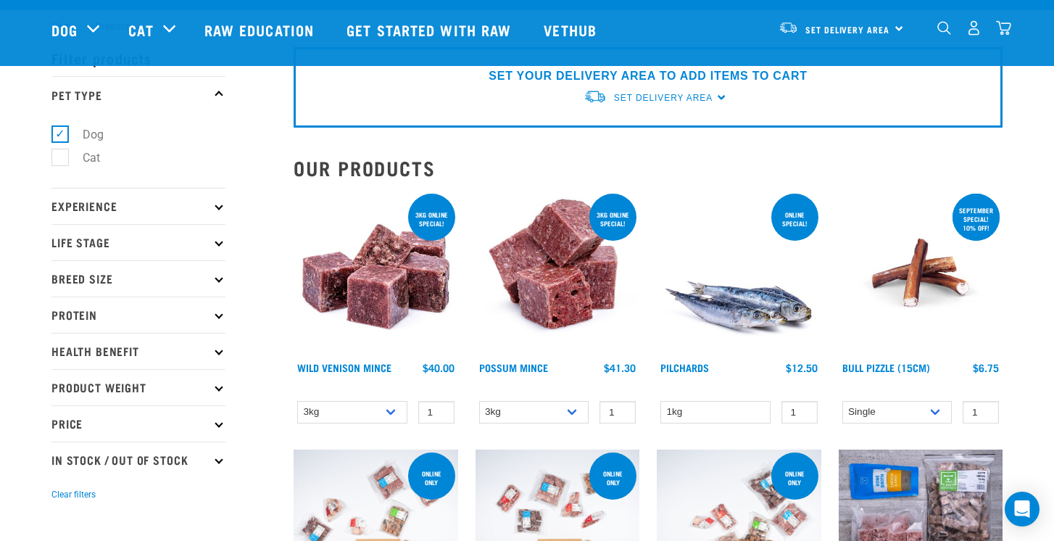
scroll to position [118, 0]
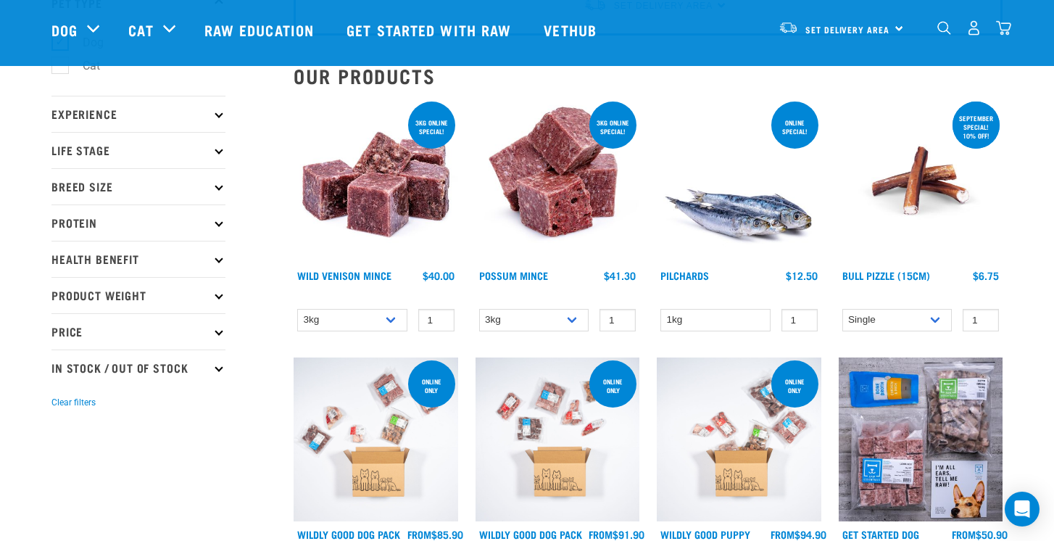
click at [194, 220] on p "Protein" at bounding box center [138, 222] width 174 height 36
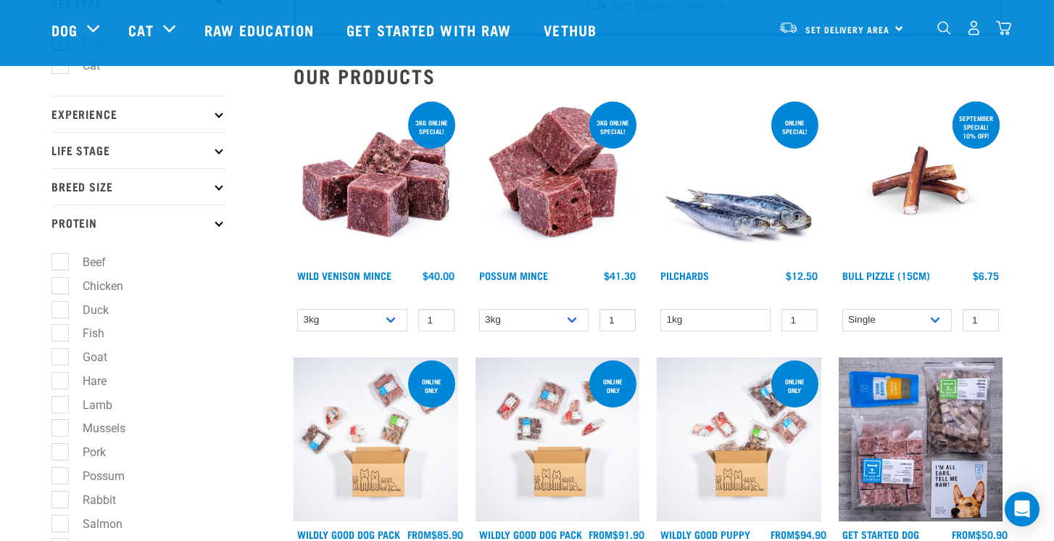
click at [59, 331] on label "Fish" at bounding box center [84, 333] width 51 height 18
click at [57, 331] on input "Fish" at bounding box center [55, 330] width 9 height 9
checkbox input "true"
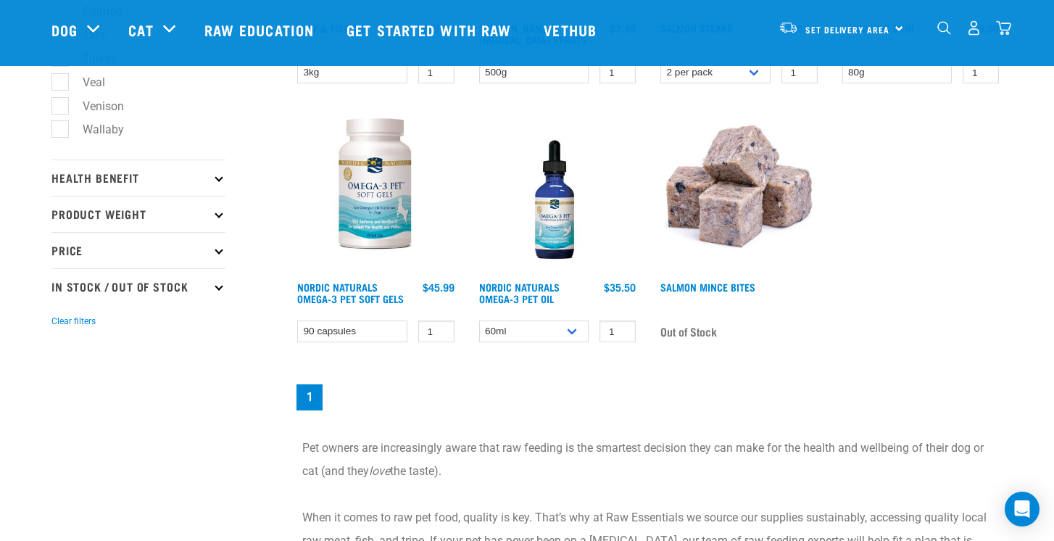
scroll to position [1669, 0]
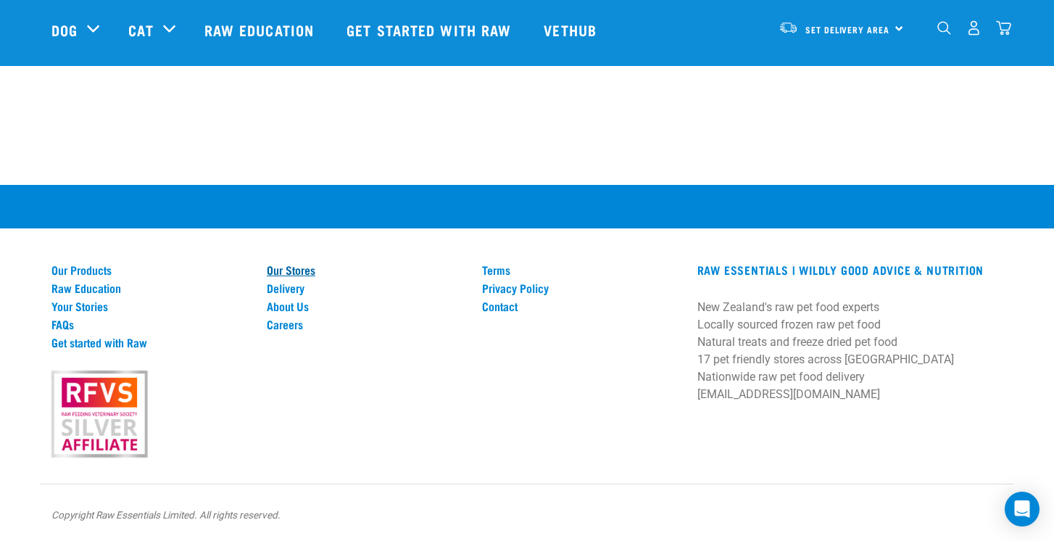
click at [298, 272] on link "Our Stores" at bounding box center [366, 269] width 198 height 13
